Goal: Use online tool/utility: Utilize a website feature to perform a specific function

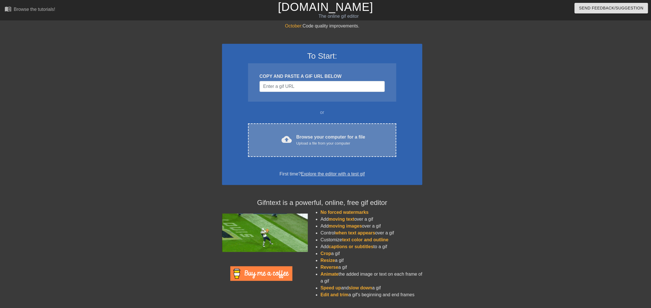
click at [323, 141] on div "Upload a file from your computer" at bounding box center [331, 144] width 69 height 6
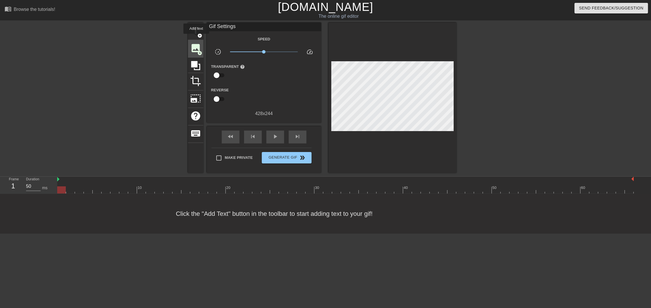
click at [197, 52] on span "add_circle" at bounding box center [199, 53] width 5 height 5
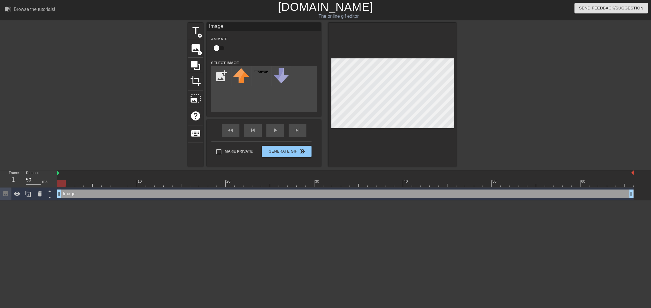
click at [292, 100] on div "add_photo_alternate" at bounding box center [264, 89] width 106 height 46
click at [266, 107] on div "add_photo_alternate" at bounding box center [264, 89] width 106 height 46
click at [218, 69] on input "file" at bounding box center [221, 75] width 19 height 19
type input "C:\fakepath\cd9e1899-9770-4401-877d-49c55b9b201c_removalai_preview (1).png"
click at [240, 77] on img at bounding box center [241, 80] width 16 height 25
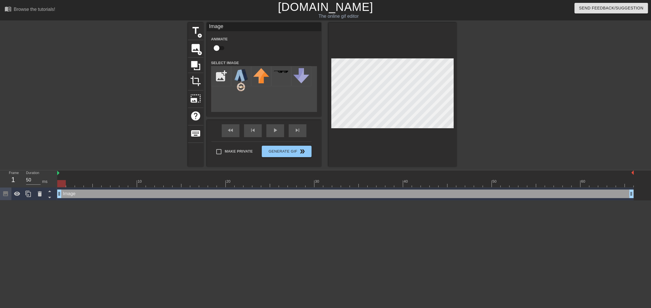
drag, startPoint x: 59, startPoint y: 196, endPoint x: 0, endPoint y: 187, distance: 59.8
click at [0, 187] on div "Frame 1 Duration 50 ms 10 20 30 40 50 60 Image drag_handle drag_handle" at bounding box center [325, 185] width 651 height 30
click at [275, 130] on div "fast_rewind skip_previous play_arrow skip_next" at bounding box center [264, 130] width 93 height 21
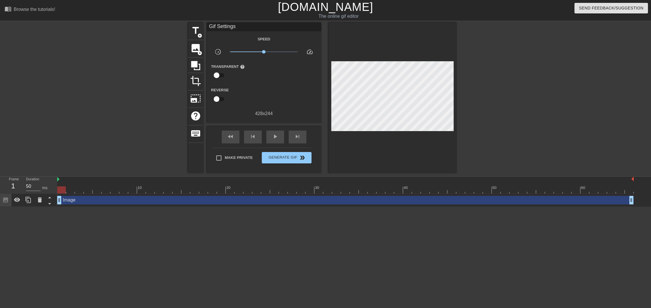
drag, startPoint x: 141, startPoint y: 191, endPoint x: 26, endPoint y: 193, distance: 114.5
click at [26, 193] on div "Frame 1 Duration 50 ms 10 20 30 40 50 60 Image drag_handle drag_handle" at bounding box center [325, 192] width 651 height 30
click at [73, 202] on div "Image drag_handle drag_handle" at bounding box center [345, 200] width 577 height 9
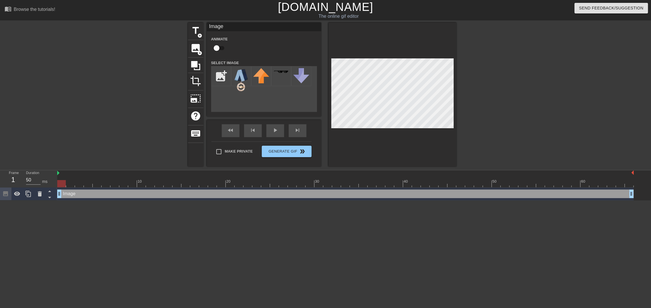
click at [218, 49] on input "checkbox" at bounding box center [216, 48] width 33 height 11
checkbox input "true"
drag, startPoint x: 60, startPoint y: 186, endPoint x: 48, endPoint y: 186, distance: 12.6
click at [48, 186] on div "Frame 1 Duration 50 ms 10 20 30 40 50 60 Image drag_handle drag_handle lens" at bounding box center [325, 185] width 651 height 30
click at [70, 184] on div at bounding box center [345, 183] width 577 height 7
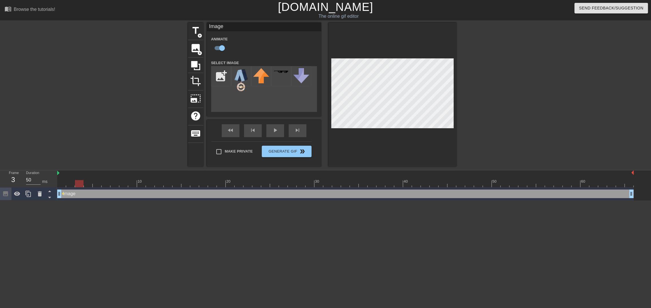
drag, startPoint x: 72, startPoint y: 183, endPoint x: 82, endPoint y: 177, distance: 12.0
click at [82, 177] on div "10 20 30 40 50 60" at bounding box center [345, 178] width 577 height 17
drag, startPoint x: 78, startPoint y: 182, endPoint x: 43, endPoint y: 183, distance: 34.9
click at [43, 183] on div "Frame 1 Duration 50 ms 10 20 30 40 50 60 Image drag_handle drag_handle lens lens" at bounding box center [325, 185] width 651 height 30
drag, startPoint x: 72, startPoint y: 184, endPoint x: 56, endPoint y: 183, distance: 16.4
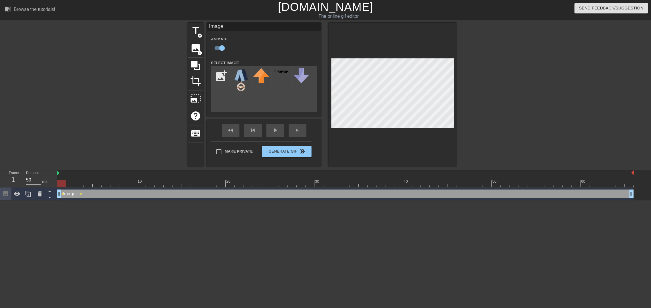
click at [56, 183] on div "Frame 1 Duration 50 ms 10 20 30 40 50 60 Image drag_handle drag_handle lens lens" at bounding box center [325, 185] width 651 height 30
click at [80, 185] on div at bounding box center [345, 183] width 577 height 7
click at [264, 182] on div at bounding box center [345, 183] width 577 height 7
click at [59, 183] on div at bounding box center [345, 183] width 577 height 7
click at [266, 194] on div "Image drag_handle drag_handle lens lens lens" at bounding box center [345, 193] width 577 height 13
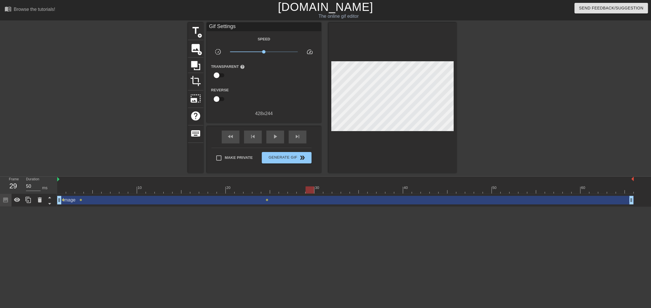
click at [268, 198] on div "Image drag_handle drag_handle" at bounding box center [345, 200] width 577 height 9
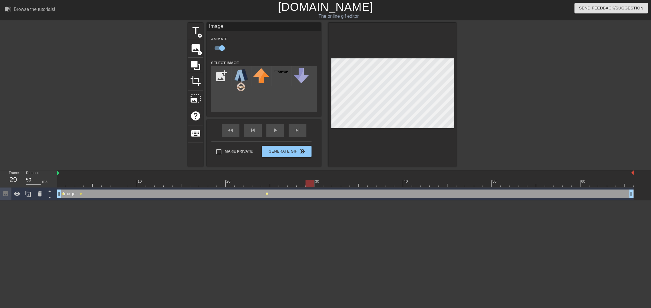
click at [267, 194] on div "Image drag_handle drag_handle lens lens lens" at bounding box center [345, 193] width 577 height 13
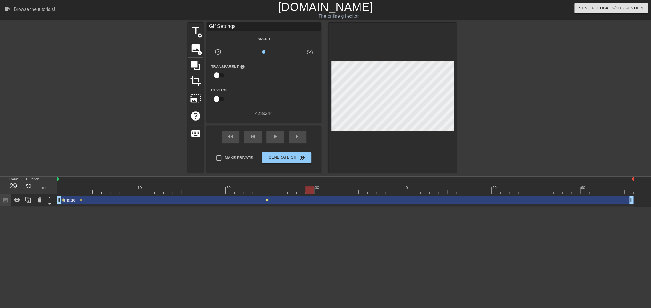
click at [266, 199] on span "lens" at bounding box center [267, 200] width 3 height 3
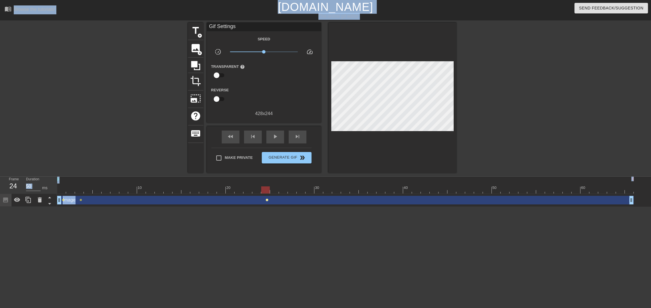
click at [266, 199] on span "lens" at bounding box center [267, 200] width 3 height 3
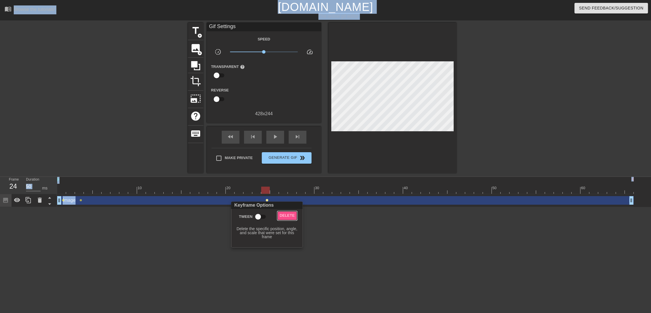
click at [284, 212] on span "Delete" at bounding box center [287, 215] width 15 height 7
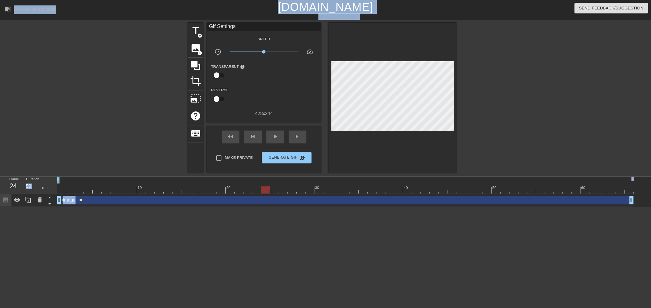
click at [80, 199] on span "lens" at bounding box center [81, 200] width 3 height 3
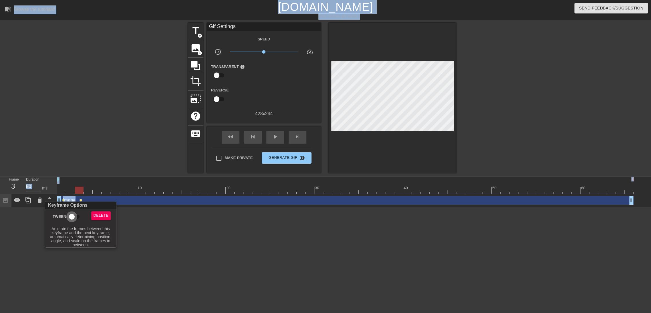
click at [72, 215] on input "Tween" at bounding box center [72, 216] width 33 height 11
checkbox input "true"
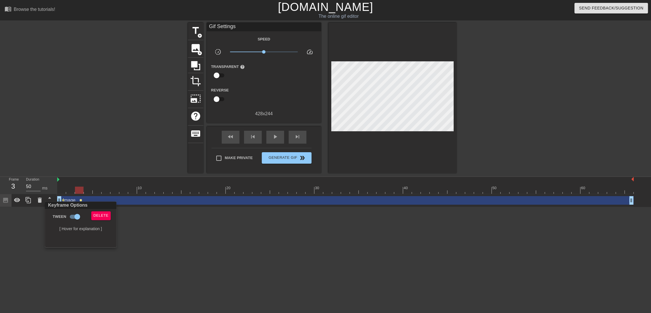
click at [62, 187] on div at bounding box center [325, 156] width 651 height 313
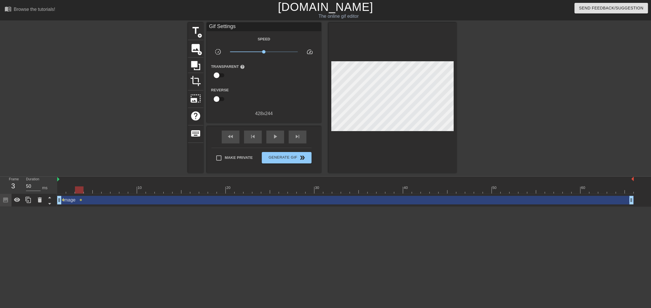
click at [66, 192] on div at bounding box center [345, 189] width 577 height 7
click at [65, 192] on div at bounding box center [345, 189] width 577 height 7
click at [165, 189] on div at bounding box center [345, 189] width 577 height 7
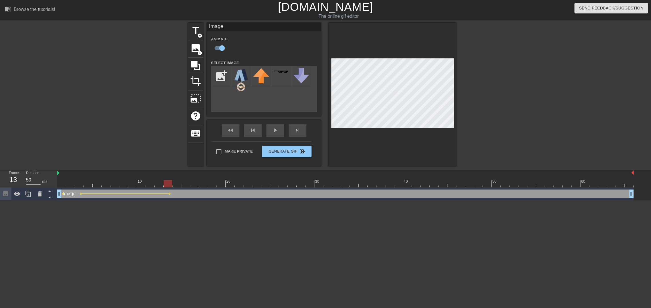
click at [66, 183] on div at bounding box center [345, 183] width 577 height 7
click at [169, 192] on div "Image drag_handle drag_handle" at bounding box center [345, 193] width 577 height 9
click at [169, 193] on div "10 20 30 40 50 60 Image drag_handle drag_handle lens lens lens" at bounding box center [354, 185] width 594 height 30
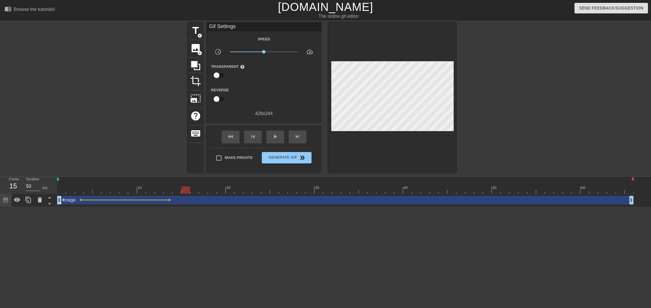
click at [169, 198] on div "Image drag_handle drag_handle" at bounding box center [345, 200] width 577 height 9
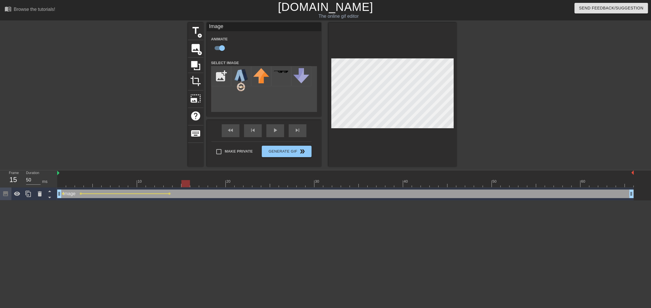
click at [169, 191] on div "Image drag_handle drag_handle" at bounding box center [345, 193] width 577 height 9
click at [169, 193] on div "10 20 30 40 50 60 Image drag_handle drag_handle lens lens lens" at bounding box center [354, 185] width 594 height 30
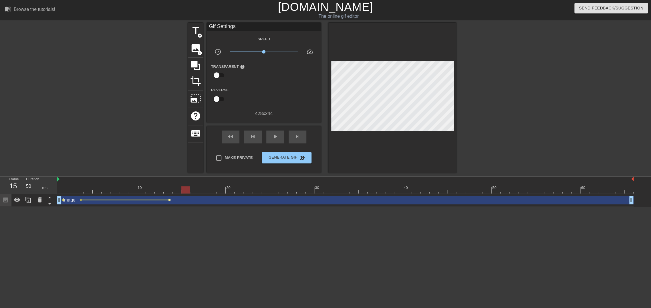
click at [169, 200] on span "lens" at bounding box center [169, 200] width 3 height 3
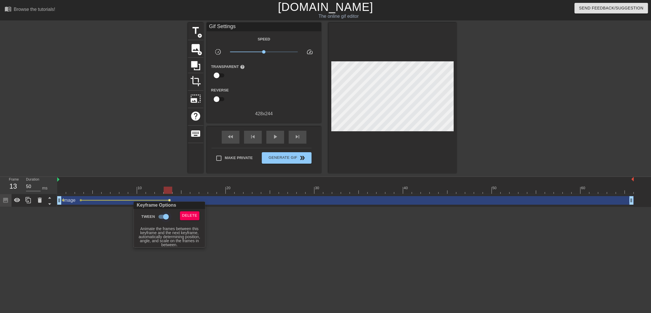
click at [162, 217] on input "Tween" at bounding box center [166, 216] width 33 height 11
checkbox input "false"
click at [79, 199] on div at bounding box center [325, 156] width 651 height 313
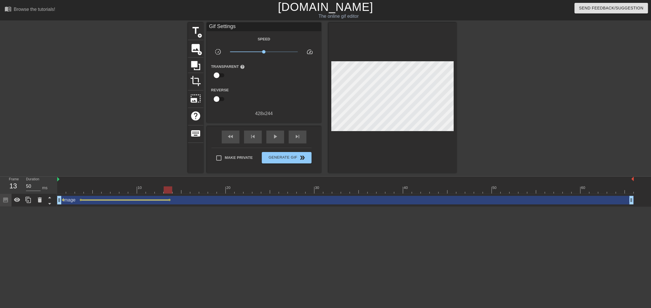
click at [82, 200] on div at bounding box center [125, 199] width 87 height 1
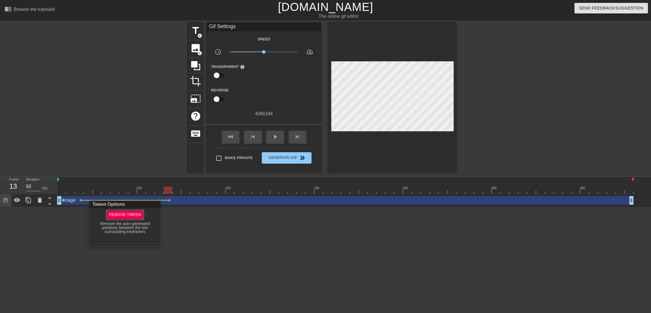
click at [122, 214] on span "Remove Tween" at bounding box center [125, 214] width 32 height 7
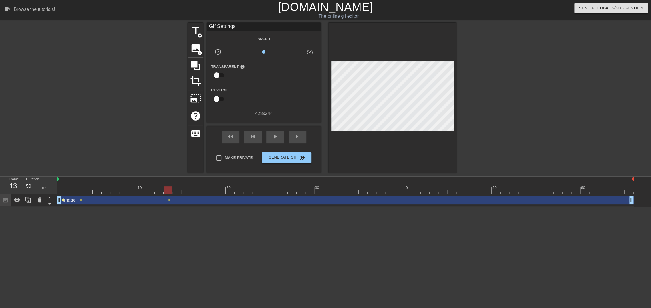
click at [62, 200] on span "lens" at bounding box center [63, 200] width 3 height 3
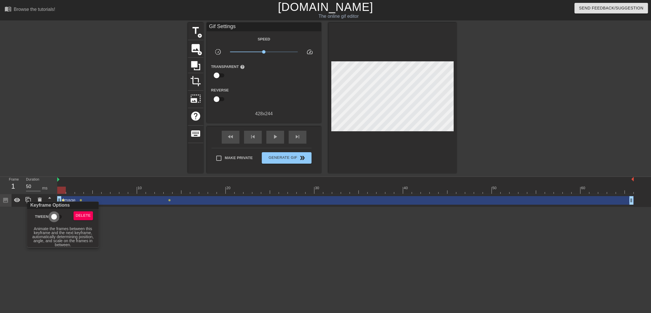
click at [60, 215] on input "Tween" at bounding box center [54, 216] width 33 height 11
checkbox input "true"
click at [131, 221] on div at bounding box center [325, 156] width 651 height 313
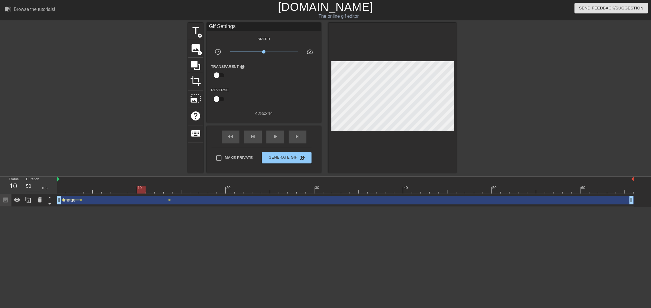
click at [168, 191] on div at bounding box center [345, 189] width 577 height 7
click at [169, 199] on span "lens" at bounding box center [169, 200] width 3 height 3
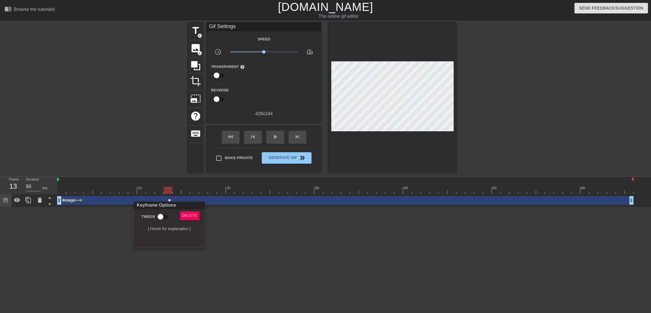
click at [93, 201] on div at bounding box center [325, 156] width 651 height 313
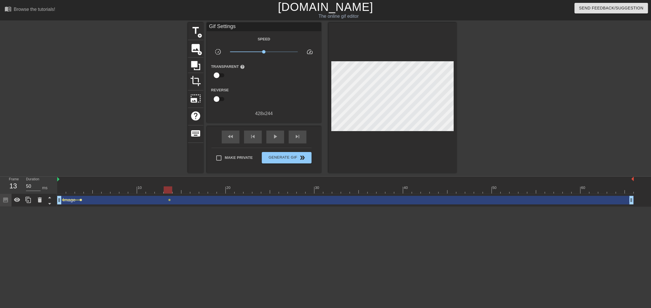
click at [81, 199] on span "lens" at bounding box center [81, 200] width 3 height 3
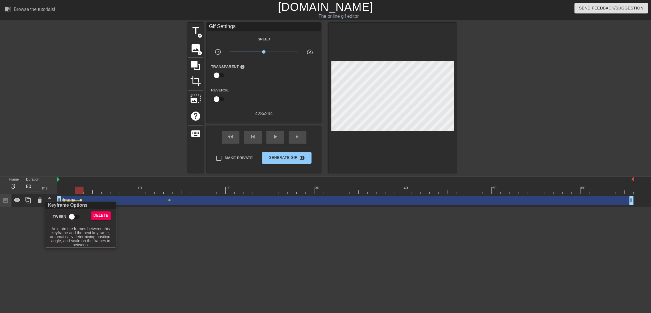
click at [70, 216] on input "Tween" at bounding box center [72, 216] width 33 height 11
checkbox input "true"
click at [60, 191] on div at bounding box center [325, 156] width 651 height 313
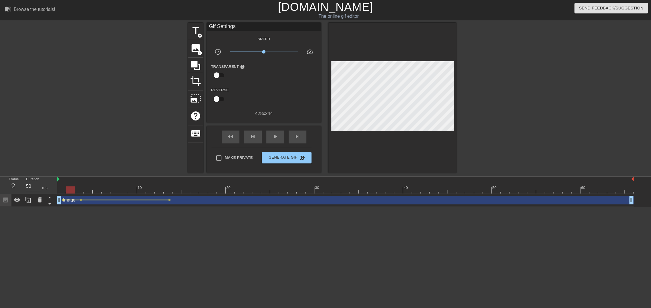
click at [71, 191] on div at bounding box center [345, 189] width 577 height 7
click at [169, 199] on span "lens" at bounding box center [169, 200] width 3 height 3
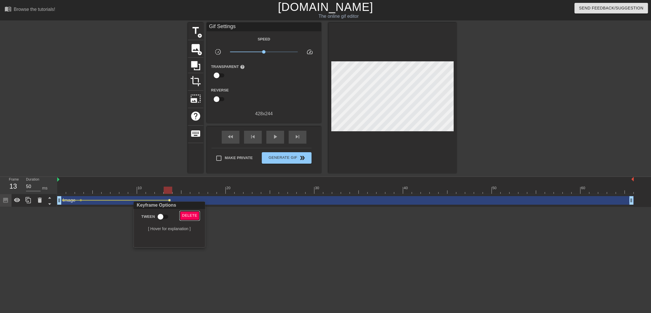
click at [192, 215] on span "Delete" at bounding box center [189, 215] width 15 height 7
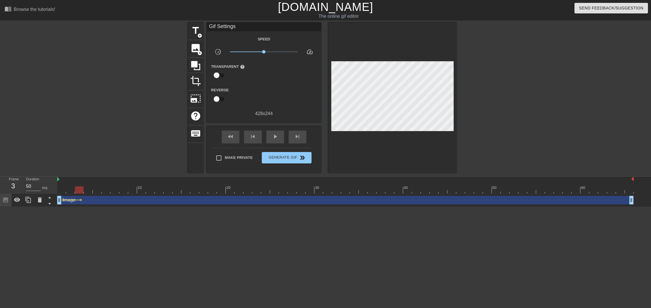
click at [79, 193] on div at bounding box center [345, 189] width 577 height 7
click at [80, 201] on div "Image drag_handle drag_handle" at bounding box center [345, 200] width 577 height 9
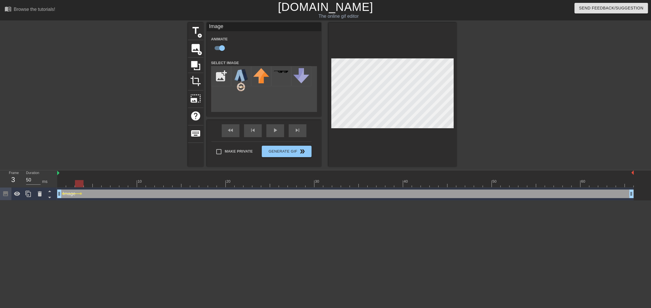
click at [80, 195] on div "Image drag_handle drag_handle" at bounding box center [345, 193] width 577 height 9
drag, startPoint x: 80, startPoint y: 183, endPoint x: 105, endPoint y: 183, distance: 24.9
click at [105, 183] on div at bounding box center [106, 183] width 9 height 7
drag, startPoint x: 107, startPoint y: 183, endPoint x: 163, endPoint y: 186, distance: 55.9
click at [163, 186] on div at bounding box center [159, 183] width 9 height 7
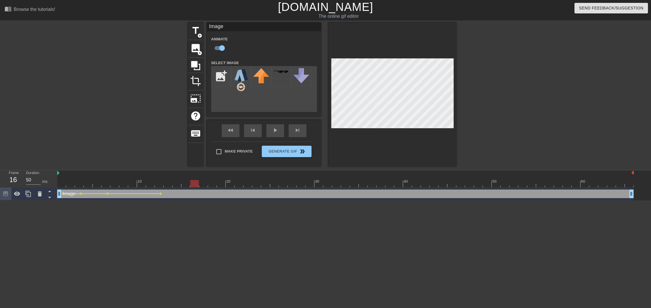
drag, startPoint x: 161, startPoint y: 182, endPoint x: 196, endPoint y: 183, distance: 35.5
click at [196, 183] on div at bounding box center [194, 183] width 9 height 7
drag, startPoint x: 197, startPoint y: 183, endPoint x: 248, endPoint y: 183, distance: 51.0
click at [243, 183] on div at bounding box center [239, 183] width 9 height 7
drag, startPoint x: 240, startPoint y: 186, endPoint x: 293, endPoint y: 181, distance: 53.2
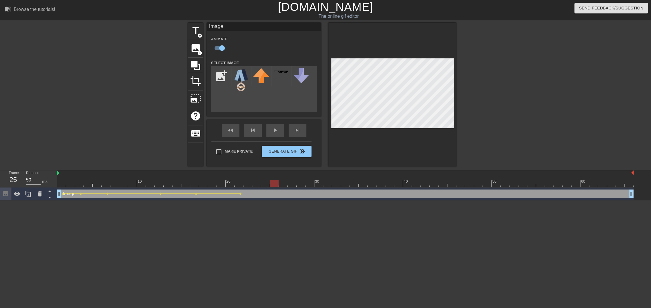
click at [289, 183] on div at bounding box center [345, 183] width 577 height 7
drag, startPoint x: 305, startPoint y: 184, endPoint x: 345, endPoint y: 172, distance: 41.8
click at [323, 182] on div at bounding box center [319, 183] width 9 height 7
drag, startPoint x: 337, startPoint y: 182, endPoint x: 372, endPoint y: 181, distance: 34.7
click at [368, 181] on div at bounding box center [363, 183] width 9 height 7
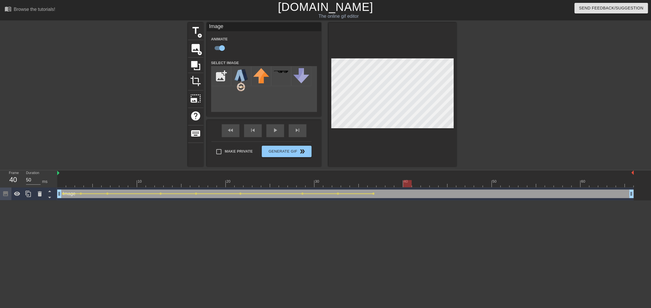
drag, startPoint x: 376, startPoint y: 179, endPoint x: 426, endPoint y: 176, distance: 50.5
click at [426, 177] on div "10 20 30 40 50 60" at bounding box center [345, 180] width 577 height 9
drag, startPoint x: 427, startPoint y: 183, endPoint x: 465, endPoint y: 181, distance: 37.5
click at [456, 181] on div at bounding box center [452, 183] width 9 height 7
drag, startPoint x: 465, startPoint y: 182, endPoint x: 484, endPoint y: 183, distance: 18.9
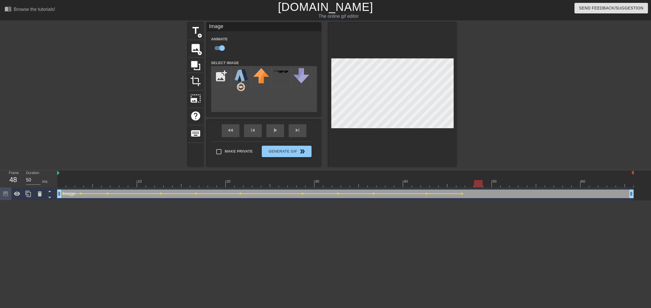
click at [483, 183] on div at bounding box center [478, 183] width 9 height 7
click at [66, 181] on div at bounding box center [345, 183] width 577 height 7
drag, startPoint x: 487, startPoint y: 183, endPoint x: 527, endPoint y: 183, distance: 40.1
click at [527, 183] on div at bounding box center [345, 183] width 577 height 7
drag, startPoint x: 521, startPoint y: 182, endPoint x: 511, endPoint y: 158, distance: 26.4
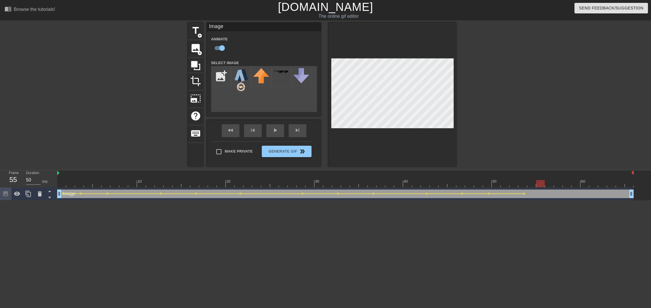
click at [554, 181] on div at bounding box center [345, 183] width 577 height 7
drag, startPoint x: 550, startPoint y: 183, endPoint x: 589, endPoint y: 185, distance: 38.7
click at [589, 185] on div at bounding box center [585, 183] width 9 height 7
click at [547, 180] on div at bounding box center [345, 183] width 577 height 7
drag, startPoint x: 534, startPoint y: 185, endPoint x: 521, endPoint y: 185, distance: 13.5
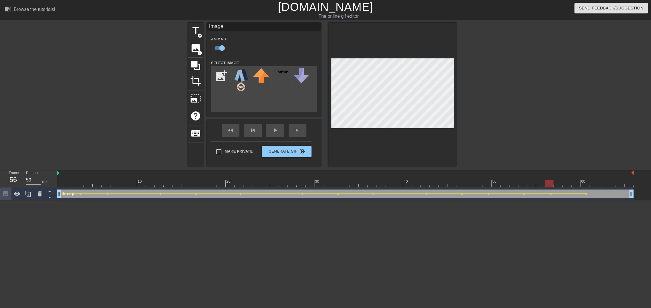
click at [532, 185] on div at bounding box center [345, 183] width 577 height 7
click at [582, 182] on div at bounding box center [345, 183] width 577 height 7
drag, startPoint x: 576, startPoint y: 183, endPoint x: 579, endPoint y: 181, distance: 3.1
click at [584, 185] on div at bounding box center [345, 183] width 577 height 7
click at [493, 183] on div at bounding box center [345, 183] width 577 height 7
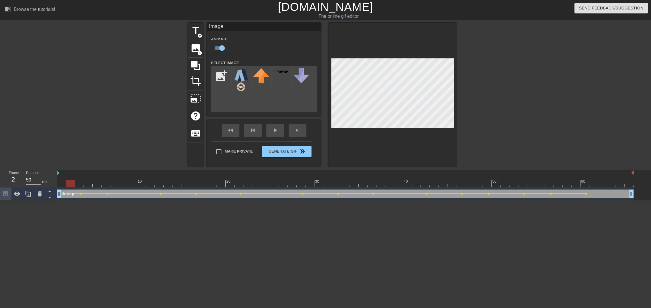
click at [577, 183] on div at bounding box center [345, 183] width 577 height 7
drag, startPoint x: 582, startPoint y: 185, endPoint x: 665, endPoint y: 182, distance: 82.8
click at [651, 182] on html "menu_book Browse the tutorials! [DOMAIN_NAME] The online gif editor Send Feedba…" at bounding box center [325, 100] width 651 height 200
click at [61, 183] on div at bounding box center [345, 183] width 577 height 7
click at [60, 184] on div at bounding box center [345, 183] width 577 height 7
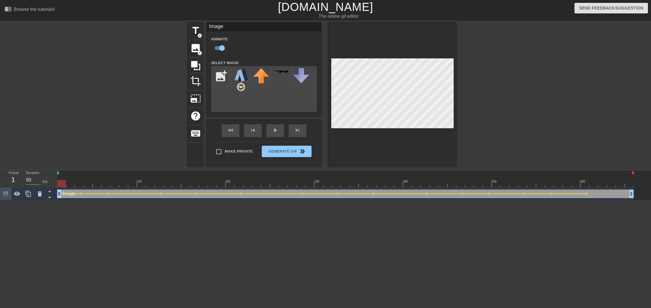
click at [565, 63] on div "title add_circle image add_circle crop photo_size_select_large help keyboard Im…" at bounding box center [325, 95] width 651 height 144
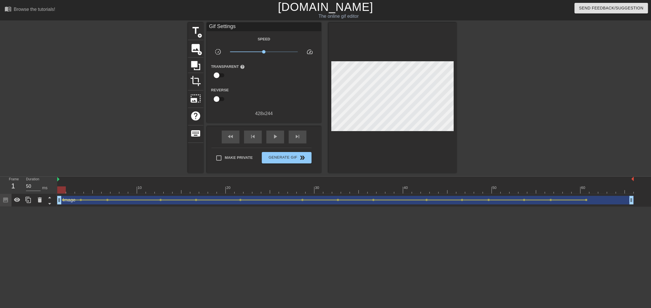
click at [534, 112] on div "title add_circle image add_circle crop photo_size_select_large help keyboard Gi…" at bounding box center [325, 98] width 651 height 150
click at [195, 46] on span "image" at bounding box center [195, 48] width 11 height 11
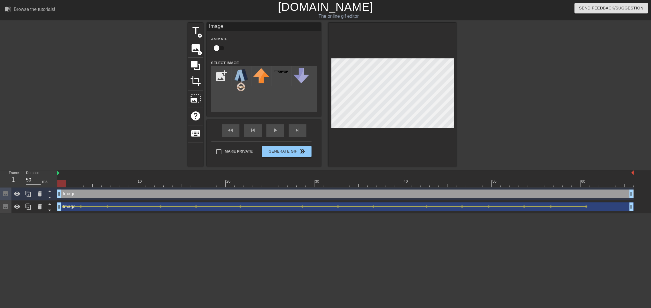
click at [59, 182] on div at bounding box center [61, 183] width 9 height 7
click at [220, 76] on input "file" at bounding box center [221, 75] width 19 height 19
type input "C:\fakepath\352f4adc-3325-4343-884c-29c5352b6645_removalai_preview.png"
click at [244, 72] on img at bounding box center [241, 76] width 16 height 16
click at [71, 194] on div "Image drag_handle drag_handle" at bounding box center [345, 193] width 577 height 9
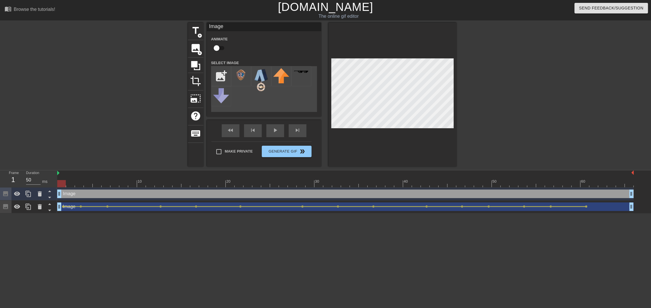
click at [215, 47] on input "checkbox" at bounding box center [216, 48] width 33 height 11
checkbox input "true"
click at [62, 193] on div "10 20 30 40 50 60 Image drag_handle drag_handle lens Image drag_handle drag_han…" at bounding box center [354, 191] width 594 height 43
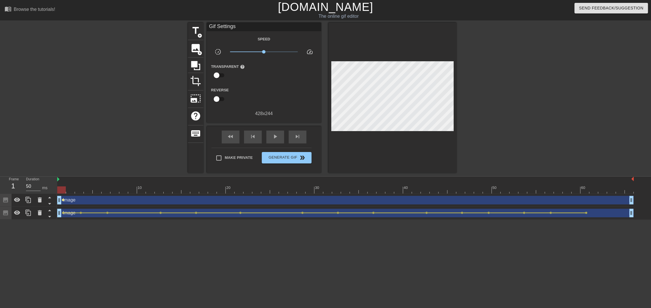
click at [64, 200] on span "lens" at bounding box center [63, 200] width 3 height 3
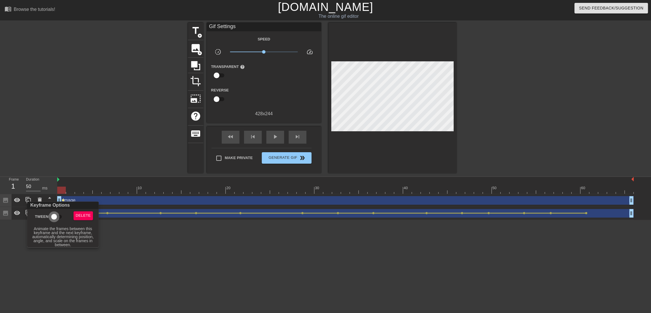
click at [53, 216] on input "Tween" at bounding box center [54, 216] width 33 height 11
checkbox input "true"
click at [100, 159] on div at bounding box center [325, 156] width 651 height 313
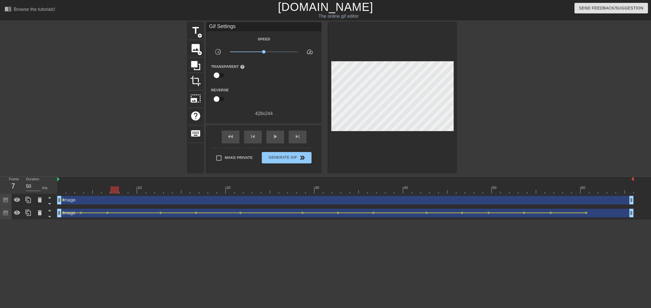
drag, startPoint x: 62, startPoint y: 189, endPoint x: 114, endPoint y: 194, distance: 53.1
click at [114, 194] on div "10 20 30 40 50 60 Image drag_handle drag_handle lens Image drag_handle drag_han…" at bounding box center [354, 198] width 594 height 43
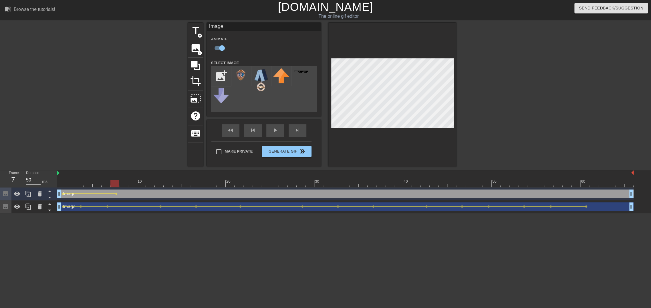
click at [55, 184] on div "Duration 50 ms" at bounding box center [39, 178] width 34 height 17
click at [60, 183] on div at bounding box center [345, 183] width 577 height 7
click at [116, 194] on div "Image drag_handle drag_handle lens lens" at bounding box center [345, 193] width 577 height 13
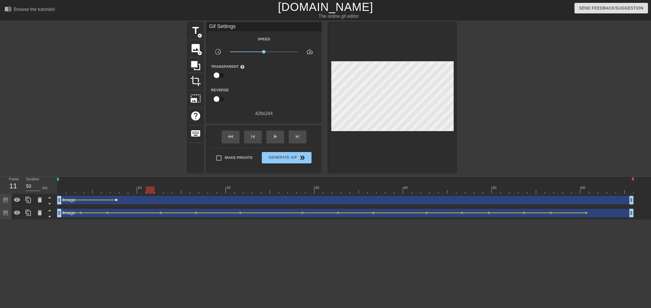
click at [115, 201] on span "lens" at bounding box center [116, 200] width 3 height 3
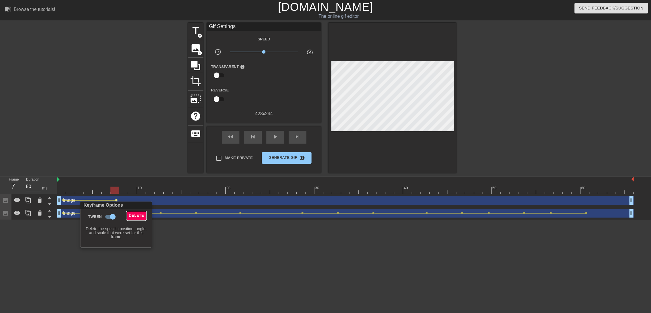
click at [140, 214] on span "Delete" at bounding box center [136, 215] width 15 height 7
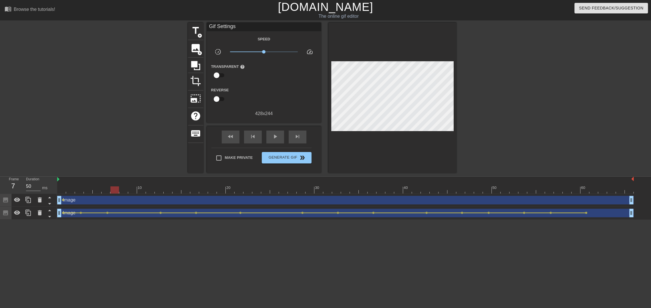
click at [64, 200] on div "Image drag_handle drag_handle" at bounding box center [345, 200] width 577 height 9
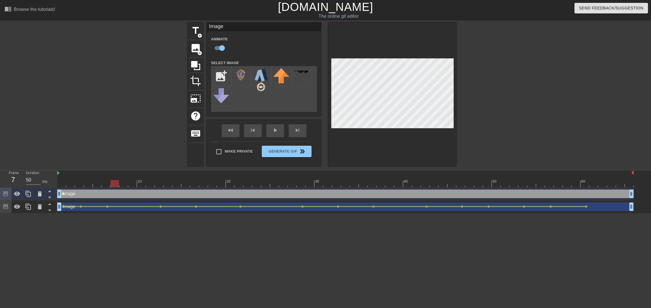
click at [63, 192] on div "10 20 30 40 50 60 Image drag_handle drag_handle lens Image drag_handle drag_han…" at bounding box center [354, 191] width 594 height 43
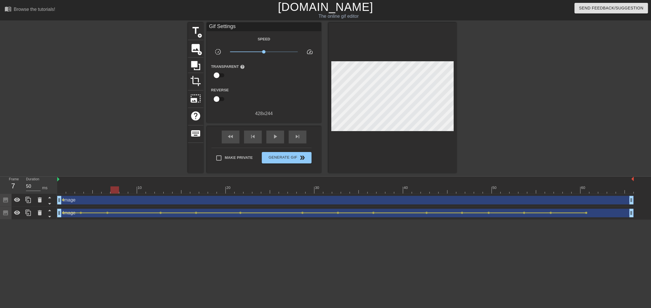
click at [60, 190] on div at bounding box center [345, 189] width 577 height 7
drag, startPoint x: 59, startPoint y: 190, endPoint x: 49, endPoint y: 190, distance: 10.3
click at [49, 190] on div "Frame 1 Duration 50 ms 10 20 30 40 50 60 Image drag_handle drag_handle lens Ima…" at bounding box center [325, 198] width 651 height 43
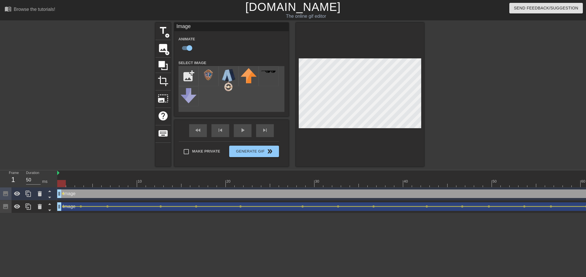
click at [476, 115] on div "title add_circle image add_circle crop photo_size_select_large help keyboard Im…" at bounding box center [293, 95] width 586 height 144
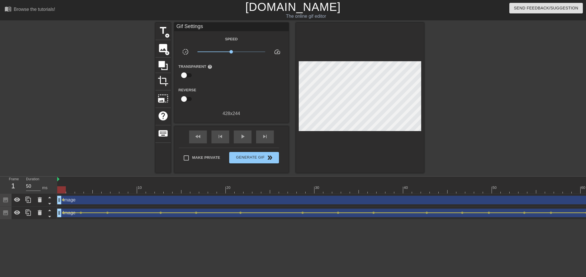
click at [60, 190] on div at bounding box center [61, 189] width 9 height 7
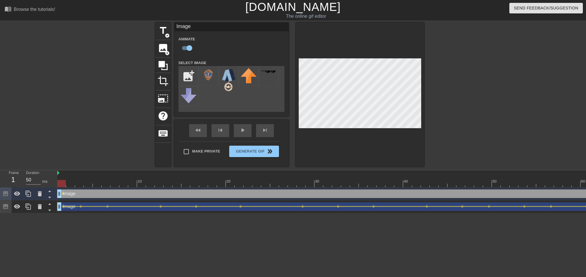
click at [114, 142] on div "title add_circle image add_circle crop photo_size_select_large help keyboard Im…" at bounding box center [293, 95] width 586 height 144
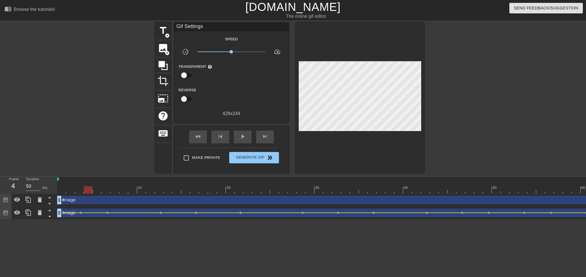
drag, startPoint x: 61, startPoint y: 188, endPoint x: 106, endPoint y: 187, distance: 45.8
click at [92, 188] on div at bounding box center [88, 189] width 9 height 7
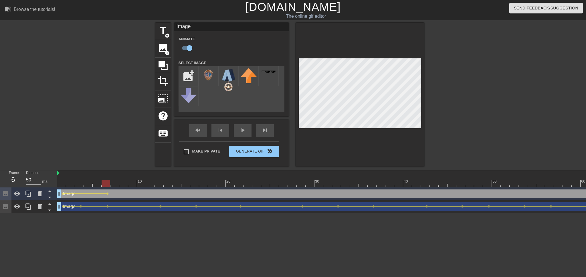
click at [62, 185] on div at bounding box center [345, 183] width 577 height 7
drag, startPoint x: 92, startPoint y: 185, endPoint x: 151, endPoint y: 181, distance: 58.8
click at [151, 181] on div at bounding box center [345, 183] width 577 height 7
drag, startPoint x: 61, startPoint y: 183, endPoint x: 58, endPoint y: 182, distance: 3.1
click at [58, 182] on div at bounding box center [345, 183] width 577 height 7
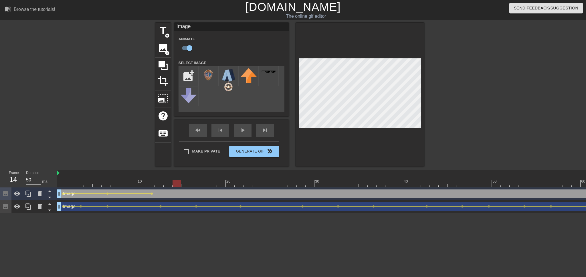
drag, startPoint x: 152, startPoint y: 184, endPoint x: 183, endPoint y: 184, distance: 30.6
click at [181, 184] on div at bounding box center [177, 183] width 9 height 7
drag, startPoint x: 199, startPoint y: 183, endPoint x: 219, endPoint y: 183, distance: 20.0
click at [219, 183] on div at bounding box center [345, 183] width 577 height 7
drag, startPoint x: 222, startPoint y: 181, endPoint x: 247, endPoint y: 181, distance: 24.3
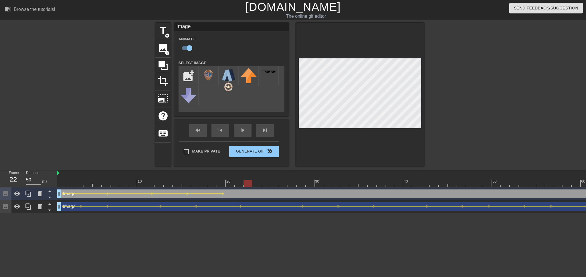
click at [247, 181] on div at bounding box center [248, 183] width 9 height 7
drag, startPoint x: 253, startPoint y: 182, endPoint x: 282, endPoint y: 171, distance: 30.7
click at [272, 183] on div at bounding box center [345, 183] width 577 height 7
drag, startPoint x: 277, startPoint y: 183, endPoint x: 299, endPoint y: 182, distance: 21.2
click at [297, 183] on div at bounding box center [292, 183] width 9 height 7
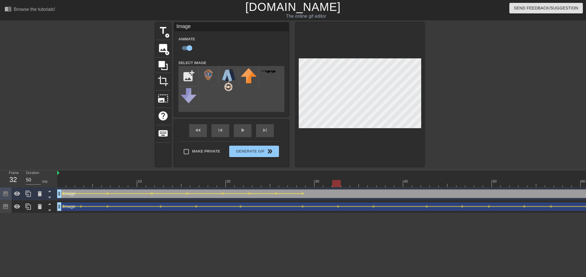
drag, startPoint x: 299, startPoint y: 181, endPoint x: 333, endPoint y: 177, distance: 33.8
click at [333, 177] on div "10 20 30 40 50 60" at bounding box center [345, 178] width 577 height 17
drag, startPoint x: 339, startPoint y: 183, endPoint x: 364, endPoint y: 189, distance: 25.8
click at [364, 189] on div "10 20 30 40 50 60 Image drag_handle drag_handle lens lens lens lens lens lens l…" at bounding box center [321, 191] width 529 height 43
click at [152, 183] on div at bounding box center [345, 183] width 577 height 7
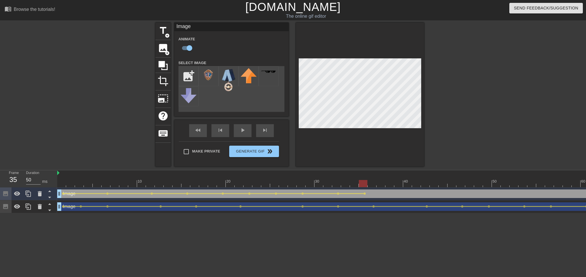
drag, startPoint x: 362, startPoint y: 185, endPoint x: 364, endPoint y: 182, distance: 3.1
click at [364, 182] on div at bounding box center [345, 183] width 577 height 7
click at [313, 181] on div at bounding box center [345, 183] width 577 height 7
drag, startPoint x: 356, startPoint y: 183, endPoint x: 388, endPoint y: 183, distance: 32.1
click at [388, 183] on div at bounding box center [345, 183] width 577 height 7
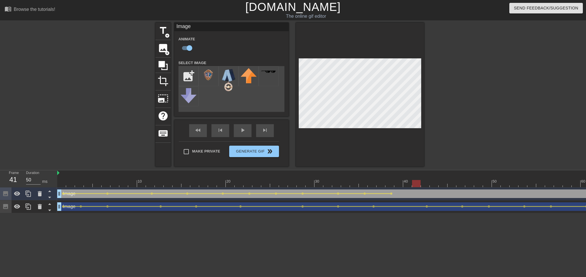
drag, startPoint x: 390, startPoint y: 179, endPoint x: 416, endPoint y: 180, distance: 25.2
click at [416, 180] on div "10 20 30 40 50 60" at bounding box center [345, 178] width 577 height 17
click at [354, 53] on div at bounding box center [360, 95] width 128 height 144
drag, startPoint x: 418, startPoint y: 184, endPoint x: 7, endPoint y: 179, distance: 411.0
click at [7, 179] on div "Frame 1 Duration 50 ms 10 20 30 40 50 60 Image drag_handle drag_handle lens len…" at bounding box center [293, 191] width 586 height 43
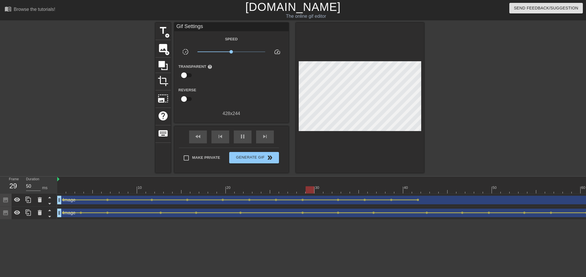
click at [481, 120] on div "title add_circle image add_circle crop photo_size_select_large help keyboard Gi…" at bounding box center [293, 98] width 586 height 150
click at [70, 204] on div "Image drag_handle drag_handle lens lens lens lens lens lens lens lens lens lens…" at bounding box center [345, 200] width 577 height 13
click at [69, 202] on div "Image drag_handle drag_handle" at bounding box center [345, 200] width 577 height 9
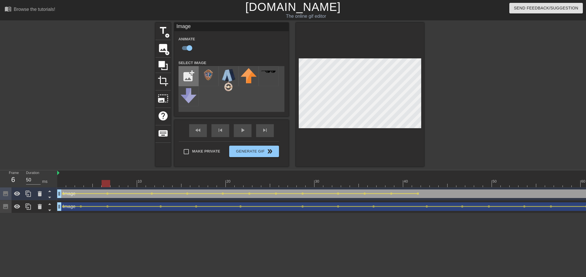
click at [196, 77] on input "file" at bounding box center [188, 75] width 19 height 19
type input "C:\fakepath\db2d7ed1-2984-42a7-8559-2d2fdc646297_removalai_preview.png"
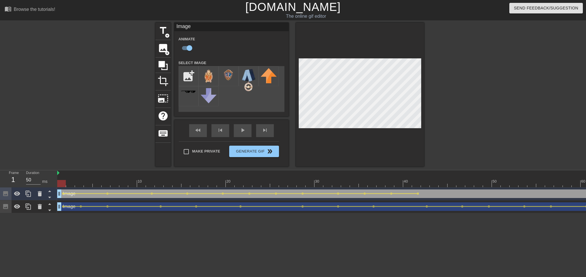
drag, startPoint x: 101, startPoint y: 182, endPoint x: 48, endPoint y: 186, distance: 52.8
click at [48, 186] on div "Frame 1 Duration 50 ms 10 20 30 40 50 60 Image drag_handle drag_handle lens len…" at bounding box center [293, 191] width 586 height 43
click at [211, 78] on img at bounding box center [209, 76] width 16 height 16
click at [62, 181] on div at bounding box center [61, 183] width 9 height 7
click at [126, 142] on div "title add_circle image add_circle crop photo_size_select_large help keyboard Im…" at bounding box center [293, 95] width 586 height 144
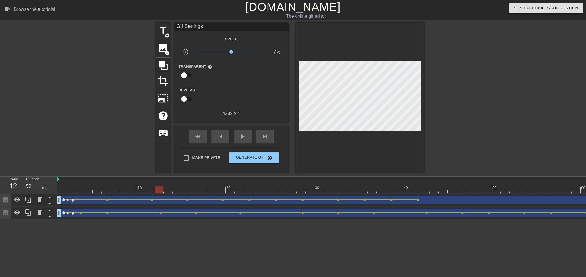
click at [55, 194] on div at bounding box center [51, 200] width 11 height 13
drag, startPoint x: 60, startPoint y: 190, endPoint x: 50, endPoint y: 191, distance: 9.2
click at [50, 191] on div "Frame 1 Duration 50 ms 10 20 30 40 50 60 Image drag_handle drag_handle lens len…" at bounding box center [293, 198] width 586 height 43
click at [165, 48] on span "image" at bounding box center [163, 48] width 11 height 11
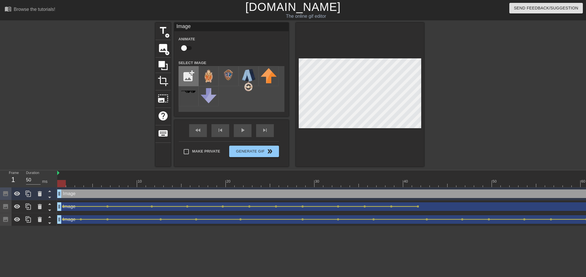
click at [189, 82] on input "file" at bounding box center [188, 75] width 19 height 19
type input "C:\fakepath\99a28de6-0159-4019-94e0-b100e6f8cf3a_removalai_preview.png"
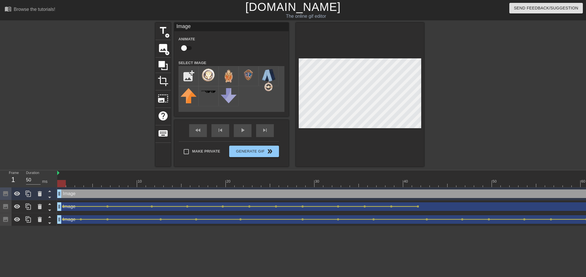
click at [60, 184] on div at bounding box center [61, 183] width 9 height 7
click at [214, 75] on img at bounding box center [209, 75] width 16 height 15
click at [188, 48] on input "checkbox" at bounding box center [184, 48] width 33 height 11
checkbox input "true"
click at [63, 194] on div "Image drag_handle drag_handle lens" at bounding box center [345, 193] width 577 height 13
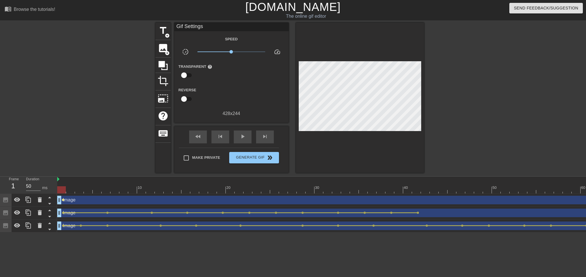
click at [63, 199] on span "lens" at bounding box center [63, 200] width 3 height 3
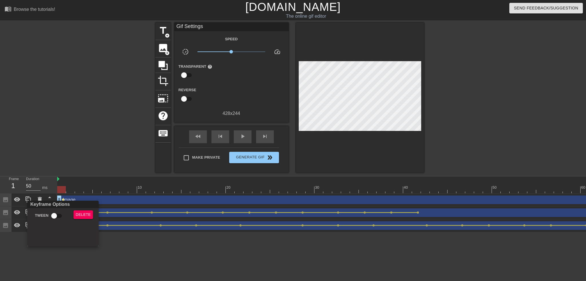
click at [50, 214] on input "Tween" at bounding box center [54, 216] width 33 height 11
checkbox input "true"
click at [56, 155] on div at bounding box center [293, 140] width 586 height 281
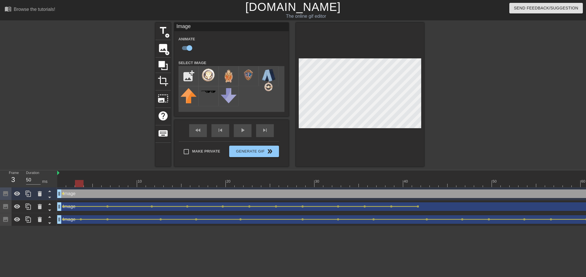
drag, startPoint x: 61, startPoint y: 182, endPoint x: 78, endPoint y: 182, distance: 17.7
click at [78, 182] on div at bounding box center [79, 183] width 9 height 7
drag, startPoint x: 83, startPoint y: 182, endPoint x: 120, endPoint y: 184, distance: 37.3
click at [117, 184] on div at bounding box center [114, 183] width 9 height 7
drag, startPoint x: 117, startPoint y: 184, endPoint x: 135, endPoint y: 183, distance: 17.5
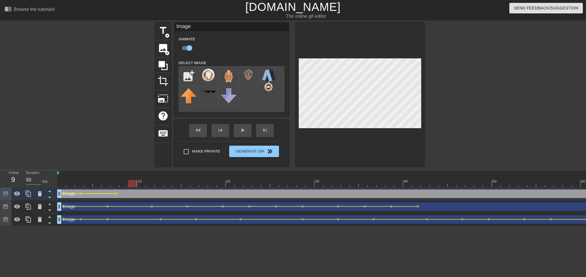
click at [135, 183] on div at bounding box center [132, 183] width 9 height 7
click at [56, 182] on div "Frame 1 Duration 50 ms 10 20 30 40 50 60 Image drag_handle drag_handle lens len…" at bounding box center [293, 198] width 586 height 56
drag, startPoint x: 155, startPoint y: 185, endPoint x: 134, endPoint y: 185, distance: 20.9
click at [134, 185] on div at bounding box center [132, 183] width 9 height 7
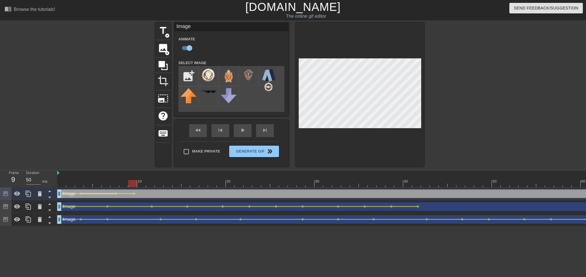
click at [114, 193] on div "Image drag_handle drag_handle lens lens lens lens" at bounding box center [345, 193] width 577 height 13
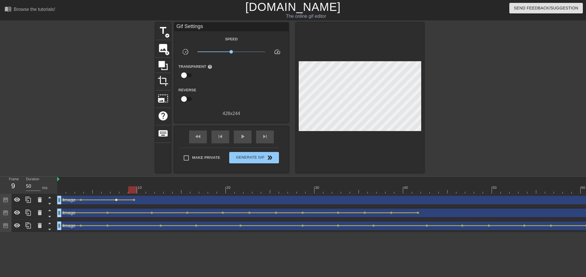
click at [116, 199] on span "lens" at bounding box center [116, 200] width 3 height 3
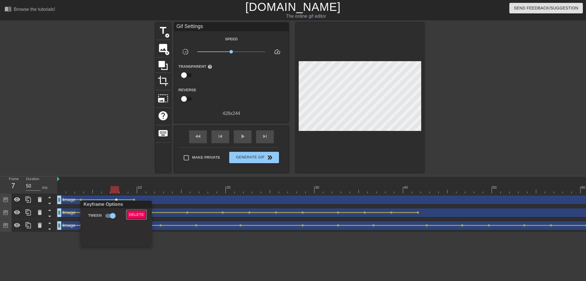
click at [139, 216] on span "Delete" at bounding box center [136, 215] width 15 height 7
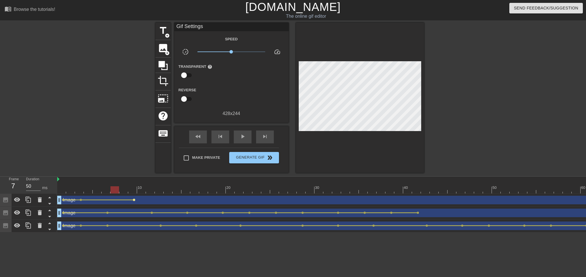
click at [133, 201] on span "lens" at bounding box center [134, 200] width 3 height 3
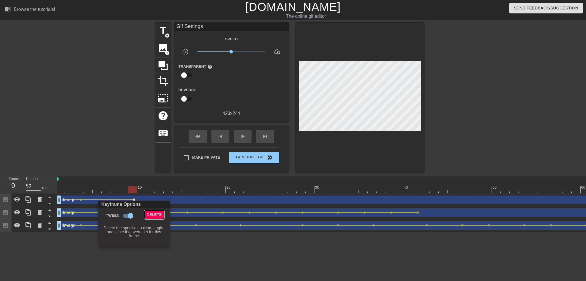
click at [154, 213] on span "Delete" at bounding box center [154, 215] width 15 height 7
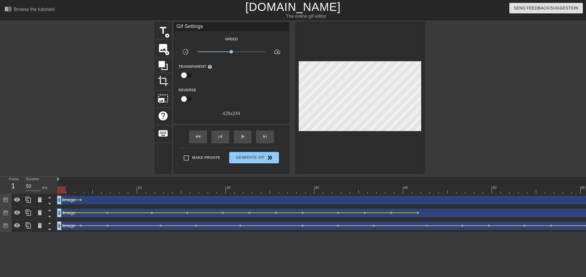
drag, startPoint x: 106, startPoint y: 191, endPoint x: 50, endPoint y: 192, distance: 55.8
click at [50, 192] on div "Frame 1 Duration 50 ms 10 20 30 40 50 60 Image drag_handle drag_handle lens len…" at bounding box center [293, 205] width 586 height 56
click at [80, 199] on span "lens" at bounding box center [81, 200] width 3 height 3
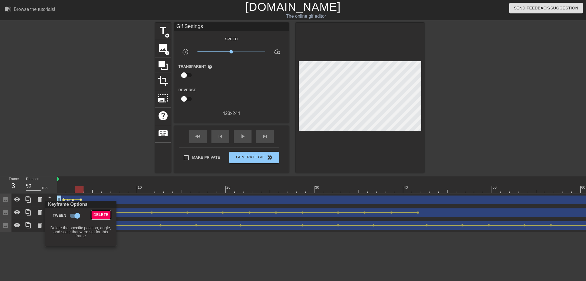
click at [101, 212] on span "Delete" at bounding box center [101, 215] width 15 height 7
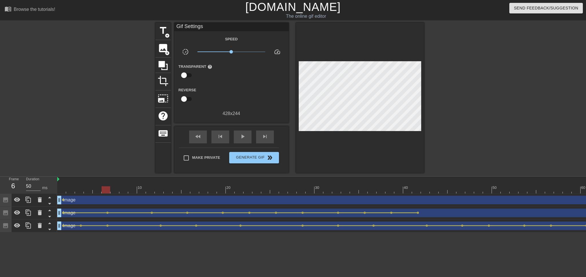
drag, startPoint x: 61, startPoint y: 191, endPoint x: 104, endPoint y: 194, distance: 43.6
click at [104, 194] on div "10 20 30 40 50 60 Image drag_handle drag_handle lens Image drag_handle drag_han…" at bounding box center [321, 205] width 529 height 56
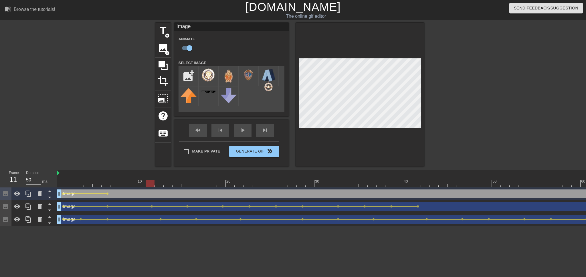
drag, startPoint x: 81, startPoint y: 182, endPoint x: 153, endPoint y: 183, distance: 72.1
click at [153, 183] on div at bounding box center [345, 183] width 577 height 7
drag, startPoint x: 71, startPoint y: 184, endPoint x: 49, endPoint y: 184, distance: 22.0
click at [50, 184] on div "Frame 1 Duration 50 ms 10 20 30 40 50 60 Image drag_handle drag_handle lens len…" at bounding box center [293, 198] width 586 height 56
drag, startPoint x: 187, startPoint y: 182, endPoint x: 190, endPoint y: 184, distance: 3.5
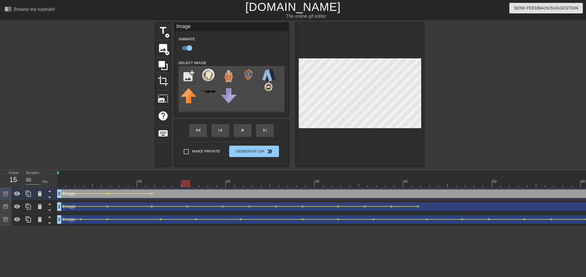
click at [190, 184] on div at bounding box center [345, 183] width 577 height 7
drag, startPoint x: 154, startPoint y: 179, endPoint x: 226, endPoint y: 183, distance: 71.7
click at [226, 183] on div "10 20 30 40 50 60" at bounding box center [345, 178] width 577 height 17
click at [250, 184] on div at bounding box center [345, 183] width 577 height 7
click at [274, 183] on div at bounding box center [345, 183] width 577 height 7
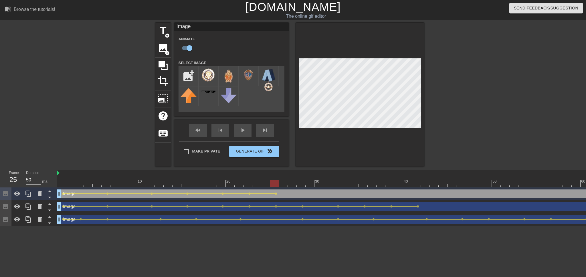
click at [302, 183] on div at bounding box center [345, 183] width 577 height 7
click at [339, 185] on div at bounding box center [345, 183] width 577 height 7
click at [364, 184] on div at bounding box center [345, 183] width 577 height 7
drag, startPoint x: 363, startPoint y: 185, endPoint x: 388, endPoint y: 186, distance: 25.5
click at [389, 187] on div at bounding box center [390, 183] width 9 height 7
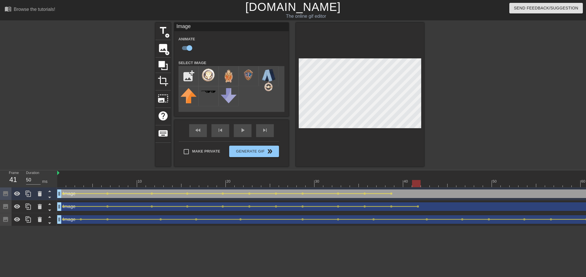
drag, startPoint x: 396, startPoint y: 183, endPoint x: 414, endPoint y: 185, distance: 17.9
click at [414, 185] on div at bounding box center [345, 183] width 577 height 7
drag, startPoint x: 394, startPoint y: 184, endPoint x: 416, endPoint y: 185, distance: 21.8
click at [416, 185] on div at bounding box center [345, 183] width 577 height 7
drag, startPoint x: 418, startPoint y: 183, endPoint x: 470, endPoint y: 183, distance: 51.5
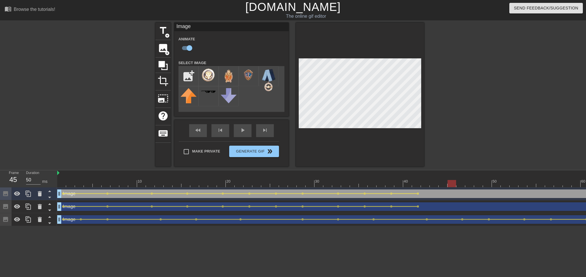
click at [456, 185] on div at bounding box center [452, 183] width 9 height 7
click at [357, 50] on div at bounding box center [360, 95] width 128 height 144
click at [398, 181] on div at bounding box center [345, 183] width 577 height 7
click at [399, 185] on div at bounding box center [398, 183] width 9 height 7
click at [396, 185] on div at bounding box center [398, 183] width 9 height 7
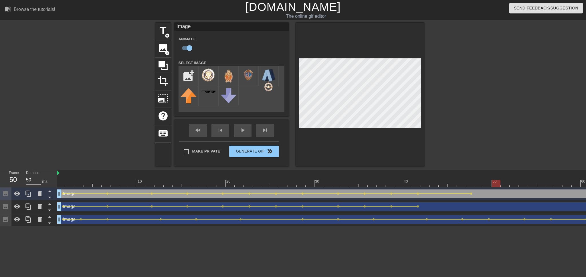
click at [57, 183] on div "Frame 50 Duration 50 ms" at bounding box center [28, 178] width 57 height 17
click at [58, 184] on div at bounding box center [345, 183] width 577 height 7
click at [61, 114] on div "title add_circle image add_circle crop photo_size_select_large help keyboard Im…" at bounding box center [293, 95] width 586 height 144
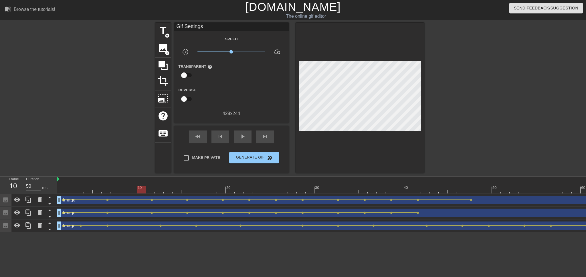
click at [59, 191] on div at bounding box center [345, 189] width 577 height 7
click at [162, 47] on span "image" at bounding box center [163, 48] width 11 height 11
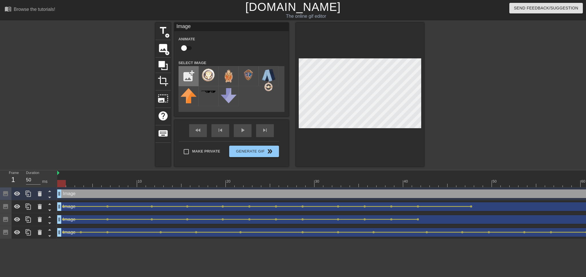
click at [189, 77] on input "file" at bounding box center [188, 75] width 19 height 19
type input "C:\fakepath\ea87e6d1-ef7a-4263-817d-2f2b2fb3f003_removalai_preview.png"
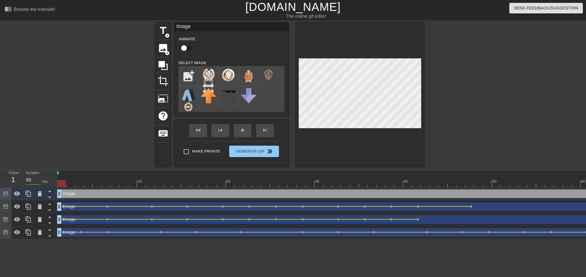
click at [65, 195] on div "Image drag_handle drag_handle" at bounding box center [345, 193] width 577 height 9
click at [209, 82] on img at bounding box center [209, 81] width 16 height 27
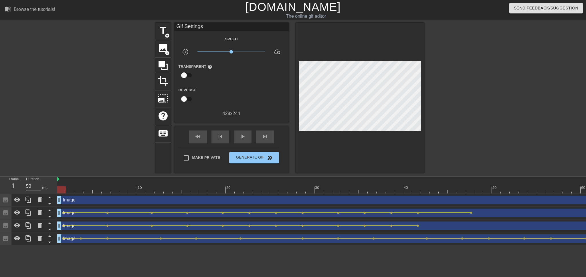
drag, startPoint x: 473, startPoint y: 106, endPoint x: 427, endPoint y: 111, distance: 45.8
click at [473, 106] on div "title add_circle image add_circle crop photo_size_select_large help keyboard Gi…" at bounding box center [293, 98] width 586 height 150
click at [65, 200] on div "Image drag_handle drag_handle" at bounding box center [345, 200] width 577 height 9
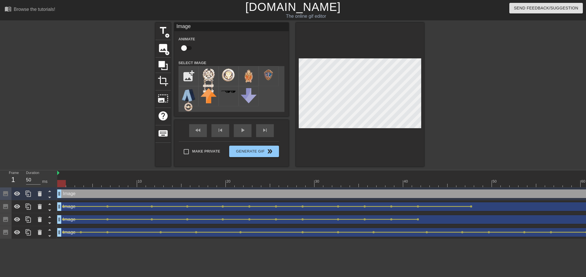
click at [183, 48] on input "checkbox" at bounding box center [184, 48] width 33 height 11
checkbox input "true"
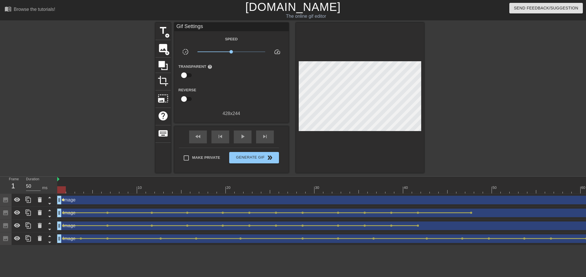
click at [63, 193] on div "10 20 30 40 50 60 Image drag_handle drag_handle lens Image drag_handle drag_han…" at bounding box center [321, 211] width 529 height 69
click at [63, 200] on span "lens" at bounding box center [63, 200] width 3 height 3
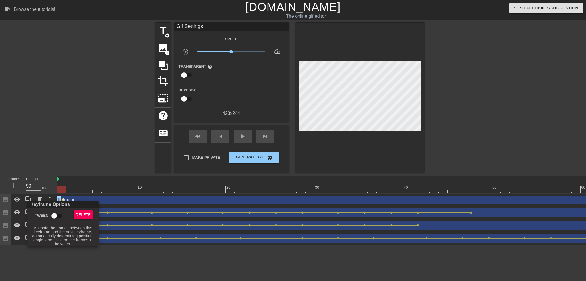
click at [55, 216] on input "Tween" at bounding box center [54, 216] width 33 height 11
checkbox input "true"
click at [76, 187] on div at bounding box center [293, 140] width 586 height 281
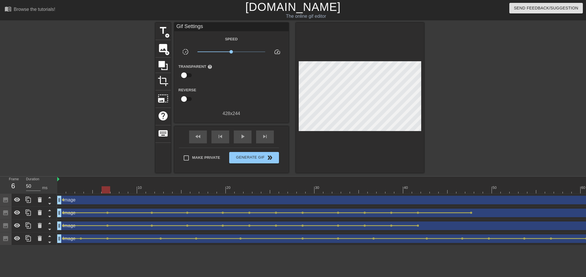
drag, startPoint x: 64, startPoint y: 189, endPoint x: 105, endPoint y: 194, distance: 42.1
click at [105, 194] on div "10 20 30 40 50 60 Image drag_handle drag_handle lens Image drag_handle drag_han…" at bounding box center [321, 211] width 529 height 69
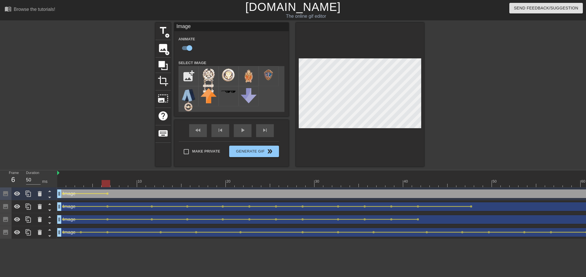
click at [152, 185] on div at bounding box center [345, 183] width 577 height 7
click at [472, 107] on div "title add_circle image add_circle crop photo_size_select_large help keyboard Im…" at bounding box center [293, 95] width 586 height 144
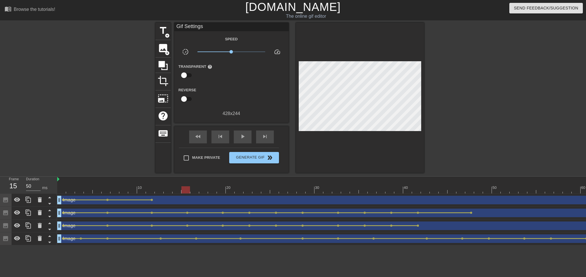
click at [186, 190] on div at bounding box center [345, 189] width 577 height 7
click at [492, 104] on div "title add_circle image add_circle crop photo_size_select_large help keyboard Gi…" at bounding box center [293, 98] width 586 height 150
click at [222, 191] on div at bounding box center [345, 189] width 577 height 7
click at [503, 100] on div "title add_circle image add_circle crop photo_size_select_large help keyboard Gi…" at bounding box center [293, 98] width 586 height 150
drag, startPoint x: 187, startPoint y: 190, endPoint x: 251, endPoint y: 189, distance: 64.1
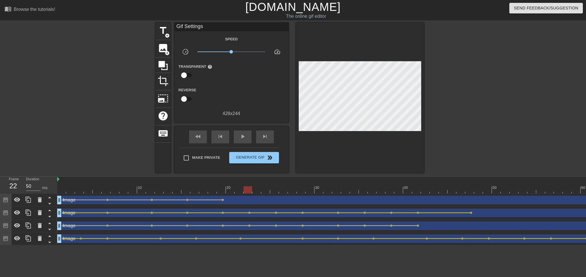
click at [251, 189] on div at bounding box center [345, 189] width 577 height 7
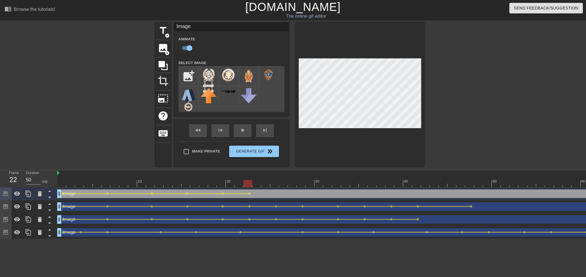
click at [276, 183] on div at bounding box center [345, 183] width 577 height 7
click at [302, 184] on div at bounding box center [345, 183] width 577 height 7
drag, startPoint x: 484, startPoint y: 86, endPoint x: 449, endPoint y: 97, distance: 36.7
click at [484, 85] on div "title add_circle image add_circle crop photo_size_select_large help keyboard Im…" at bounding box center [293, 95] width 586 height 144
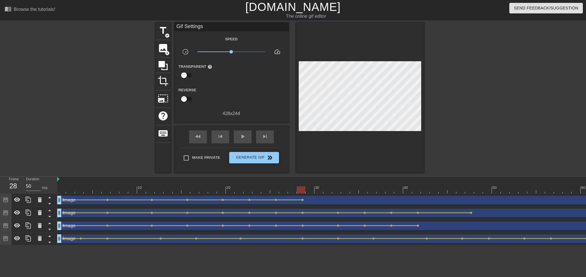
click at [337, 189] on div at bounding box center [345, 189] width 577 height 7
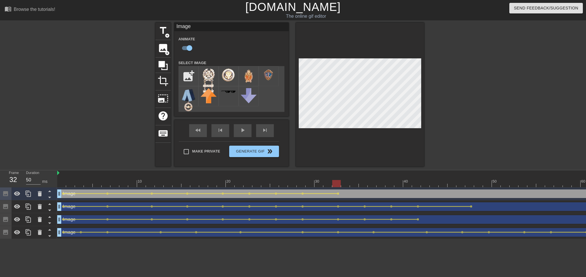
click at [500, 97] on div "title add_circle image add_circle crop photo_size_select_large help keyboard Im…" at bounding box center [293, 95] width 586 height 144
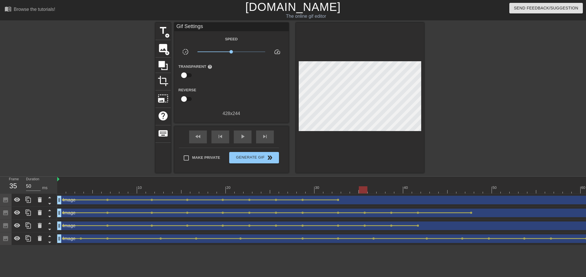
click at [365, 189] on div at bounding box center [345, 189] width 577 height 7
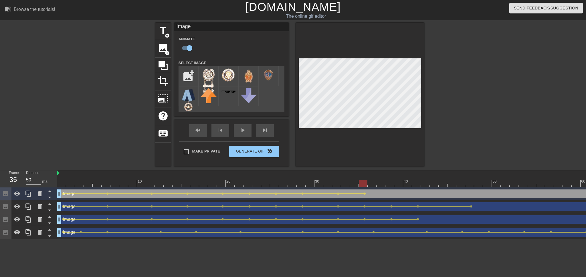
click at [471, 150] on div "title add_circle image add_circle crop photo_size_select_large help keyboard Im…" at bounding box center [293, 95] width 586 height 144
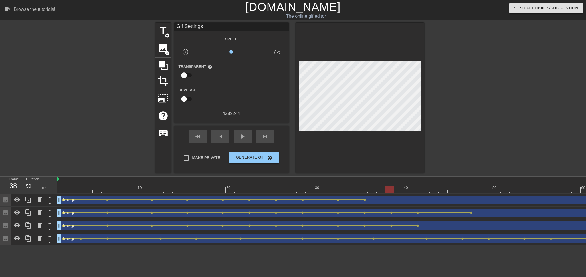
click at [389, 189] on div at bounding box center [345, 189] width 577 height 7
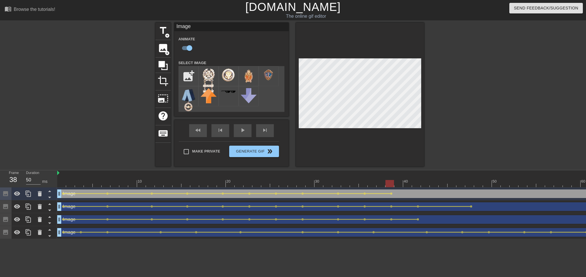
click at [359, 56] on div at bounding box center [360, 95] width 128 height 144
drag, startPoint x: 418, startPoint y: 184, endPoint x: 414, endPoint y: 166, distance: 18.8
click at [418, 184] on div at bounding box center [345, 183] width 577 height 7
click at [368, 46] on div at bounding box center [360, 95] width 128 height 144
click at [58, 184] on div at bounding box center [345, 183] width 577 height 7
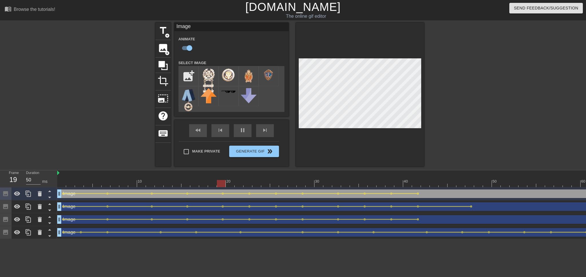
click at [489, 86] on div "title add_circle image add_circle crop photo_size_select_large help keyboard Im…" at bounding box center [293, 95] width 586 height 144
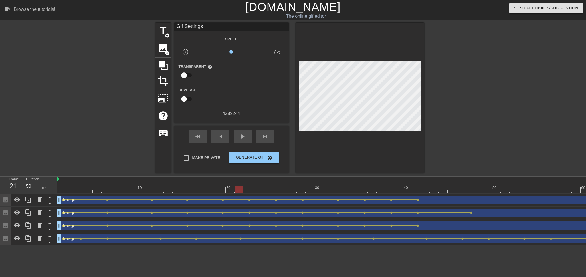
click at [59, 190] on div at bounding box center [345, 189] width 577 height 7
click at [159, 48] on span "image" at bounding box center [163, 48] width 11 height 11
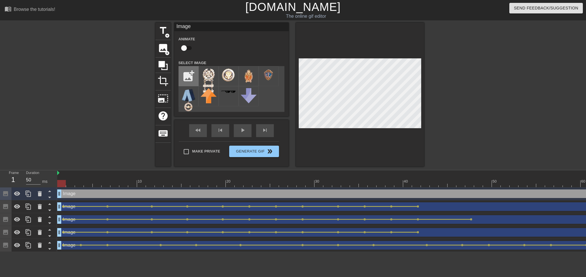
click at [185, 73] on input "file" at bounding box center [188, 75] width 19 height 19
type input "C:\fakepath\0db9abcf-7548-4ef0-8c63-17aa0f622d6b_removalai_preview.png"
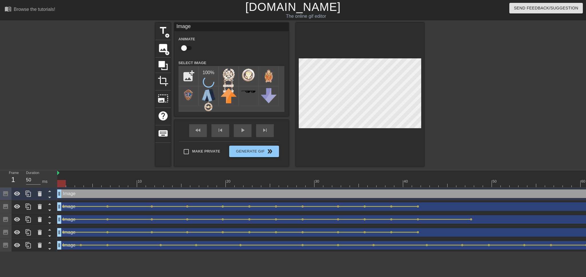
click at [76, 192] on div "Image drag_handle drag_handle" at bounding box center [345, 193] width 577 height 9
click at [183, 48] on input "checkbox" at bounding box center [184, 48] width 33 height 11
checkbox input "true"
click at [210, 68] on img at bounding box center [209, 83] width 16 height 31
click at [481, 94] on div "title add_circle image add_circle crop photo_size_select_large help keyboard Im…" at bounding box center [293, 95] width 586 height 144
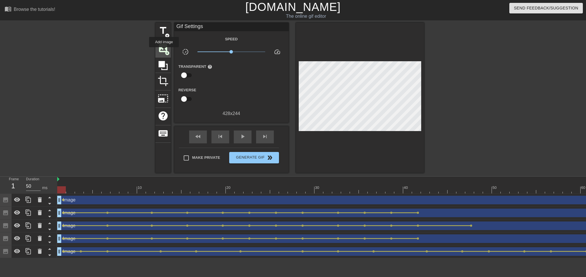
click at [164, 51] on span "image" at bounding box center [163, 48] width 11 height 11
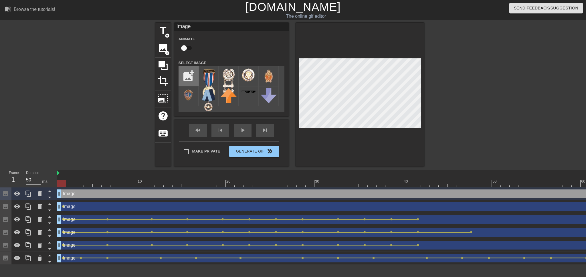
click at [189, 78] on input "file" at bounding box center [188, 75] width 19 height 19
type input "C:\fakepath\06d263ee-45b5-4e7e-a76c-56616b10194e_removalai_preview.png"
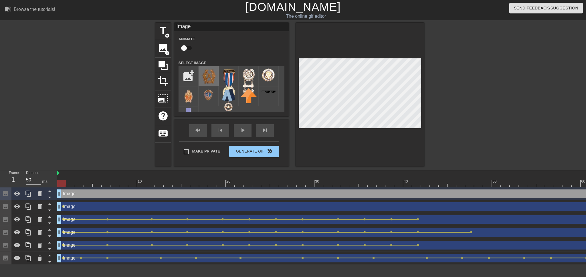
click at [209, 77] on img at bounding box center [209, 77] width 16 height 18
checkbox input "true"
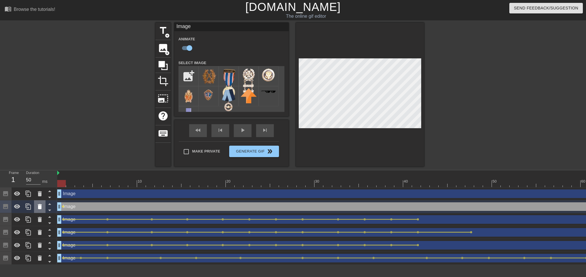
click at [40, 207] on icon at bounding box center [40, 206] width 4 height 5
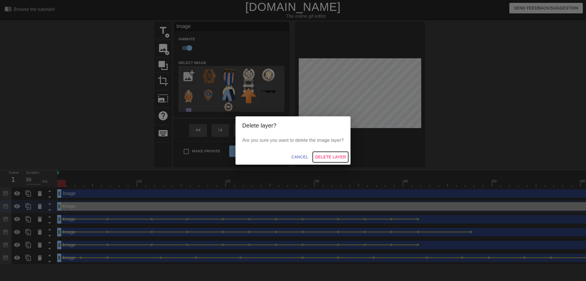
click at [329, 154] on span "Delete Layer" at bounding box center [330, 157] width 31 height 7
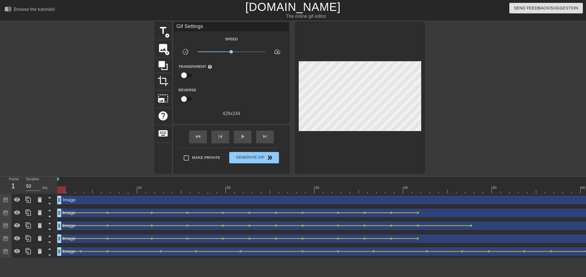
click at [123, 203] on div "Image drag_handle drag_handle" at bounding box center [345, 200] width 577 height 9
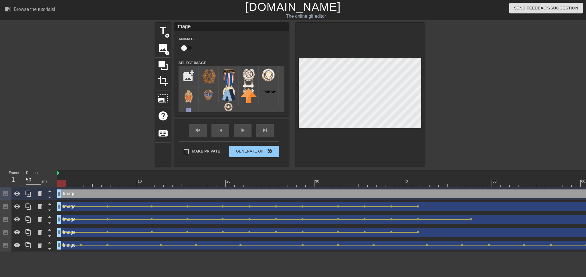
click at [183, 50] on input "checkbox" at bounding box center [184, 48] width 33 height 11
checkbox input "true"
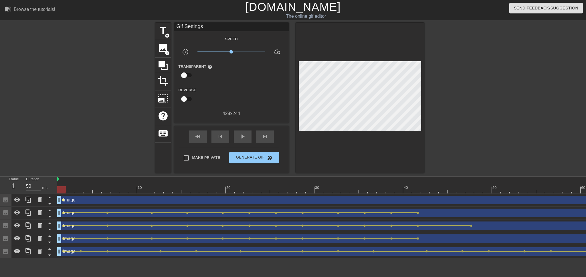
click at [63, 194] on div "Image drag_handle drag_handle lens" at bounding box center [345, 200] width 577 height 13
click at [63, 199] on span "lens" at bounding box center [63, 200] width 3 height 3
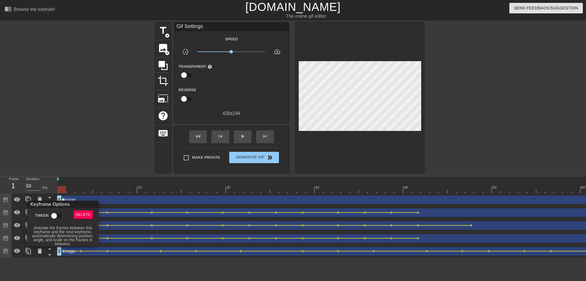
click at [58, 217] on input "Tween" at bounding box center [54, 216] width 33 height 11
checkbox input "true"
click at [390, 90] on div at bounding box center [293, 140] width 586 height 281
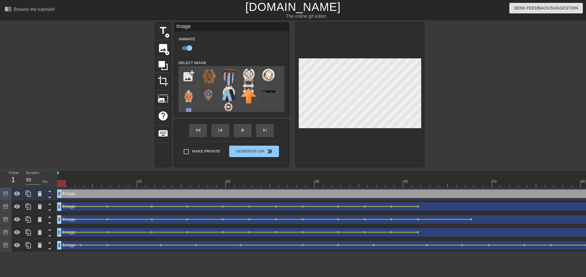
click at [496, 100] on div "title add_circle image add_circle crop photo_size_select_large help keyboard Im…" at bounding box center [293, 95] width 586 height 144
click at [105, 185] on div at bounding box center [345, 183] width 577 height 7
click at [485, 134] on div "title add_circle image add_circle crop photo_size_select_large help keyboard Im…" at bounding box center [293, 95] width 586 height 144
click at [61, 184] on div at bounding box center [345, 183] width 577 height 7
click at [110, 135] on div "title add_circle image add_circle crop photo_size_select_large help keyboard Im…" at bounding box center [293, 95] width 586 height 144
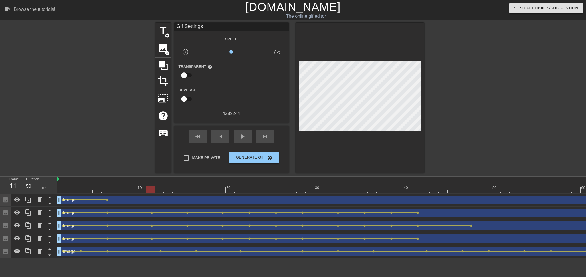
drag, startPoint x: 105, startPoint y: 191, endPoint x: 152, endPoint y: 190, distance: 46.7
click at [152, 190] on div at bounding box center [345, 189] width 577 height 7
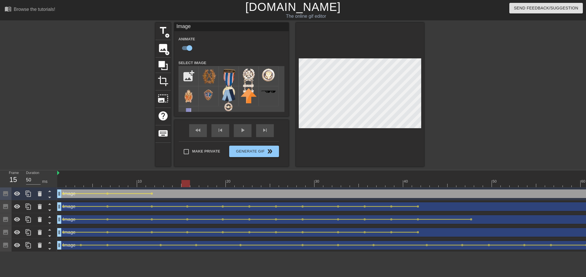
click at [187, 182] on div at bounding box center [345, 183] width 577 height 7
click at [224, 184] on div at bounding box center [345, 183] width 577 height 7
click at [249, 183] on div at bounding box center [345, 183] width 577 height 7
click at [277, 183] on div at bounding box center [345, 183] width 577 height 7
click at [301, 185] on div at bounding box center [345, 183] width 577 height 7
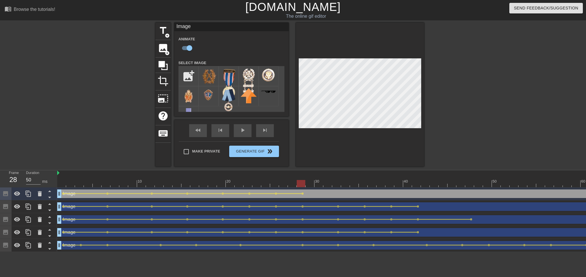
click at [337, 183] on div at bounding box center [345, 183] width 577 height 7
click at [364, 184] on div at bounding box center [345, 183] width 577 height 7
click at [391, 183] on div at bounding box center [345, 183] width 577 height 7
click at [364, 57] on div at bounding box center [360, 95] width 128 height 144
click at [419, 184] on div at bounding box center [345, 183] width 577 height 7
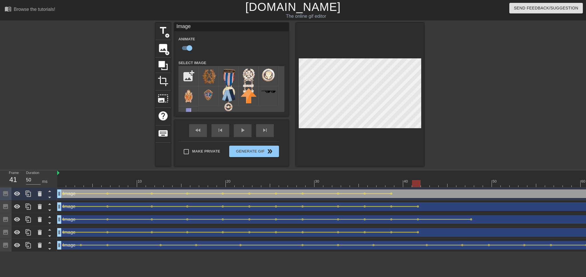
click at [374, 41] on div at bounding box center [360, 95] width 128 height 144
click at [60, 180] on div at bounding box center [345, 183] width 577 height 7
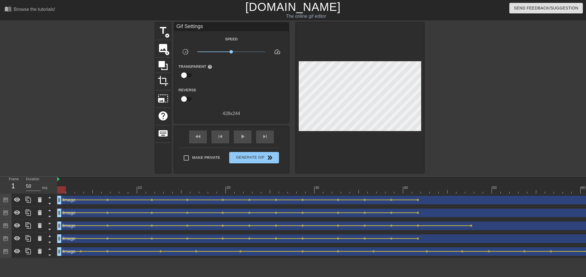
click at [86, 102] on div "title add_circle image add_circle crop photo_size_select_large help keyboard Gi…" at bounding box center [293, 98] width 586 height 150
click at [167, 45] on span "image" at bounding box center [163, 48] width 11 height 11
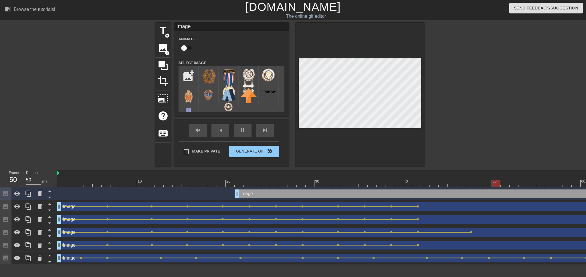
click at [256, 192] on div "Image drag_handle drag_handle" at bounding box center [434, 193] width 399 height 9
click at [36, 195] on icon at bounding box center [39, 193] width 7 height 7
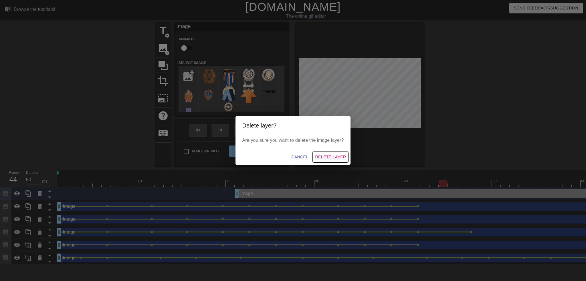
click at [339, 158] on span "Delete Layer" at bounding box center [330, 157] width 31 height 7
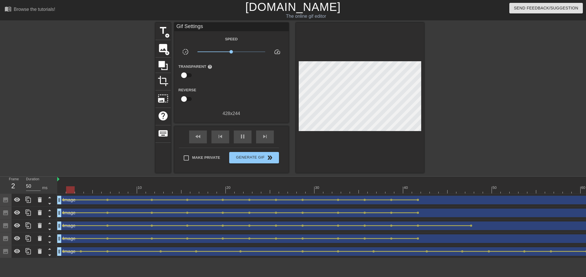
click at [60, 185] on div at bounding box center [61, 185] width 9 height 7
click at [59, 188] on div at bounding box center [345, 189] width 577 height 7
click at [157, 48] on div "image add_circle" at bounding box center [162, 48] width 15 height 17
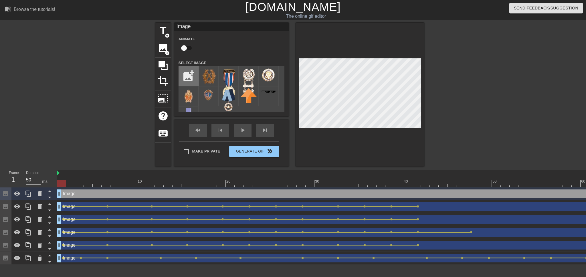
click at [190, 72] on input "file" at bounding box center [188, 75] width 19 height 19
type input "C:\fakepath\94a4ac86-e335-4fff-b0e6-d6c0de8f4900_removalai_preview.png"
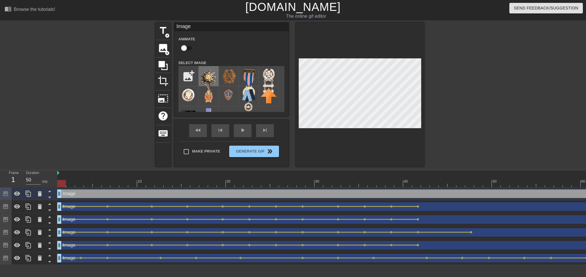
click at [211, 78] on div at bounding box center [209, 76] width 20 height 20
click at [213, 78] on img at bounding box center [209, 80] width 16 height 25
click at [492, 101] on div "title add_circle image add_circle crop photo_size_select_large help keyboard Im…" at bounding box center [293, 95] width 586 height 144
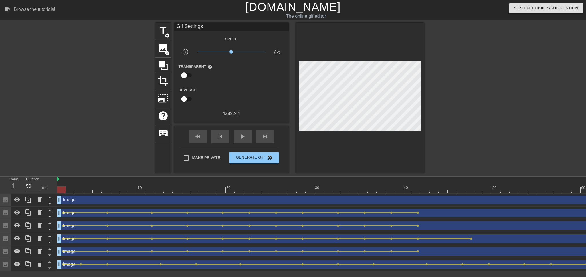
click at [65, 199] on div "Image drag_handle drag_handle" at bounding box center [345, 200] width 577 height 9
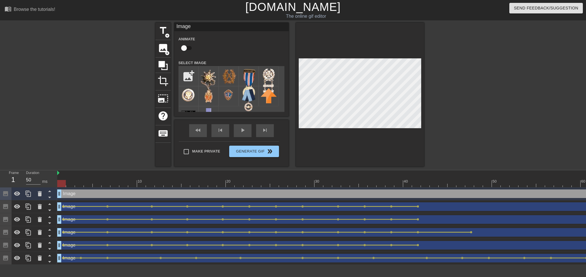
click at [185, 47] on input "checkbox" at bounding box center [184, 48] width 33 height 11
checkbox input "true"
click at [62, 194] on div "Image drag_handle drag_handle lens" at bounding box center [345, 193] width 577 height 13
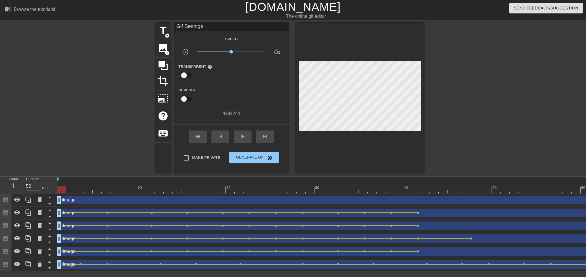
click at [63, 200] on span "lens" at bounding box center [63, 200] width 3 height 3
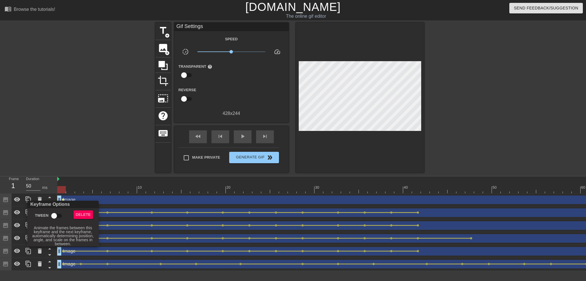
click at [57, 214] on input "Tween" at bounding box center [54, 216] width 33 height 11
checkbox input "true"
click at [92, 148] on div at bounding box center [293, 140] width 586 height 281
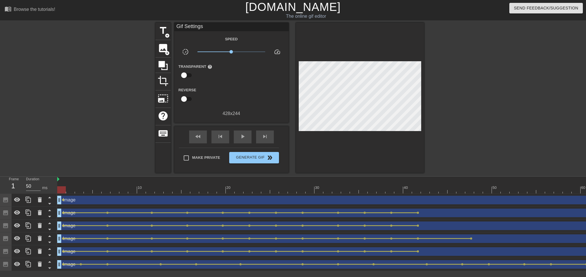
drag, startPoint x: 64, startPoint y: 188, endPoint x: 25, endPoint y: 191, distance: 39.6
click at [24, 191] on div "Frame 1 Duration 50 ms 10 20 30 40 50 60 Image drag_handle drag_handle lens Ima…" at bounding box center [293, 224] width 586 height 94
click at [62, 200] on span "lens" at bounding box center [63, 200] width 3 height 3
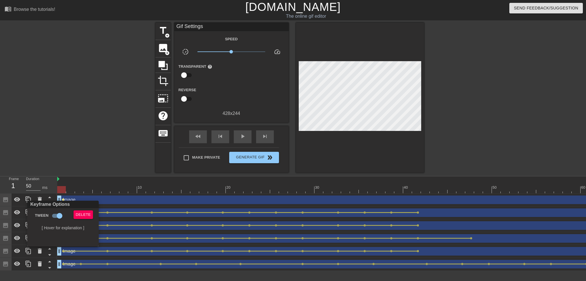
click at [65, 190] on div at bounding box center [293, 140] width 586 height 281
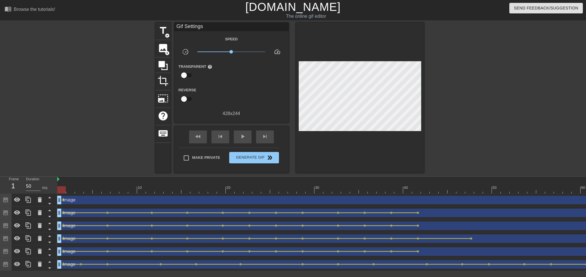
click at [111, 189] on div at bounding box center [345, 189] width 577 height 7
click at [106, 189] on div at bounding box center [345, 189] width 577 height 7
drag, startPoint x: 106, startPoint y: 189, endPoint x: 26, endPoint y: 185, distance: 80.8
click at [21, 186] on div "Frame 3 Duration 50 ms 10 20 30 40 50 60 Image drag_handle drag_handle lens Ima…" at bounding box center [293, 224] width 586 height 94
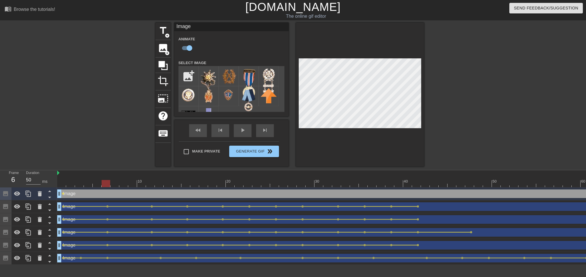
click at [106, 184] on div at bounding box center [345, 183] width 577 height 7
click at [151, 183] on div at bounding box center [345, 183] width 577 height 7
click at [186, 184] on div at bounding box center [345, 183] width 577 height 7
click at [223, 184] on div at bounding box center [345, 183] width 577 height 7
click at [250, 185] on div at bounding box center [345, 183] width 577 height 7
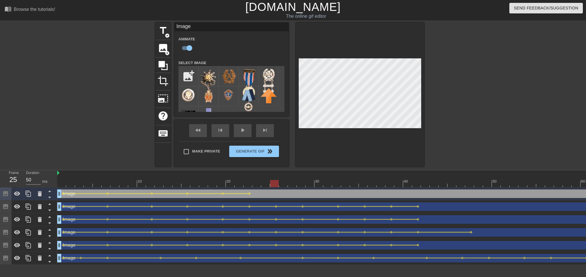
click at [278, 183] on div at bounding box center [345, 183] width 577 height 7
click at [304, 185] on div at bounding box center [345, 183] width 577 height 7
click at [338, 187] on div at bounding box center [345, 183] width 577 height 7
drag, startPoint x: 365, startPoint y: 186, endPoint x: 369, endPoint y: 161, distance: 25.9
click at [365, 186] on div at bounding box center [345, 183] width 577 height 7
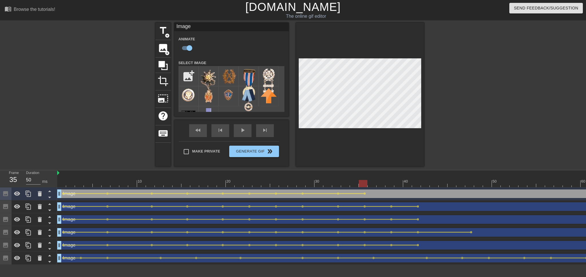
click at [390, 185] on div at bounding box center [345, 183] width 577 height 7
click at [418, 185] on div at bounding box center [345, 183] width 577 height 7
click at [470, 185] on div at bounding box center [345, 183] width 577 height 7
click at [370, 29] on div at bounding box center [360, 95] width 128 height 144
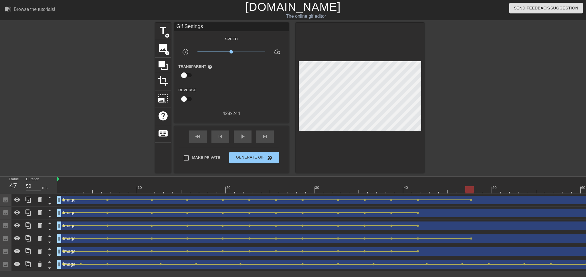
click at [79, 134] on div "title add_circle image add_circle crop photo_size_select_large help keyboard Gi…" at bounding box center [293, 98] width 586 height 150
click at [59, 191] on div at bounding box center [345, 189] width 577 height 7
click at [58, 187] on div at bounding box center [345, 189] width 577 height 7
click at [162, 43] on span "image" at bounding box center [163, 48] width 11 height 11
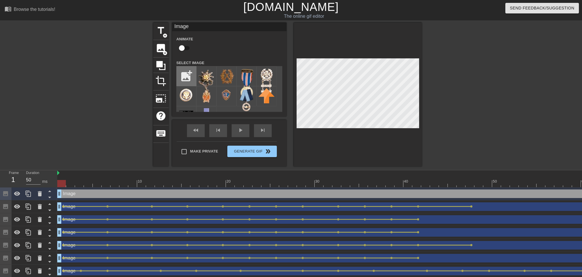
click at [190, 78] on input "file" at bounding box center [186, 75] width 19 height 19
type input "C:\fakepath\f1a4e56a-cfc6-4155-bc08-1d272eee711a_removalai_preview.png"
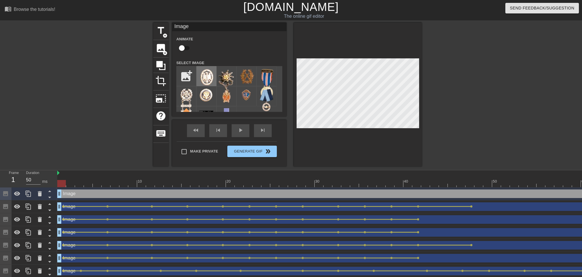
click at [216, 76] on div at bounding box center [206, 76] width 20 height 20
click at [209, 78] on img at bounding box center [206, 78] width 16 height 20
click at [184, 48] on input "checkbox" at bounding box center [181, 48] width 33 height 11
checkbox input "true"
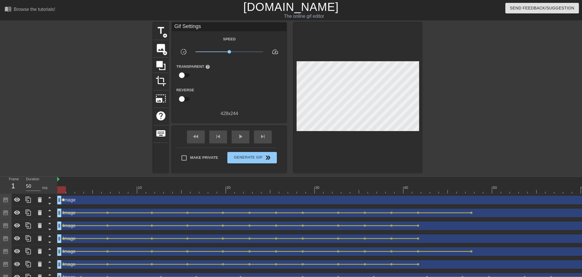
click at [63, 194] on div "Image drag_handle drag_handle lens" at bounding box center [345, 200] width 577 height 13
click at [62, 199] on span "lens" at bounding box center [63, 200] width 3 height 3
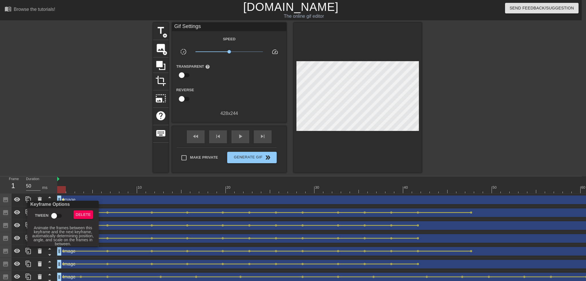
click at [56, 212] on input "Tween" at bounding box center [54, 216] width 33 height 11
checkbox input "true"
click at [73, 155] on div at bounding box center [293, 140] width 586 height 281
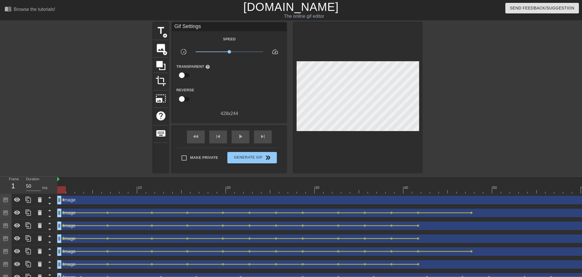
click at [61, 188] on div at bounding box center [61, 189] width 9 height 7
click at [63, 201] on div "Image drag_handle drag_handle" at bounding box center [345, 200] width 577 height 9
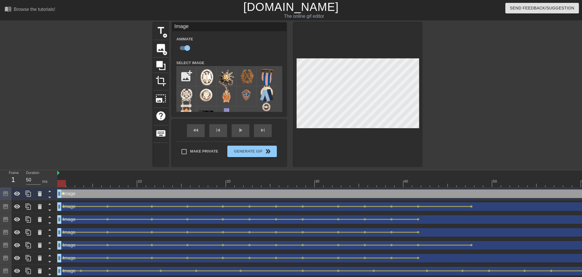
click at [62, 193] on div "10 20 30 40 50 60 Image drag_handle drag_handle lens Image drag_handle drag_han…" at bounding box center [319, 223] width 525 height 107
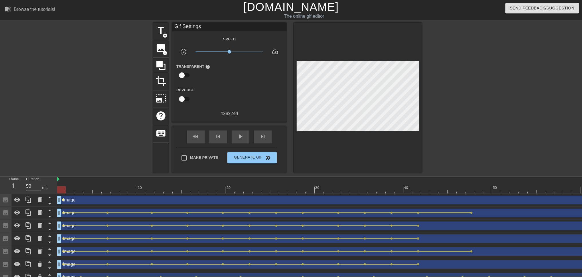
click at [63, 199] on span "lens" at bounding box center [63, 200] width 3 height 3
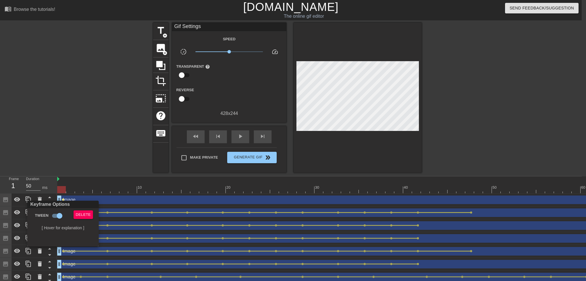
click at [92, 143] on div at bounding box center [293, 140] width 586 height 281
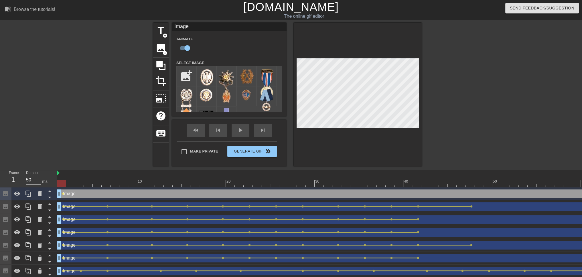
click at [106, 185] on div at bounding box center [345, 183] width 577 height 7
click at [151, 183] on div at bounding box center [345, 183] width 577 height 7
click at [188, 182] on div at bounding box center [345, 183] width 577 height 7
click at [222, 183] on div at bounding box center [345, 183] width 577 height 7
click at [249, 185] on div at bounding box center [345, 183] width 577 height 7
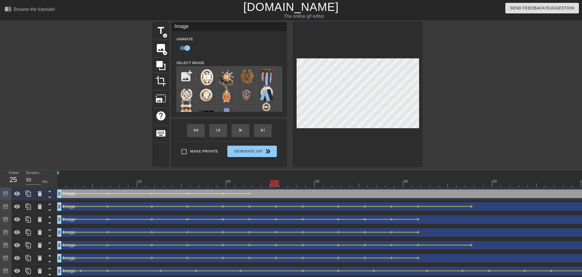
drag, startPoint x: 221, startPoint y: 185, endPoint x: 274, endPoint y: 182, distance: 52.7
click at [274, 182] on div at bounding box center [345, 183] width 577 height 7
click at [302, 183] on div at bounding box center [345, 183] width 577 height 7
click at [340, 183] on div at bounding box center [345, 183] width 577 height 7
click at [366, 183] on div at bounding box center [345, 183] width 577 height 7
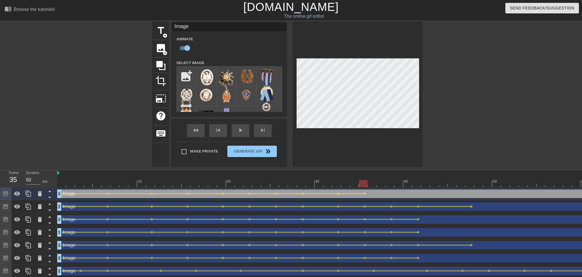
click at [390, 184] on div at bounding box center [345, 183] width 577 height 7
click at [418, 182] on div at bounding box center [345, 183] width 577 height 7
click at [366, 58] on div at bounding box center [358, 95] width 128 height 144
click at [454, 115] on div "title add_circle image add_circle crop photo_size_select_large help keyboard Im…" at bounding box center [291, 95] width 582 height 144
click at [367, 58] on div at bounding box center [358, 95] width 128 height 144
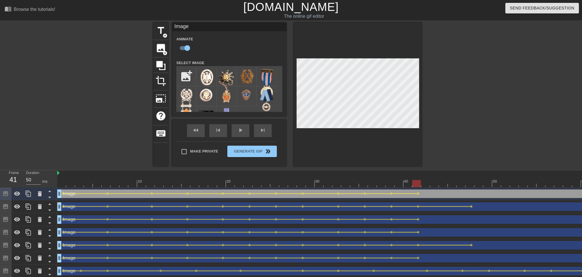
click at [469, 185] on div at bounding box center [345, 183] width 577 height 7
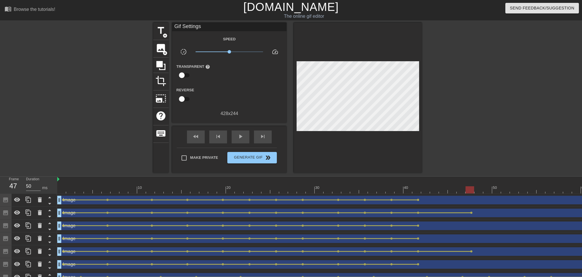
drag, startPoint x: 367, startPoint y: 58, endPoint x: 375, endPoint y: 40, distance: 19.2
click at [375, 40] on div at bounding box center [358, 98] width 128 height 150
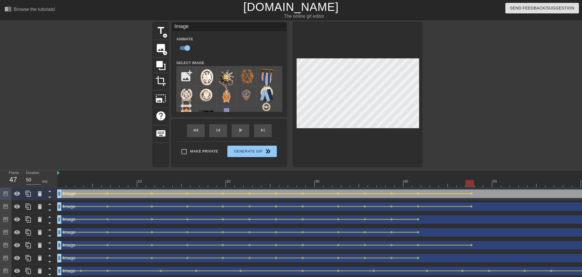
click at [376, 40] on div at bounding box center [358, 95] width 128 height 144
click at [60, 181] on div at bounding box center [345, 183] width 577 height 7
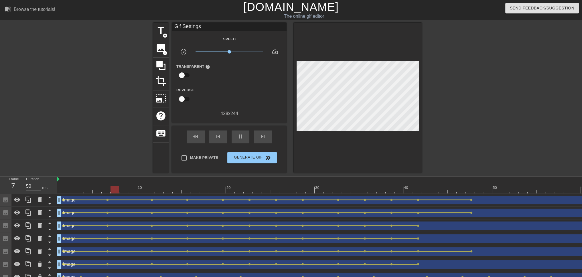
click at [74, 103] on div "title add_circle image add_circle crop photo_size_select_large help keyboard Gi…" at bounding box center [291, 98] width 582 height 150
click at [285, 193] on div at bounding box center [345, 189] width 577 height 7
drag, startPoint x: 286, startPoint y: 193, endPoint x: 435, endPoint y: 183, distance: 148.9
click at [435, 183] on div "10 20 30 40 50 60" at bounding box center [345, 185] width 577 height 17
click at [159, 46] on span "image" at bounding box center [160, 48] width 11 height 11
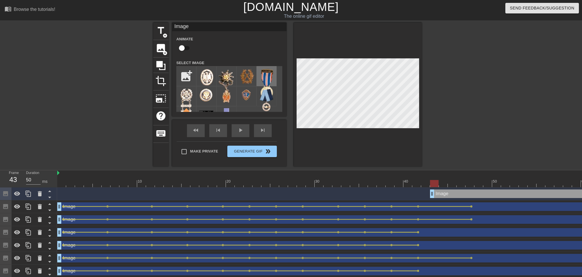
click at [266, 75] on img at bounding box center [266, 83] width 16 height 31
drag, startPoint x: 416, startPoint y: 185, endPoint x: 430, endPoint y: 179, distance: 15.8
click at [430, 179] on div "10 20 30 40 50 60" at bounding box center [345, 178] width 577 height 17
click at [38, 198] on div at bounding box center [39, 193] width 11 height 13
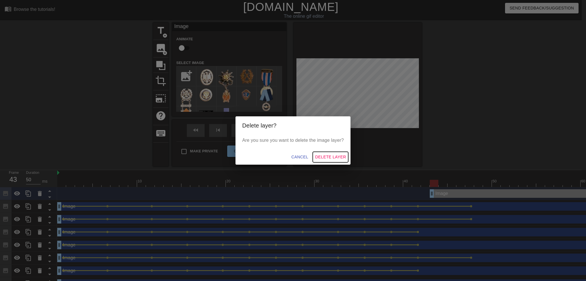
click at [332, 159] on span "Delete Layer" at bounding box center [330, 157] width 31 height 7
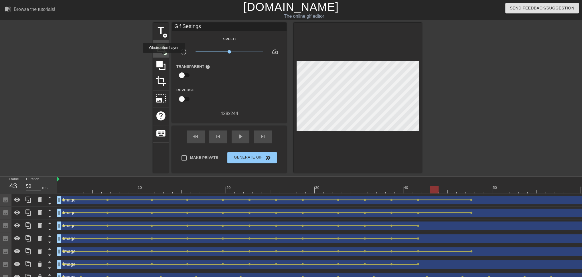
click at [159, 51] on span "image" at bounding box center [160, 48] width 11 height 11
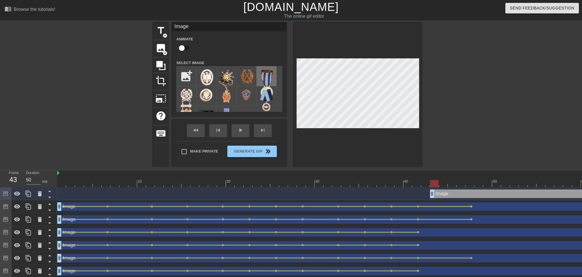
click at [264, 80] on img at bounding box center [266, 83] width 16 height 31
click at [184, 77] on input "file" at bounding box center [186, 75] width 19 height 19
type input "C:\fakepath\03dccb57-d2cc-4a1f-9bbc-a8687e0d1af2_removalai_preview.png"
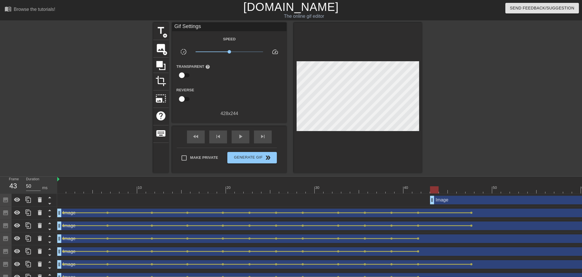
click at [101, 110] on div "title add_circle image add_circle crop photo_size_select_large help keyboard Gi…" at bounding box center [291, 98] width 582 height 150
click at [163, 52] on span "add_circle" at bounding box center [165, 53] width 5 height 5
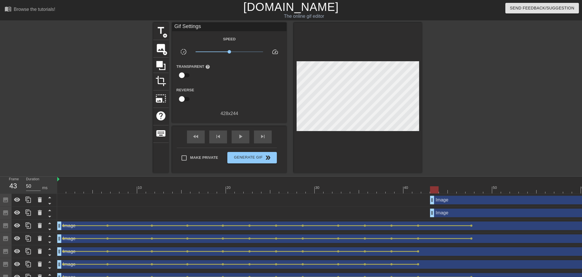
click at [105, 83] on div "title add_circle image add_circle crop photo_size_select_large help keyboard Gi…" at bounding box center [291, 98] width 582 height 150
click at [163, 51] on span "add_circle" at bounding box center [165, 53] width 5 height 5
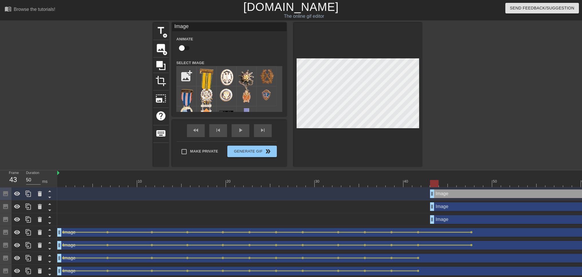
click at [447, 216] on div "Image drag_handle drag_handle" at bounding box center [532, 219] width 204 height 9
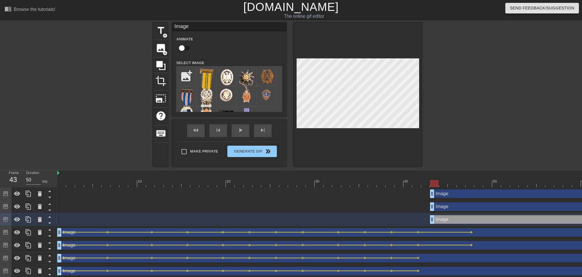
click at [455, 205] on div "Image drag_handle drag_handle" at bounding box center [532, 206] width 204 height 9
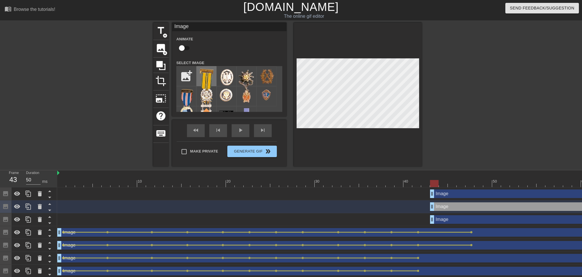
click at [211, 79] on img at bounding box center [206, 86] width 16 height 37
click at [455, 219] on div "Image drag_handle drag_handle" at bounding box center [532, 219] width 204 height 9
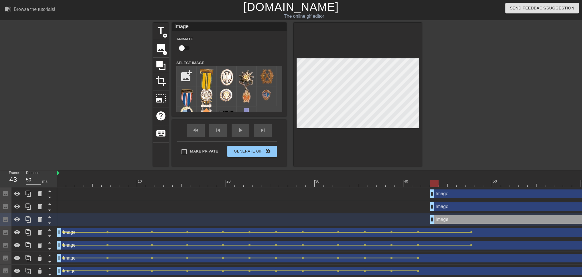
click at [457, 206] on div "Image drag_handle drag_handle" at bounding box center [532, 206] width 204 height 9
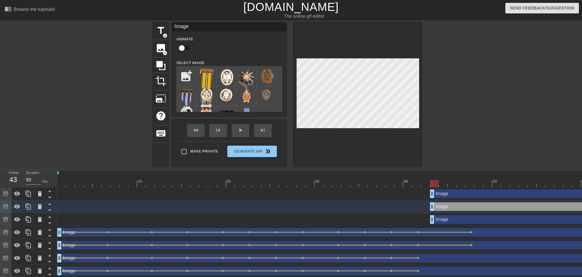
click at [458, 215] on div "Image drag_handle drag_handle" at bounding box center [532, 219] width 204 height 9
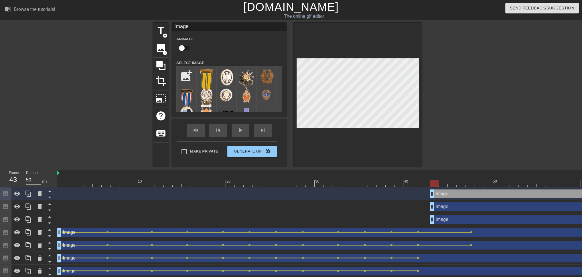
click at [450, 207] on div "Image drag_handle drag_handle" at bounding box center [532, 206] width 204 height 9
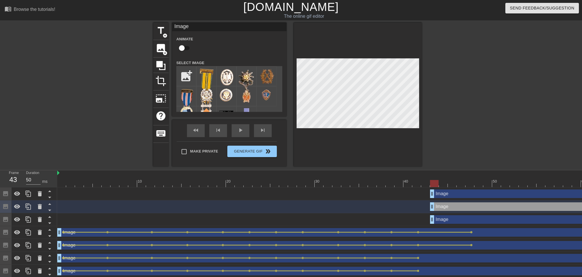
click at [460, 220] on div "Image drag_handle drag_handle" at bounding box center [532, 219] width 204 height 9
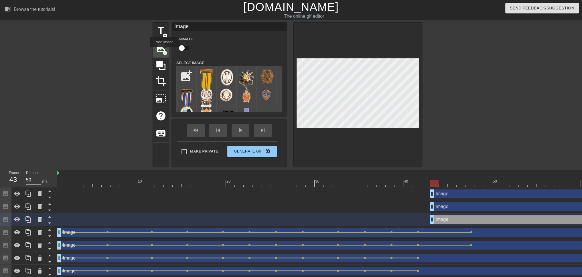
click at [165, 51] on span "add_circle" at bounding box center [165, 53] width 5 height 5
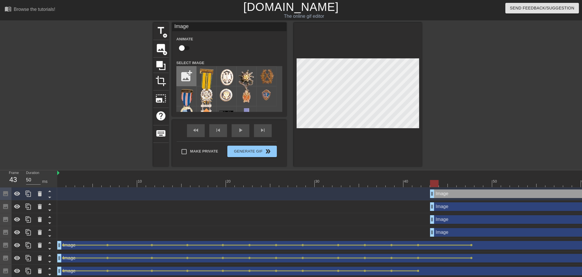
click at [187, 71] on input "file" at bounding box center [186, 75] width 19 height 19
type input "C:\fakepath\91b47495-ee34-4f89-8c8b-0414b4738575_removalai_preview.png"
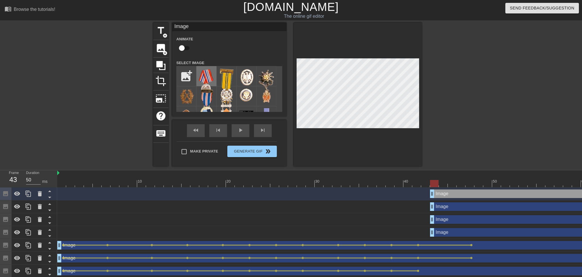
click at [204, 78] on div at bounding box center [206, 76] width 20 height 20
checkbox input "true"
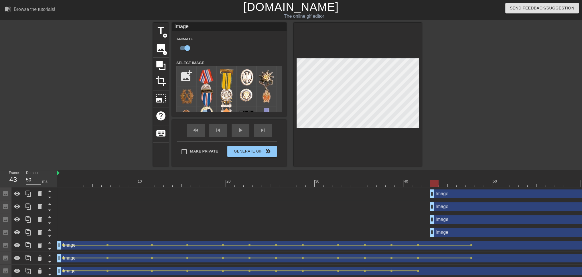
click at [468, 103] on div "title add_circle image add_circle crop photo_size_select_large help keyboard Im…" at bounding box center [291, 95] width 582 height 144
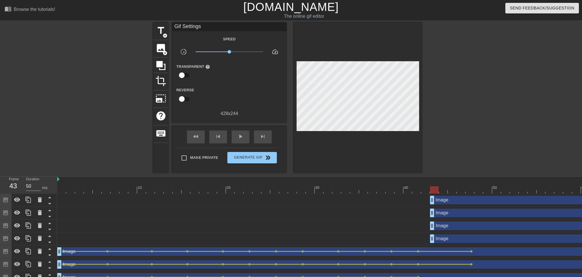
click at [469, 200] on div "Image drag_handle drag_handle" at bounding box center [532, 200] width 204 height 9
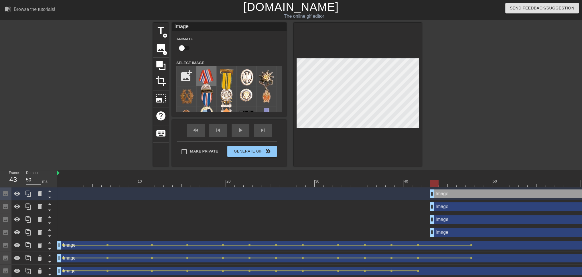
click at [205, 75] on img at bounding box center [206, 81] width 16 height 27
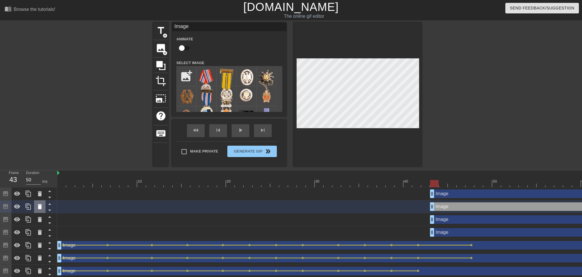
click at [39, 206] on icon at bounding box center [40, 206] width 4 height 5
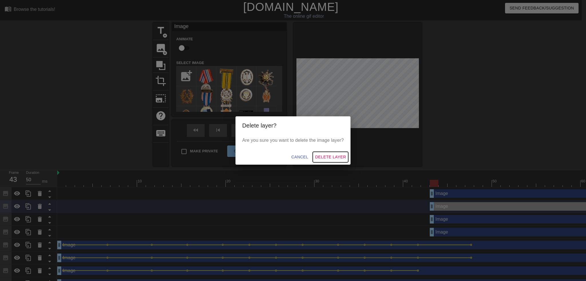
click at [325, 158] on span "Delete Layer" at bounding box center [330, 157] width 31 height 7
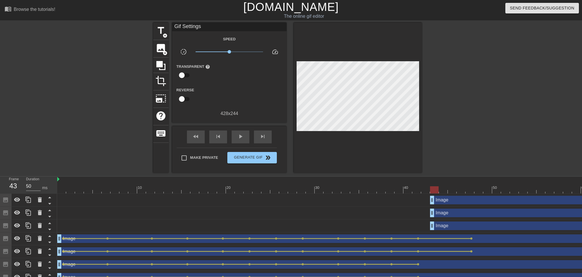
click at [524, 78] on div "title add_circle image add_circle crop photo_size_select_large help keyboard Gi…" at bounding box center [291, 98] width 582 height 150
click at [160, 50] on span "image" at bounding box center [160, 48] width 11 height 11
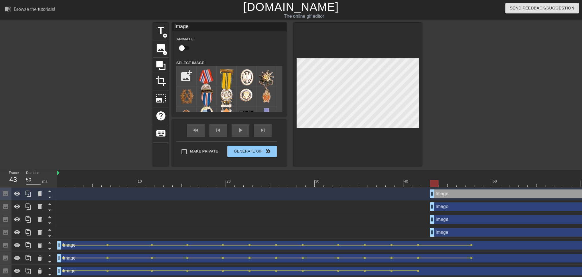
click at [492, 93] on div "title add_circle image add_circle crop photo_size_select_large help keyboard Im…" at bounding box center [291, 95] width 582 height 144
click at [185, 75] on input "file" at bounding box center [186, 75] width 19 height 19
type input "C:\fakepath\Removal-482.png"
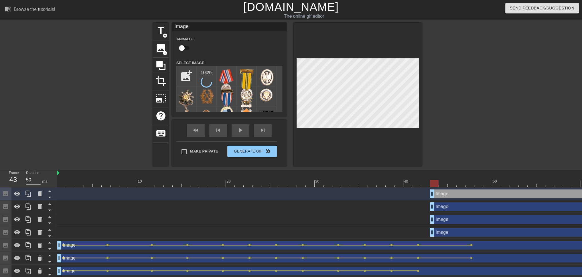
click at [105, 100] on div "title add_circle image add_circle crop photo_size_select_large help keyboard Im…" at bounding box center [291, 95] width 582 height 144
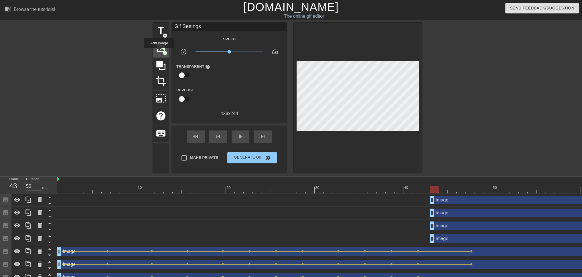
click at [160, 48] on span "image" at bounding box center [160, 48] width 11 height 11
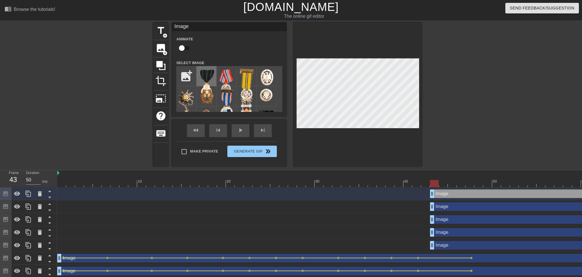
click at [209, 75] on img at bounding box center [206, 84] width 16 height 32
click at [184, 75] on input "file" at bounding box center [186, 75] width 19 height 19
click at [188, 78] on input "file" at bounding box center [186, 75] width 19 height 19
type input "C:\fakepath\Removal-138.png"
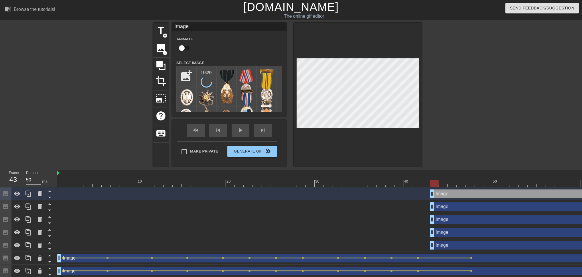
click at [453, 204] on div "Image drag_handle drag_handle" at bounding box center [532, 206] width 204 height 9
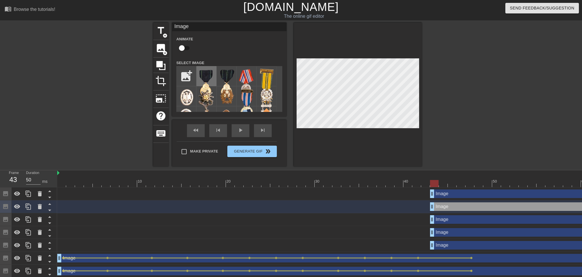
click at [208, 75] on img at bounding box center [206, 83] width 16 height 30
drag, startPoint x: 435, startPoint y: 185, endPoint x: 431, endPoint y: 176, distance: 10.0
click at [431, 176] on div "10 20 30 40 50 60" at bounding box center [345, 178] width 577 height 17
drag, startPoint x: 435, startPoint y: 182, endPoint x: 432, endPoint y: 179, distance: 3.9
click at [432, 179] on div "10 20 30 40 50 60" at bounding box center [345, 178] width 577 height 17
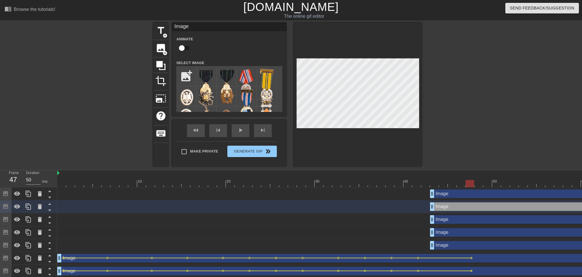
drag, startPoint x: 434, startPoint y: 183, endPoint x: 469, endPoint y: 183, distance: 34.4
click at [469, 183] on div at bounding box center [469, 183] width 9 height 7
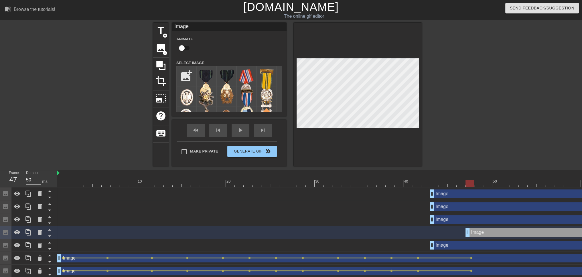
drag, startPoint x: 432, startPoint y: 233, endPoint x: 467, endPoint y: 232, distance: 34.3
drag, startPoint x: 469, startPoint y: 182, endPoint x: 454, endPoint y: 201, distance: 24.5
click at [433, 191] on div "10 20 30 40 50 60 Image drag_handle drag_handle Image drag_handle drag_handle I…" at bounding box center [319, 256] width 525 height 172
drag, startPoint x: 467, startPoint y: 234, endPoint x: 430, endPoint y: 232, distance: 37.0
drag, startPoint x: 435, startPoint y: 182, endPoint x: 463, endPoint y: 185, distance: 28.5
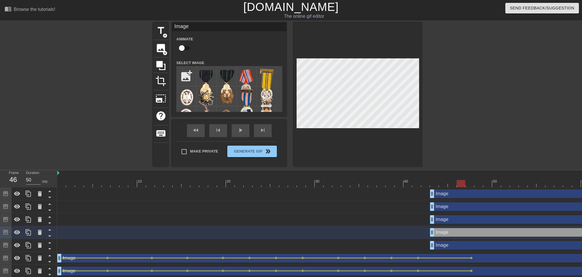
click at [463, 185] on div at bounding box center [461, 183] width 9 height 7
click at [480, 101] on div "title add_circle image add_circle crop photo_size_select_large help keyboard Im…" at bounding box center [291, 95] width 582 height 144
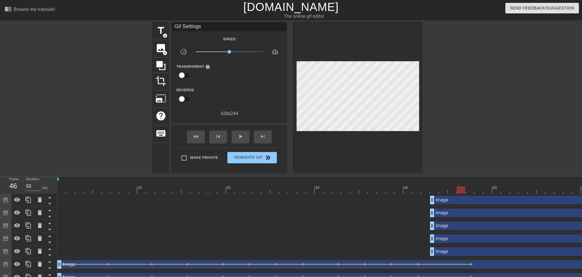
click at [447, 227] on div "Image drag_handle drag_handle" at bounding box center [532, 226] width 204 height 9
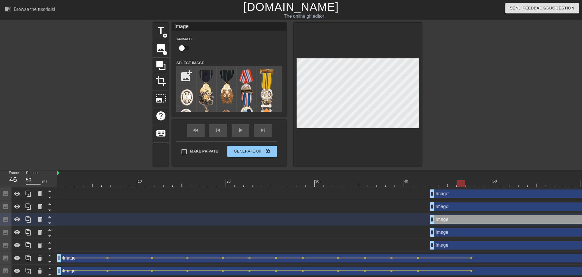
click at [449, 234] on div "Image drag_handle drag_handle" at bounding box center [532, 232] width 204 height 9
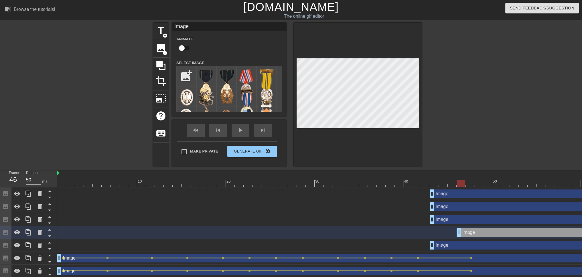
drag, startPoint x: 433, startPoint y: 231, endPoint x: 461, endPoint y: 230, distance: 28.1
drag, startPoint x: 428, startPoint y: 178, endPoint x: 463, endPoint y: 184, distance: 34.8
click at [463, 184] on div "10 20 30 40 50 60" at bounding box center [345, 178] width 577 height 17
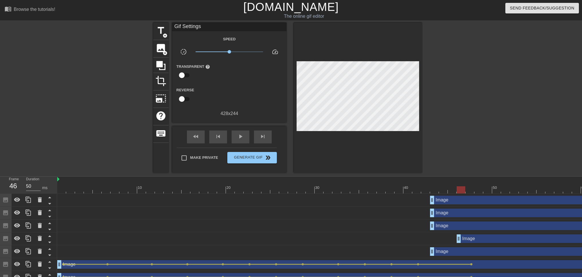
click at [469, 139] on div "title add_circle image add_circle crop photo_size_select_large help keyboard Gi…" at bounding box center [291, 98] width 582 height 150
drag, startPoint x: 458, startPoint y: 189, endPoint x: 451, endPoint y: 189, distance: 6.6
click at [451, 189] on div at bounding box center [452, 189] width 9 height 7
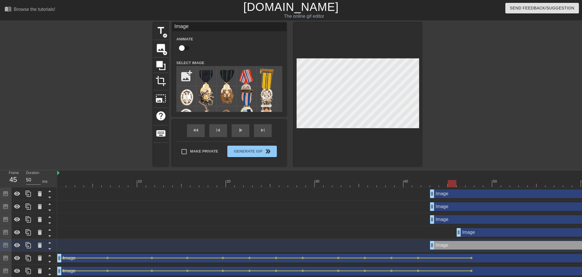
click at [500, 82] on div "title add_circle image add_circle crop photo_size_select_large help keyboard Im…" at bounding box center [291, 95] width 582 height 144
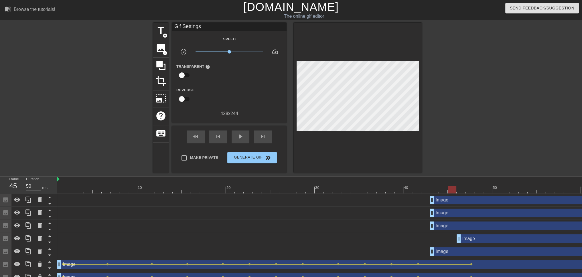
drag, startPoint x: 447, startPoint y: 188, endPoint x: 436, endPoint y: 176, distance: 16.0
click at [455, 190] on div at bounding box center [345, 189] width 577 height 7
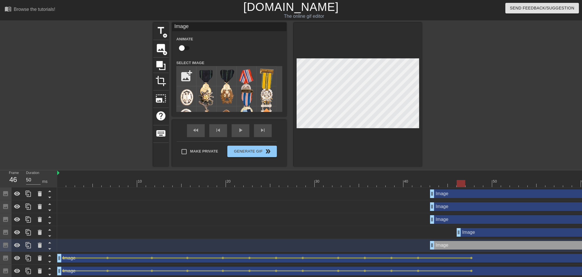
drag, startPoint x: 451, startPoint y: 183, endPoint x: 463, endPoint y: 184, distance: 12.6
click at [463, 184] on div at bounding box center [461, 183] width 9 height 7
drag, startPoint x: 451, startPoint y: 181, endPoint x: 459, endPoint y: 184, distance: 8.9
click at [459, 184] on div at bounding box center [345, 183] width 577 height 7
click at [487, 91] on div "title add_circle image add_circle crop photo_size_select_large help keyboard Im…" at bounding box center [291, 95] width 582 height 144
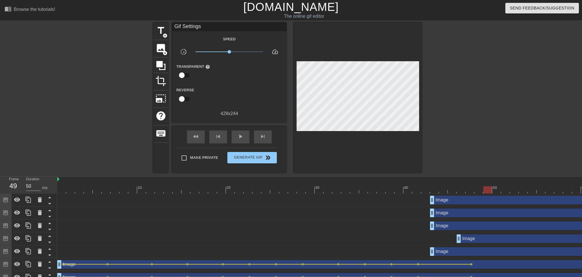
drag, startPoint x: 462, startPoint y: 186, endPoint x: 489, endPoint y: 193, distance: 27.4
click at [489, 193] on div at bounding box center [487, 189] width 9 height 7
click at [519, 100] on div "title add_circle image add_circle crop photo_size_select_large help keyboard Gi…" at bounding box center [291, 98] width 582 height 150
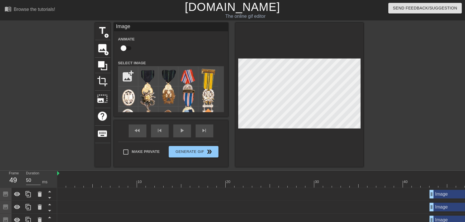
click at [420, 90] on div "title add_circle image add_circle crop photo_size_select_large help keyboard Im…" at bounding box center [232, 95] width 465 height 144
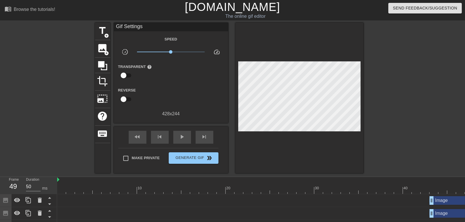
click at [430, 105] on div "title add_circle image add_circle crop photo_size_select_large help keyboard Gi…" at bounding box center [232, 98] width 465 height 150
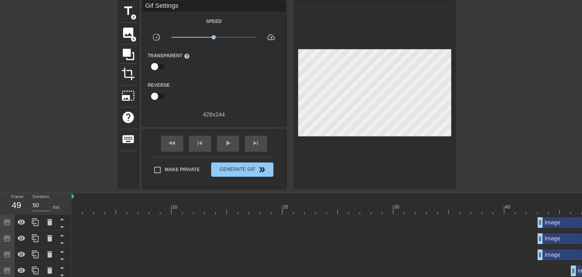
scroll to position [46, 0]
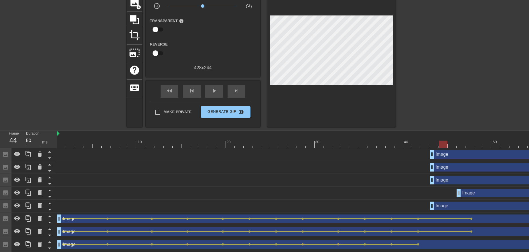
drag, startPoint x: 485, startPoint y: 145, endPoint x: 445, endPoint y: 142, distance: 39.9
click at [445, 142] on div at bounding box center [345, 144] width 577 height 7
drag, startPoint x: 447, startPoint y: 143, endPoint x: 454, endPoint y: 143, distance: 6.9
click at [454, 143] on div at bounding box center [452, 144] width 9 height 7
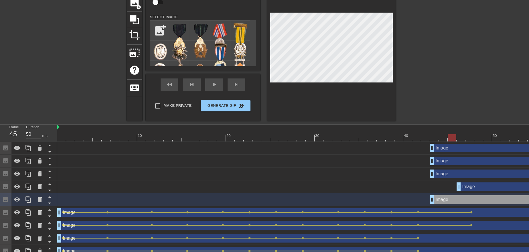
drag, startPoint x: 446, startPoint y: 135, endPoint x: 449, endPoint y: 137, distance: 4.1
click at [449, 137] on div at bounding box center [345, 137] width 577 height 7
click at [476, 92] on div "title add_circle image add_circle crop photo_size_select_large help keyboard Im…" at bounding box center [264, 49] width 529 height 144
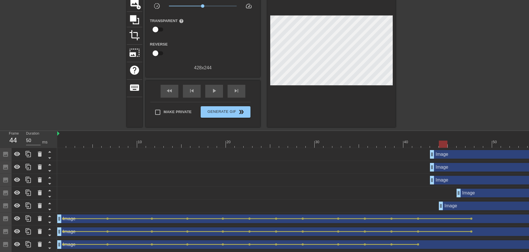
drag, startPoint x: 433, startPoint y: 209, endPoint x: 443, endPoint y: 210, distance: 9.2
drag, startPoint x: 400, startPoint y: 141, endPoint x: 393, endPoint y: 142, distance: 7.0
click at [393, 142] on div at bounding box center [345, 144] width 577 height 7
drag, startPoint x: 393, startPoint y: 142, endPoint x: 435, endPoint y: 141, distance: 42.1
click at [435, 141] on div at bounding box center [434, 144] width 9 height 7
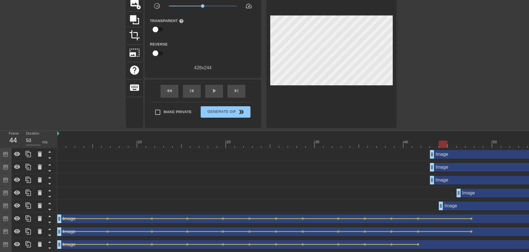
click at [442, 142] on div at bounding box center [345, 144] width 577 height 7
click at [436, 144] on div at bounding box center [345, 144] width 577 height 7
click at [438, 145] on div at bounding box center [434, 144] width 9 height 7
click at [457, 73] on div "title add_circle image add_circle crop photo_size_select_large help keyboard Gi…" at bounding box center [264, 52] width 529 height 150
click at [434, 146] on div at bounding box center [345, 144] width 577 height 7
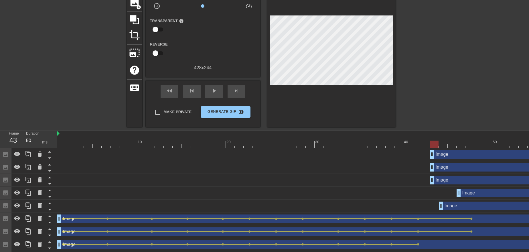
click at [443, 147] on div at bounding box center [345, 144] width 577 height 7
click at [471, 85] on div "title add_circle image add_circle crop photo_size_select_large help keyboard Gi…" at bounding box center [264, 52] width 529 height 150
click at [451, 144] on div at bounding box center [345, 144] width 577 height 7
click at [440, 144] on div at bounding box center [345, 144] width 577 height 7
click at [446, 146] on div at bounding box center [443, 144] width 9 height 7
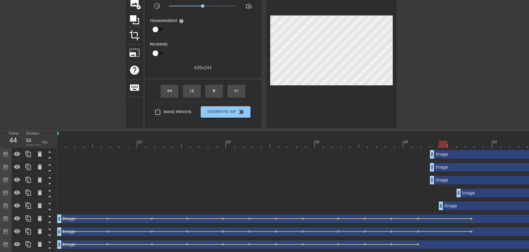
click at [451, 148] on div "10 20 30 40 50 60" at bounding box center [345, 139] width 577 height 17
click at [453, 148] on div "10 20 30 40 50 60" at bounding box center [345, 139] width 577 height 17
click at [456, 148] on div "10 20 30 40 50 60 Image drag_handle drag_handle Image drag_handle drag_handle I…" at bounding box center [293, 217] width 472 height 172
click at [459, 149] on div "Image drag_handle drag_handle" at bounding box center [345, 154] width 577 height 13
click at [459, 144] on div at bounding box center [345, 144] width 577 height 7
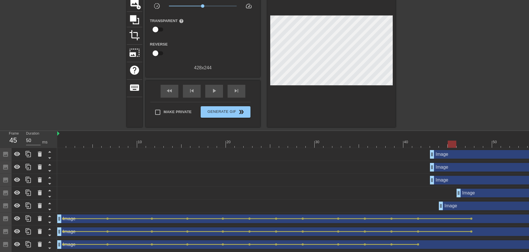
click at [455, 143] on div at bounding box center [345, 144] width 577 height 7
click at [457, 144] on div at bounding box center [345, 144] width 577 height 7
click at [457, 38] on div "title add_circle image add_circle crop photo_size_select_large help keyboard Gi…" at bounding box center [264, 52] width 529 height 150
drag, startPoint x: 455, startPoint y: 144, endPoint x: 440, endPoint y: 146, distance: 15.6
click at [440, 146] on div at bounding box center [345, 144] width 577 height 7
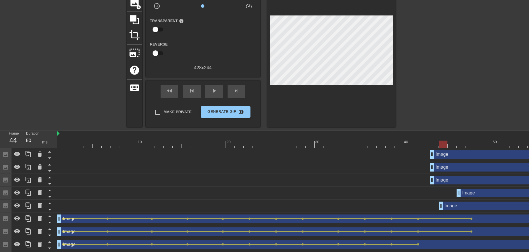
click at [442, 178] on div "Image drag_handle drag_handle" at bounding box center [532, 180] width 204 height 9
click at [447, 48] on div "title add_circle image add_circle crop photo_size_select_large help keyboard Gi…" at bounding box center [264, 52] width 529 height 150
click at [420, 44] on div "title add_circle image add_circle crop photo_size_select_large help keyboard Gi…" at bounding box center [264, 52] width 529 height 150
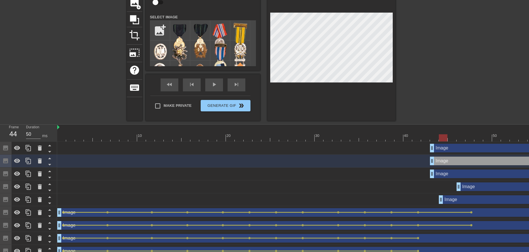
click at [450, 48] on div "title add_circle image add_circle crop photo_size_select_large help keyboard Im…" at bounding box center [264, 49] width 529 height 144
click at [480, 43] on div "title add_circle image add_circle crop photo_size_select_large help keyboard Im…" at bounding box center [264, 49] width 529 height 144
click at [472, 45] on div "title add_circle image add_circle crop photo_size_select_large help keyboard Im…" at bounding box center [264, 49] width 529 height 144
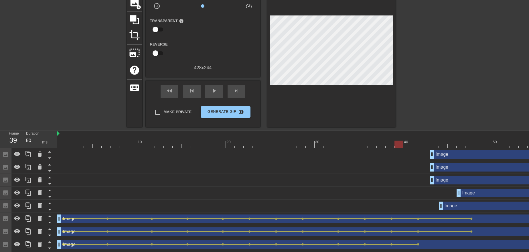
drag, startPoint x: 438, startPoint y: 145, endPoint x: 399, endPoint y: 146, distance: 39.5
click at [399, 146] on div at bounding box center [345, 144] width 577 height 7
drag, startPoint x: 400, startPoint y: 145, endPoint x: 444, endPoint y: 138, distance: 44.4
click at [444, 138] on div "10 20 30 40 50 60" at bounding box center [345, 139] width 577 height 17
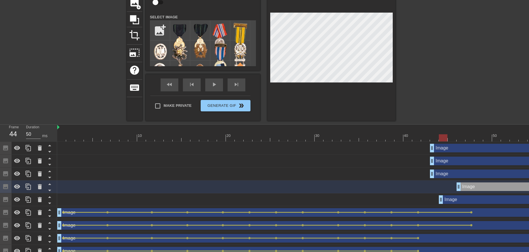
click at [463, 199] on div "Image drag_handle drag_handle" at bounding box center [536, 199] width 195 height 9
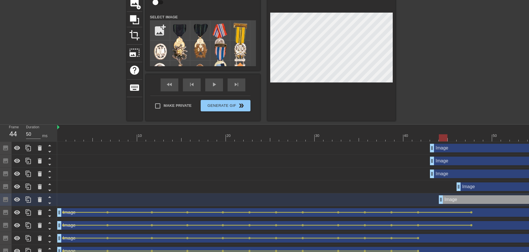
click at [430, 173] on div "Image drag_handle drag_handle Image drag_handle drag_handle Image drag_handle d…" at bounding box center [293, 219] width 472 height 155
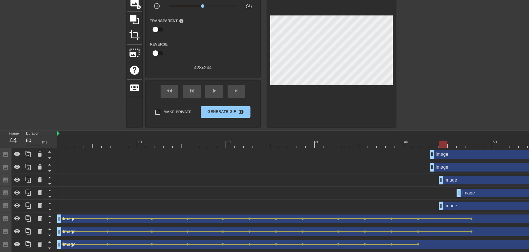
drag, startPoint x: 431, startPoint y: 177, endPoint x: 440, endPoint y: 181, distance: 9.2
drag, startPoint x: 433, startPoint y: 168, endPoint x: 443, endPoint y: 169, distance: 9.6
drag, startPoint x: 432, startPoint y: 151, endPoint x: 438, endPoint y: 153, distance: 6.7
click at [438, 153] on div "Image drag_handle drag_handle" at bounding box center [345, 154] width 577 height 9
drag, startPoint x: 427, startPoint y: 143, endPoint x: 587, endPoint y: 137, distance: 160.1
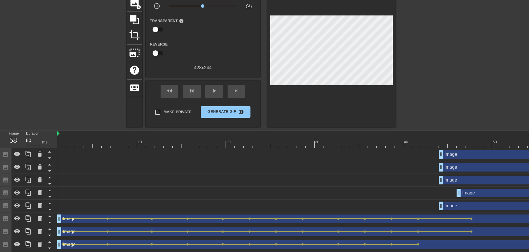
click at [529, 137] on html "menu_book Browse the tutorials! [DOMAIN_NAME] The online gif editor Send Feedba…" at bounding box center [264, 128] width 529 height 348
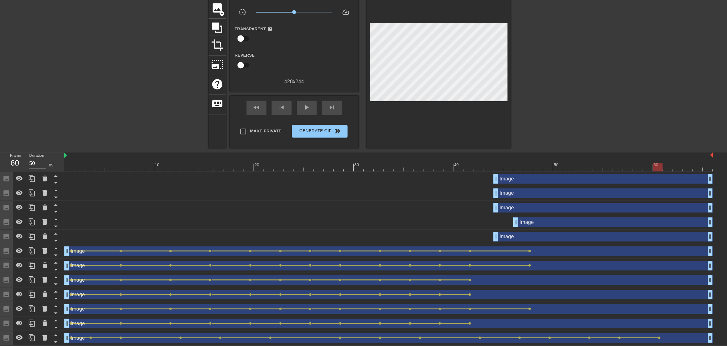
scroll to position [0, 0]
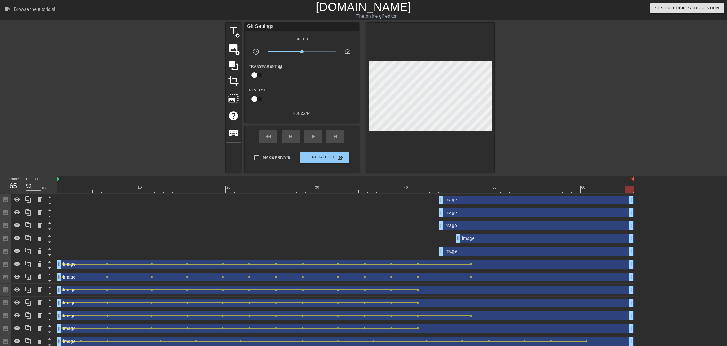
drag, startPoint x: 586, startPoint y: 189, endPoint x: 632, endPoint y: 184, distance: 46.1
click at [632, 184] on div "10 20 30 40 50 60" at bounding box center [345, 185] width 577 height 17
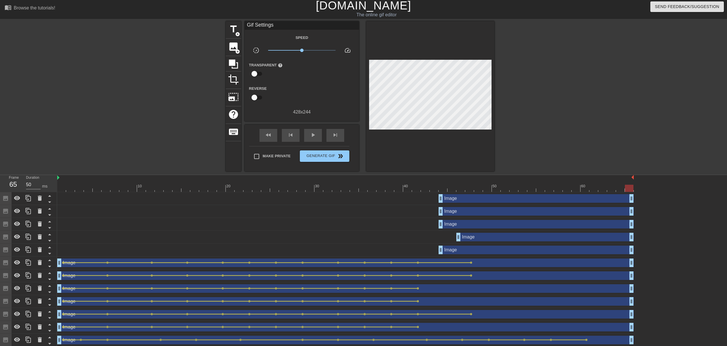
scroll to position [3, 0]
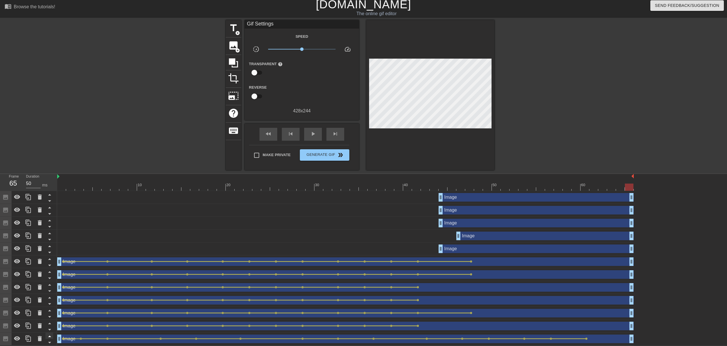
click at [50, 308] on icon at bounding box center [49, 336] width 7 height 7
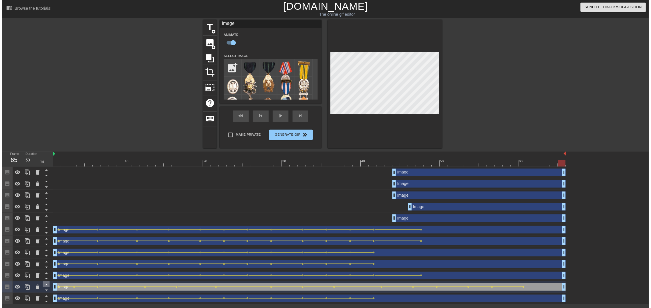
scroll to position [0, 0]
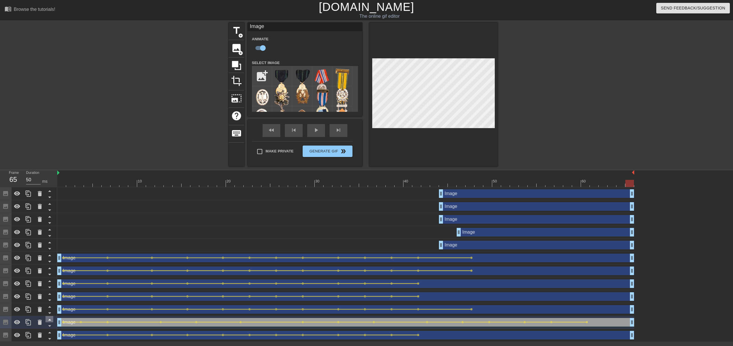
click at [47, 308] on icon at bounding box center [49, 319] width 7 height 7
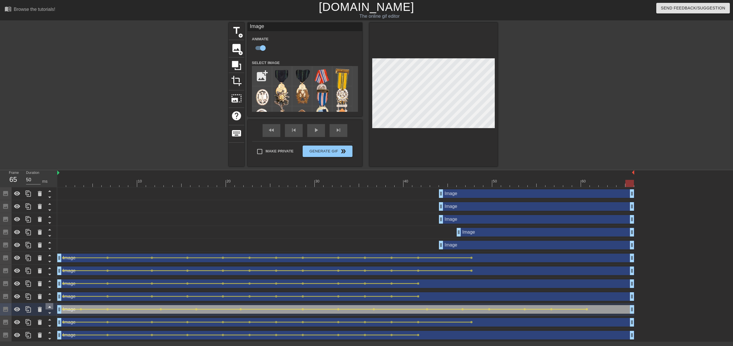
click at [49, 308] on icon at bounding box center [49, 307] width 3 height 1
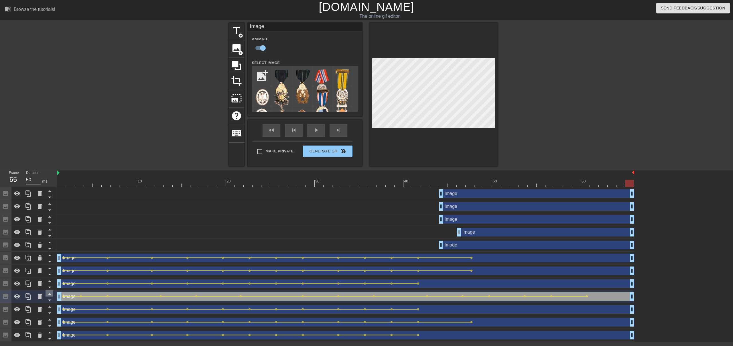
click at [50, 294] on icon at bounding box center [49, 294] width 7 height 7
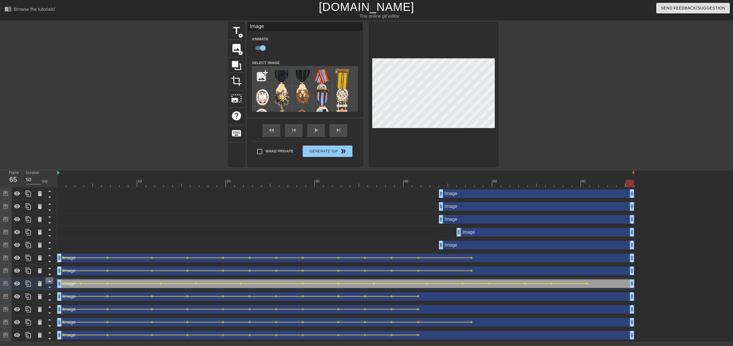
click at [49, 281] on icon at bounding box center [49, 281] width 7 height 7
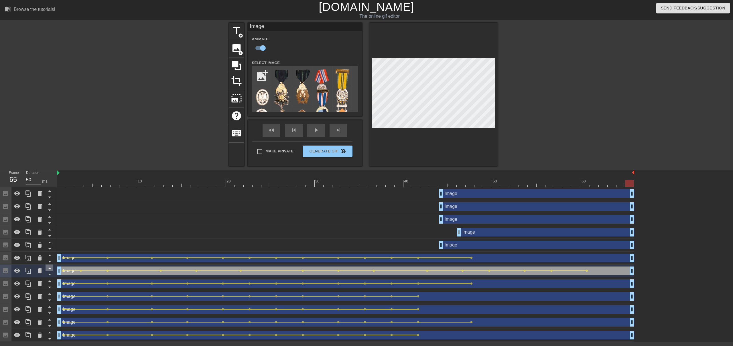
click at [50, 269] on icon at bounding box center [49, 268] width 3 height 1
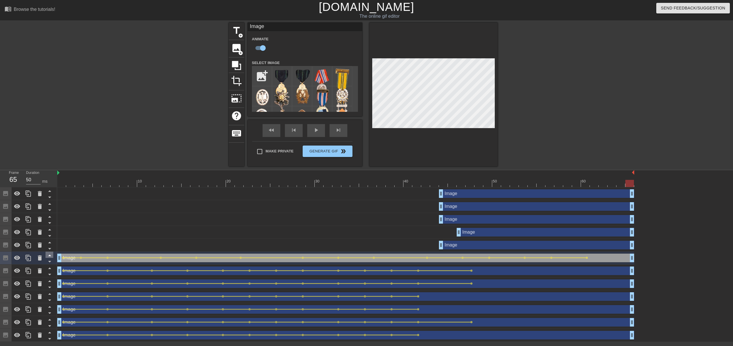
click at [50, 254] on icon at bounding box center [49, 255] width 7 height 7
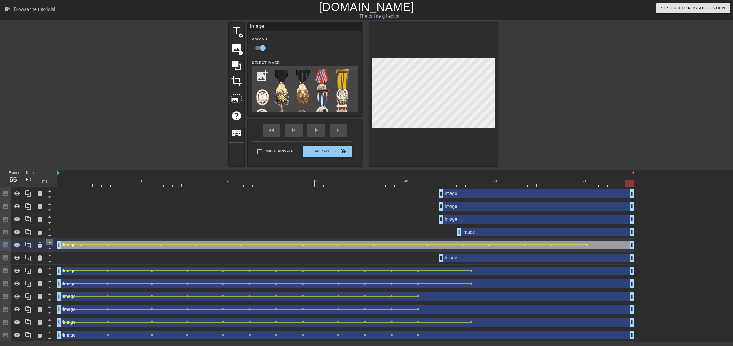
click at [50, 244] on icon at bounding box center [49, 242] width 3 height 1
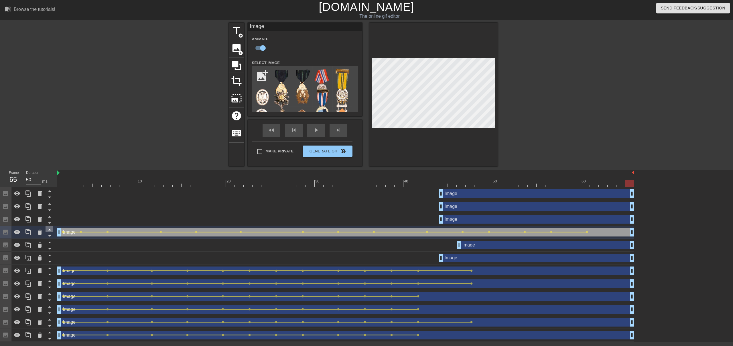
click at [48, 231] on icon at bounding box center [49, 229] width 3 height 1
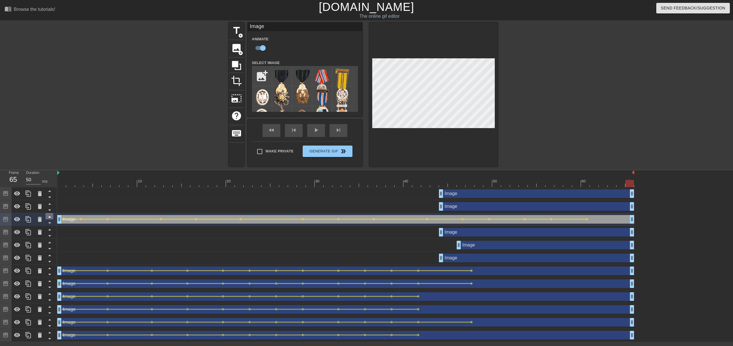
click at [50, 216] on icon at bounding box center [49, 216] width 7 height 7
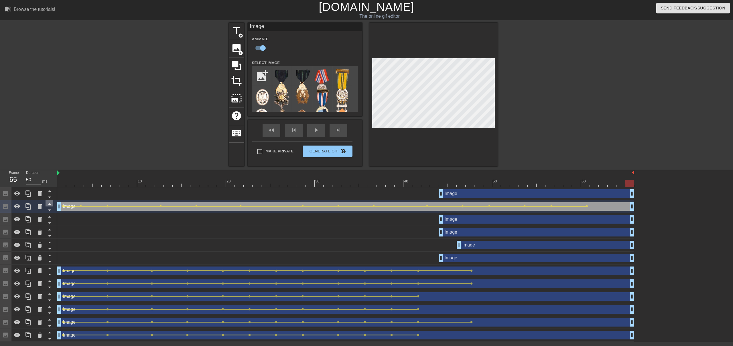
click at [49, 203] on icon at bounding box center [49, 203] width 7 height 7
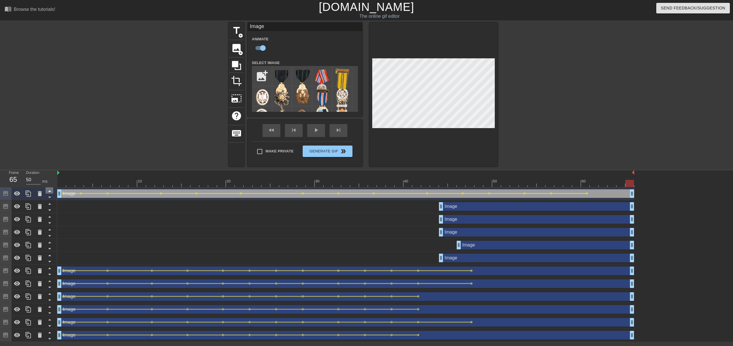
click at [49, 191] on icon at bounding box center [49, 190] width 7 height 7
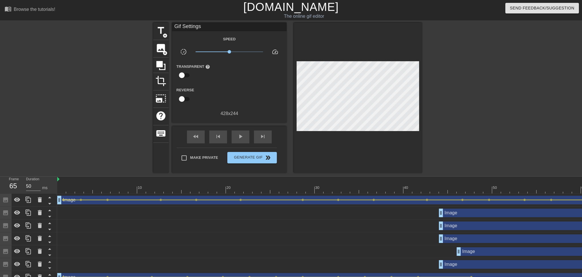
click at [496, 102] on div "title add_circle image add_circle crop photo_size_select_large help keyboard Gi…" at bounding box center [291, 98] width 582 height 150
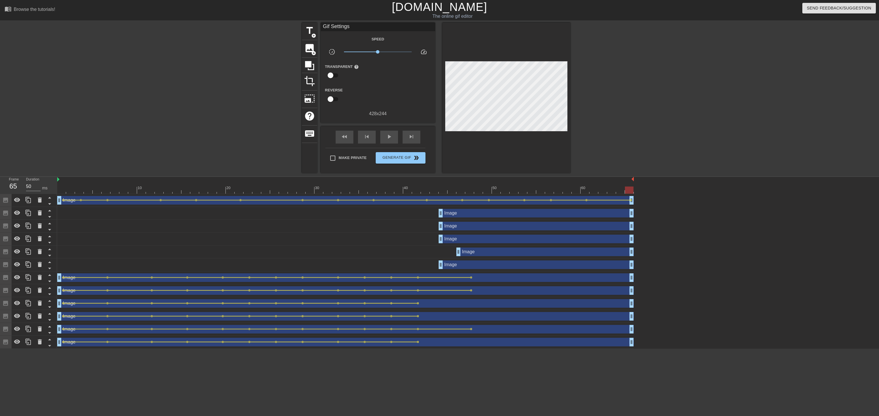
click at [58, 187] on div at bounding box center [345, 189] width 577 height 7
drag, startPoint x: 445, startPoint y: 187, endPoint x: 439, endPoint y: 176, distance: 11.9
click at [439, 177] on div "10 20 30 40 50 60" at bounding box center [345, 185] width 577 height 17
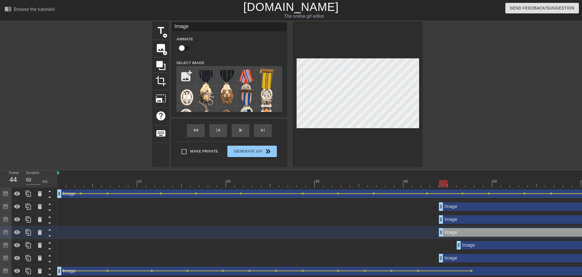
click at [380, 181] on div at bounding box center [345, 183] width 577 height 7
click at [459, 260] on div "Image drag_handle drag_handle" at bounding box center [536, 258] width 195 height 9
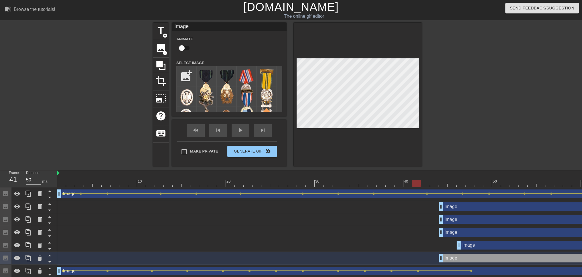
click at [470, 244] on div "Image drag_handle drag_handle" at bounding box center [545, 245] width 177 height 9
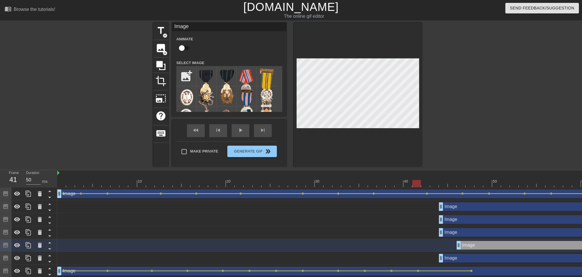
click at [463, 258] on div "Image drag_handle drag_handle" at bounding box center [536, 258] width 195 height 9
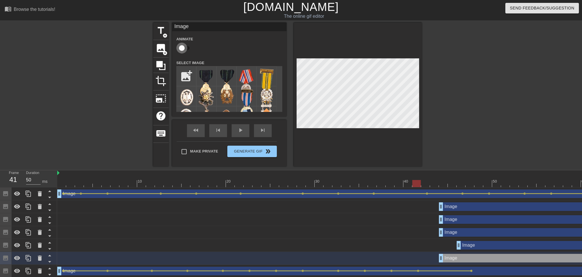
click at [183, 45] on input "checkbox" at bounding box center [181, 48] width 33 height 11
checkbox input "true"
click at [445, 258] on div "Image drag_handle drag_handle lens" at bounding box center [345, 258] width 577 height 13
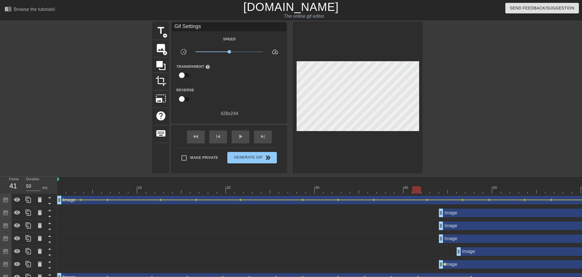
click at [444, 264] on span "lens" at bounding box center [444, 264] width 3 height 3
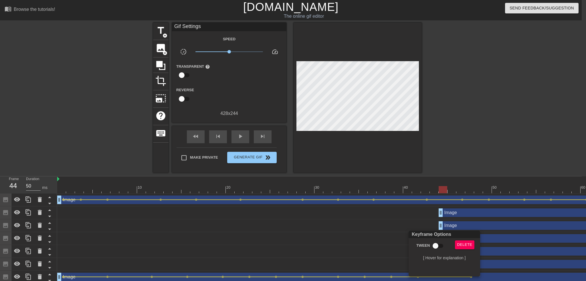
click at [436, 249] on input "Tween" at bounding box center [435, 246] width 33 height 11
checkbox input "true"
click at [501, 256] on div at bounding box center [293, 140] width 586 height 281
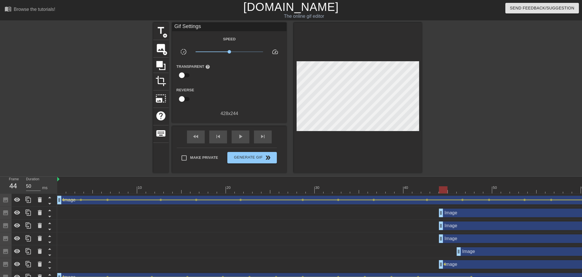
click at [499, 252] on div "Image drag_handle drag_handle" at bounding box center [545, 251] width 177 height 9
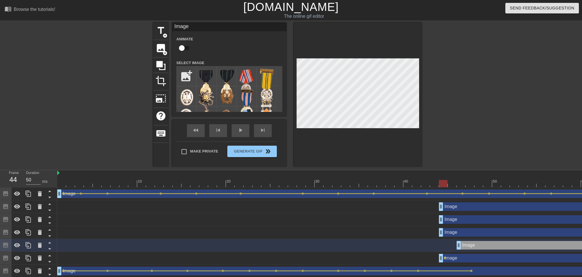
click at [185, 48] on input "checkbox" at bounding box center [181, 48] width 33 height 11
checkbox input "true"
click at [462, 245] on div "Image drag_handle drag_handle lens" at bounding box center [345, 245] width 577 height 13
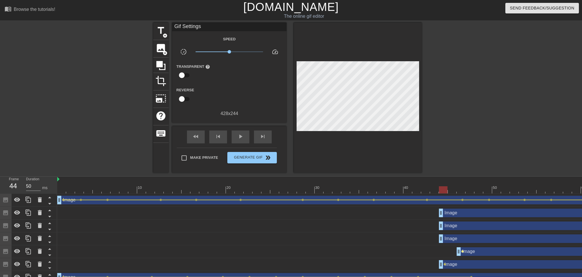
click at [463, 250] on span "lens" at bounding box center [462, 251] width 3 height 3
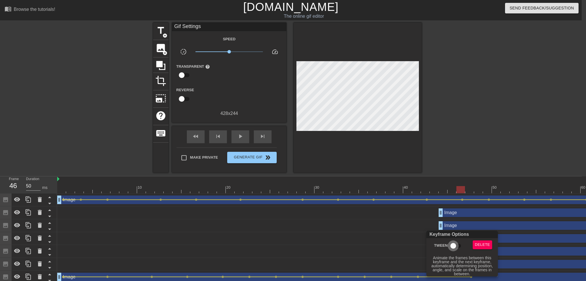
click at [455, 241] on input "Tween" at bounding box center [453, 246] width 33 height 11
checkbox input "true"
click at [421, 218] on div at bounding box center [293, 140] width 586 height 281
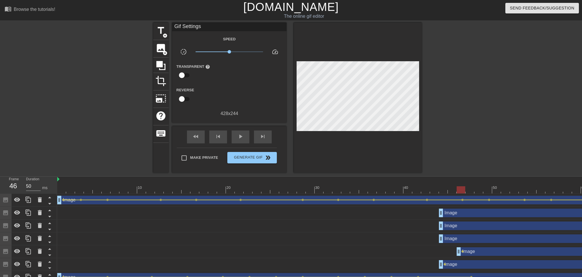
click at [473, 252] on div "Image drag_handle drag_handle" at bounding box center [545, 251] width 177 height 9
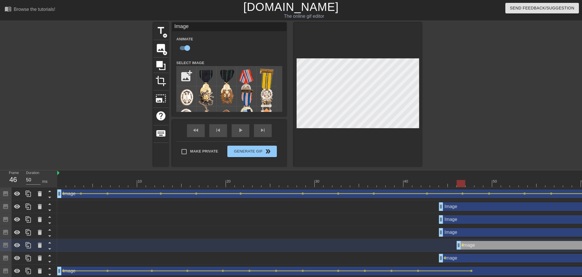
click at [455, 228] on div "Image drag_handle drag_handle" at bounding box center [536, 232] width 195 height 9
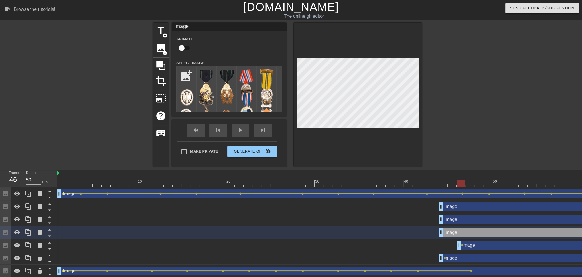
click at [177, 50] on input "checkbox" at bounding box center [181, 48] width 33 height 11
click at [454, 220] on div "Image drag_handle drag_handle" at bounding box center [536, 219] width 195 height 9
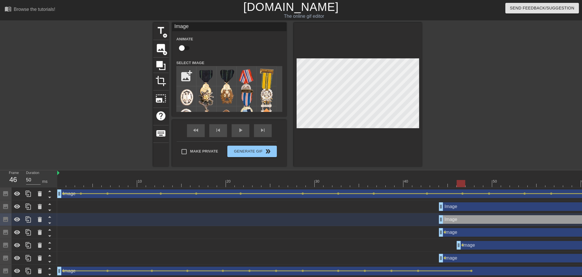
click at [184, 45] on input "checkbox" at bounding box center [181, 48] width 33 height 11
click at [452, 208] on div "Image drag_handle drag_handle" at bounding box center [536, 206] width 195 height 9
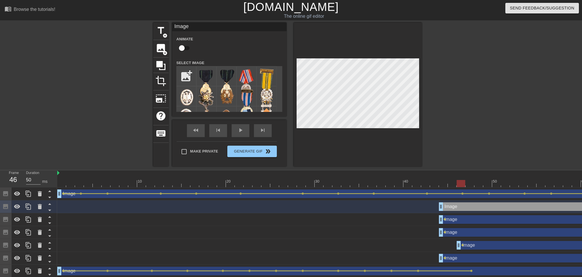
click at [187, 44] on input "checkbox" at bounding box center [181, 48] width 33 height 11
checkbox input "true"
click at [490, 112] on div "title add_circle image add_circle crop photo_size_select_large help keyboard Im…" at bounding box center [291, 95] width 582 height 144
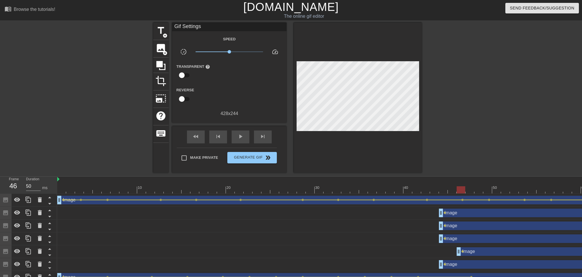
click at [490, 108] on div "title add_circle image add_circle crop photo_size_select_large help keyboard Gi…" at bounding box center [291, 98] width 582 height 150
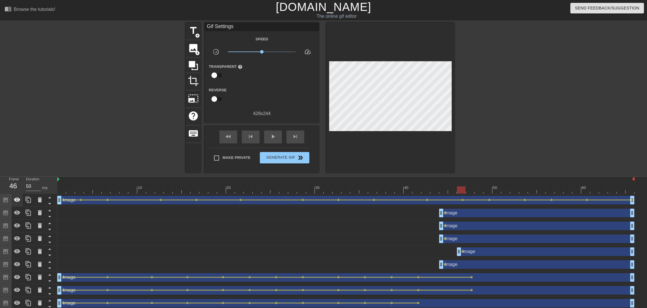
click at [19, 201] on icon at bounding box center [17, 200] width 6 height 4
click at [465, 266] on div "Image drag_handle drag_handle" at bounding box center [536, 264] width 195 height 9
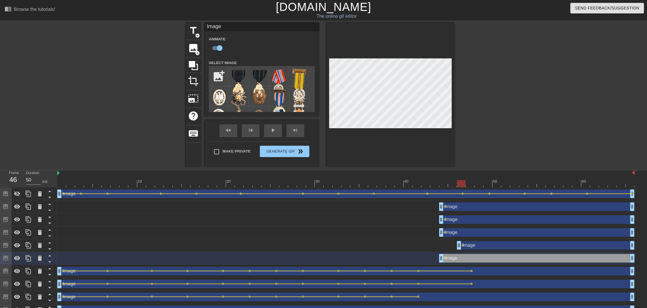
click at [465, 249] on div "Image drag_handle drag_handle" at bounding box center [545, 245] width 177 height 9
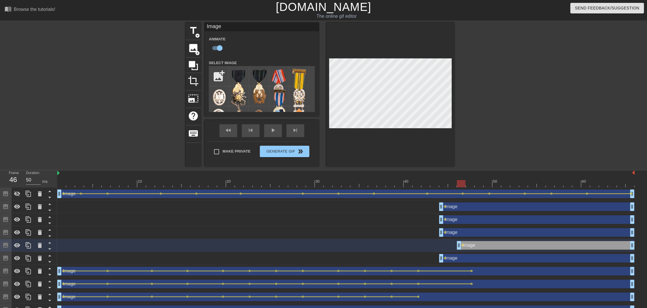
click at [461, 259] on div "Image drag_handle drag_handle" at bounding box center [536, 258] width 195 height 9
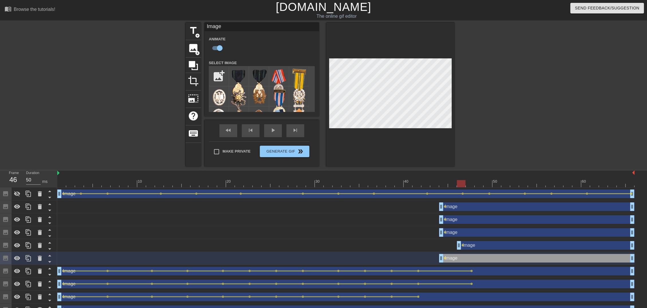
click at [469, 245] on div "Image drag_handle drag_handle" at bounding box center [545, 245] width 177 height 9
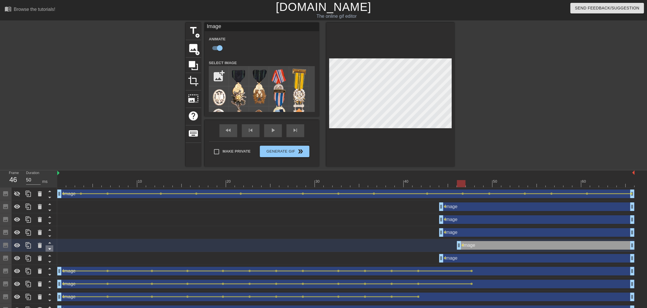
click at [49, 250] on icon at bounding box center [49, 248] width 7 height 7
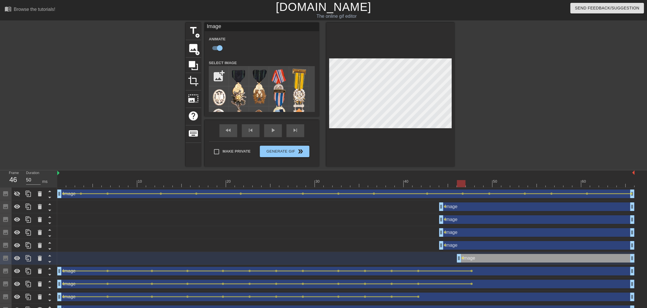
click at [459, 204] on div "Image drag_handle drag_handle" at bounding box center [536, 206] width 195 height 9
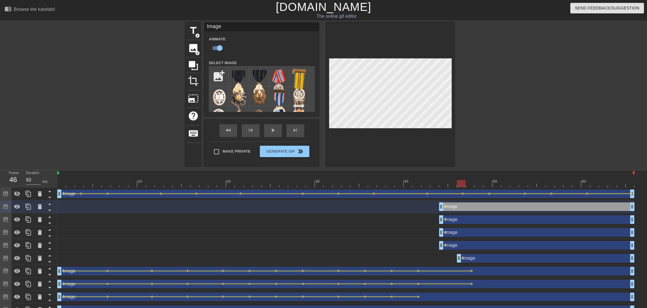
click at [459, 220] on div "Image drag_handle drag_handle" at bounding box center [536, 219] width 195 height 9
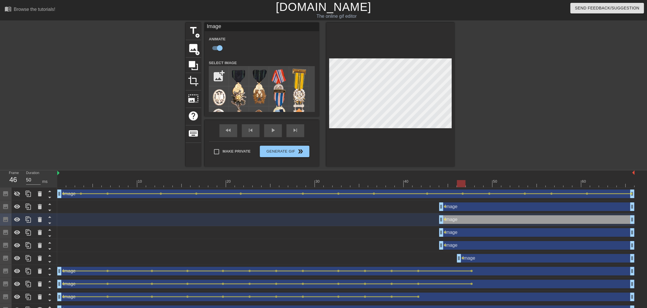
click at [466, 233] on div "Image drag_handle drag_handle" at bounding box center [536, 232] width 195 height 9
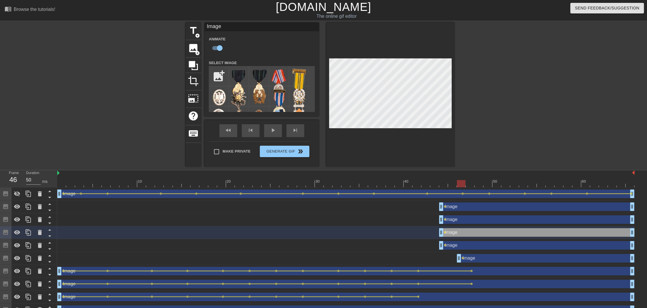
click at [464, 242] on div "Image drag_handle drag_handle" at bounding box center [536, 245] width 195 height 9
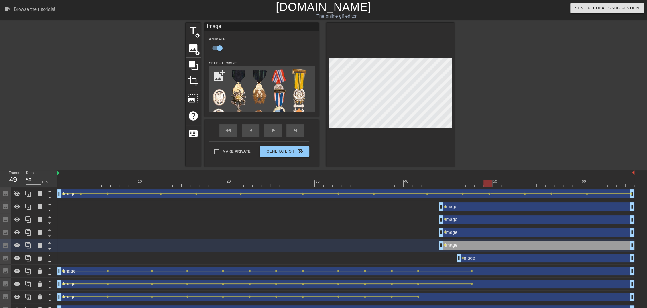
drag, startPoint x: 441, startPoint y: 180, endPoint x: 487, endPoint y: 182, distance: 46.7
click at [487, 182] on div at bounding box center [345, 183] width 577 height 7
click at [461, 207] on div "Image drag_handle drag_handle" at bounding box center [536, 206] width 195 height 9
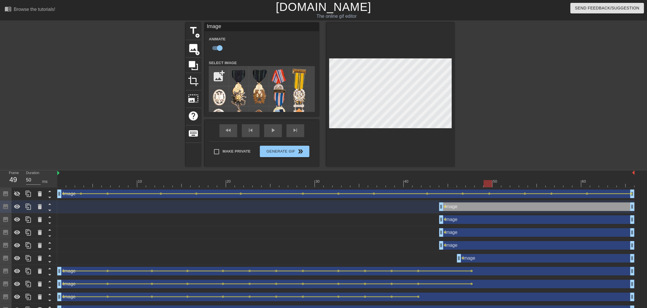
click at [489, 259] on div "Image drag_handle drag_handle" at bounding box center [545, 258] width 177 height 9
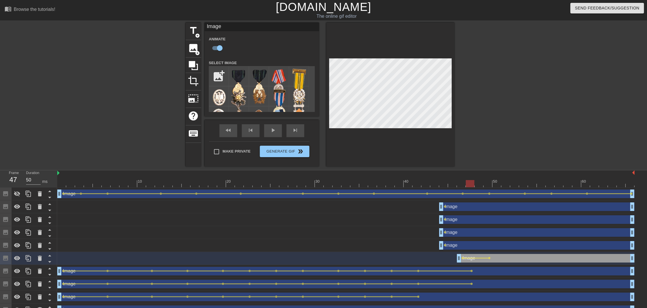
drag, startPoint x: 457, startPoint y: 181, endPoint x: 466, endPoint y: 183, distance: 9.9
click at [466, 183] on div at bounding box center [345, 183] width 577 height 7
drag, startPoint x: 466, startPoint y: 183, endPoint x: 488, endPoint y: 188, distance: 22.6
click at [488, 188] on div "10 20 30 40 50 60 Image drag_handle drag_handle lens lens lens lens lens lens l…" at bounding box center [351, 256] width 589 height 172
click at [487, 247] on div "Image drag_handle drag_handle" at bounding box center [536, 245] width 195 height 9
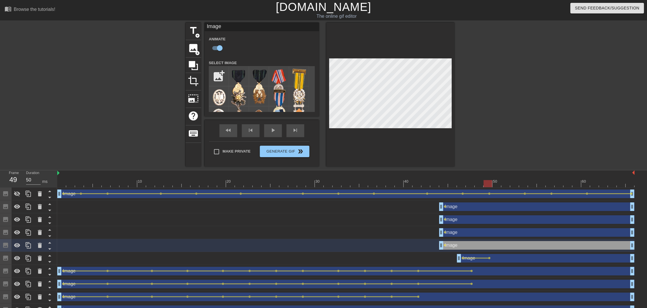
drag, startPoint x: 456, startPoint y: 185, endPoint x: 488, endPoint y: 189, distance: 32.8
click at [488, 189] on div "10 20 30 40 50 60 Image drag_handle drag_handle lens lens lens lens lens lens l…" at bounding box center [351, 256] width 589 height 172
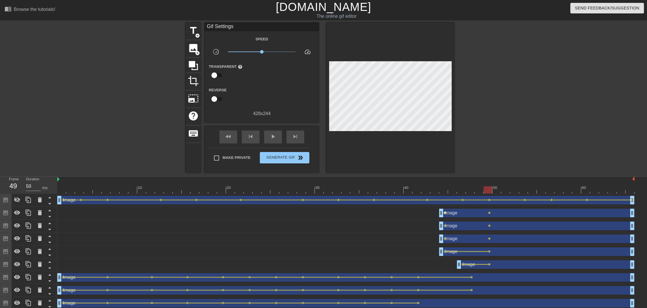
click at [445, 207] on div "Image drag_handle drag_handle lens lens" at bounding box center [345, 213] width 577 height 13
click at [445, 213] on span "lens" at bounding box center [444, 213] width 3 height 3
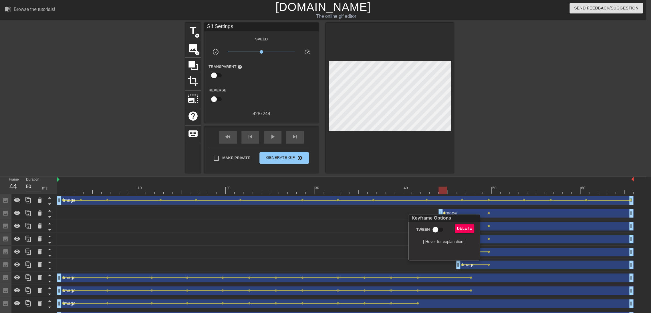
click at [439, 233] on input "Tween" at bounding box center [435, 229] width 33 height 11
checkbox input "true"
click at [370, 238] on div at bounding box center [325, 156] width 651 height 313
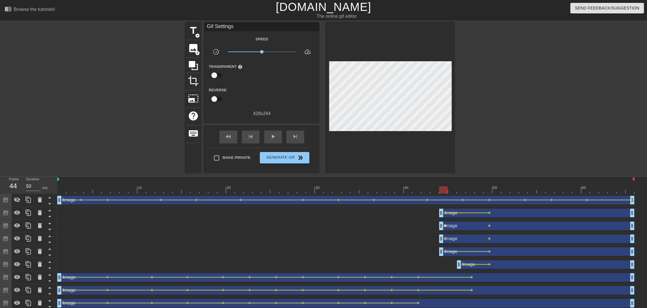
click at [443, 225] on span "lens" at bounding box center [444, 225] width 3 height 3
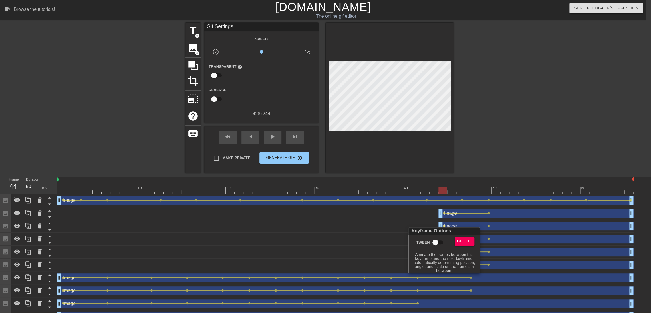
click at [437, 240] on input "Tween" at bounding box center [435, 242] width 33 height 11
checkbox input "true"
click at [392, 242] on div at bounding box center [325, 156] width 651 height 313
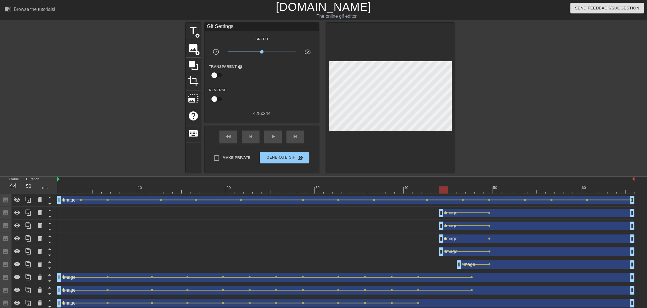
click at [444, 239] on span "lens" at bounding box center [444, 238] width 3 height 3
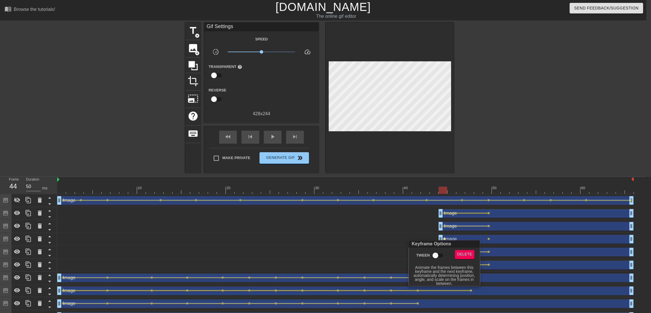
click at [440, 254] on input "Tween" at bounding box center [435, 255] width 33 height 11
checkbox input "true"
click at [394, 258] on div at bounding box center [325, 156] width 651 height 313
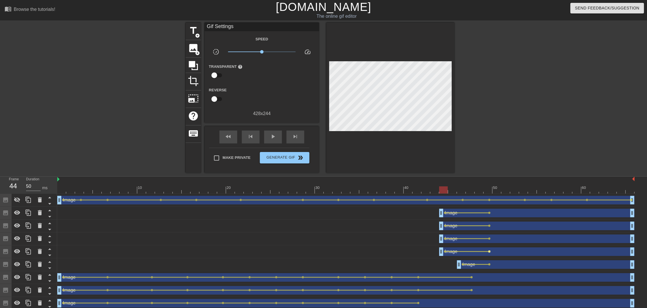
click at [489, 252] on span "lens" at bounding box center [489, 251] width 3 height 3
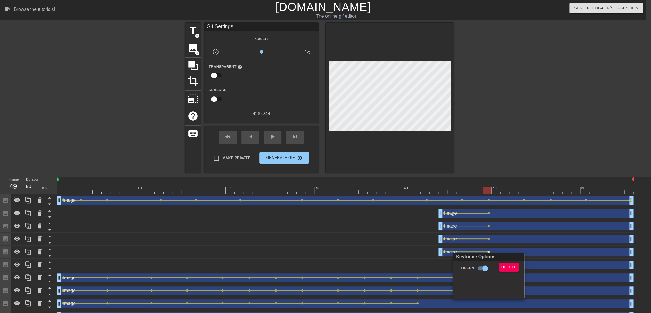
click at [489, 238] on div at bounding box center [325, 156] width 651 height 313
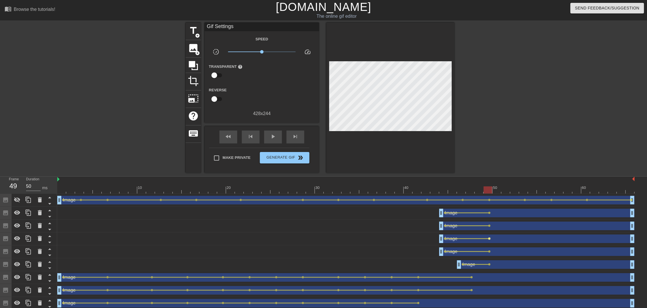
click at [489, 238] on span "lens" at bounding box center [489, 238] width 3 height 3
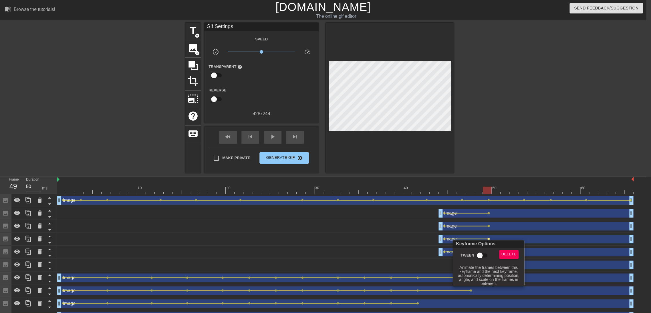
click at [481, 252] on input "Tween" at bounding box center [480, 255] width 33 height 11
checkbox input "true"
click at [488, 224] on div at bounding box center [325, 156] width 651 height 313
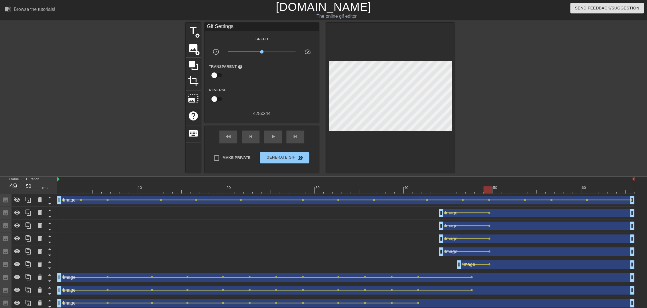
click at [490, 226] on span "lens" at bounding box center [489, 225] width 3 height 3
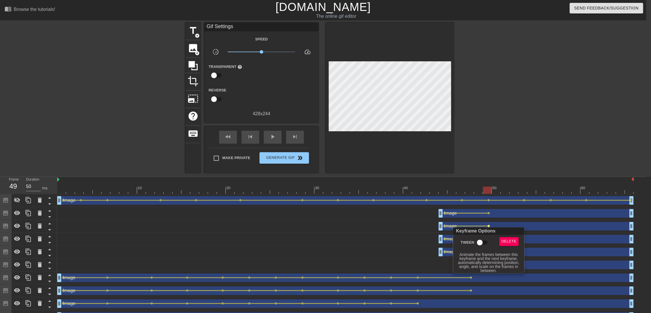
click at [479, 242] on input "Tween" at bounding box center [480, 242] width 33 height 11
checkbox input "true"
click at [487, 215] on div at bounding box center [325, 156] width 651 height 313
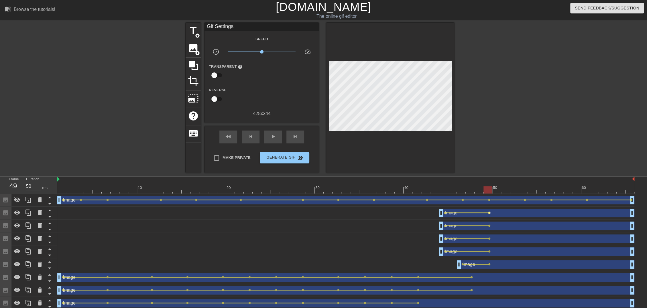
click at [489, 213] on span "lens" at bounding box center [489, 213] width 3 height 3
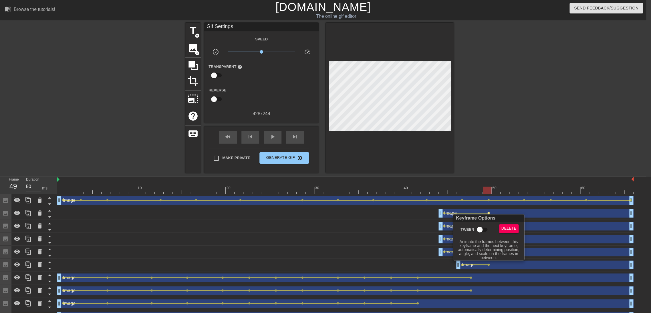
drag, startPoint x: 481, startPoint y: 230, endPoint x: 466, endPoint y: 221, distance: 17.4
click at [481, 230] on input "Tween" at bounding box center [480, 229] width 33 height 11
checkbox input "true"
click at [437, 189] on div at bounding box center [325, 156] width 651 height 313
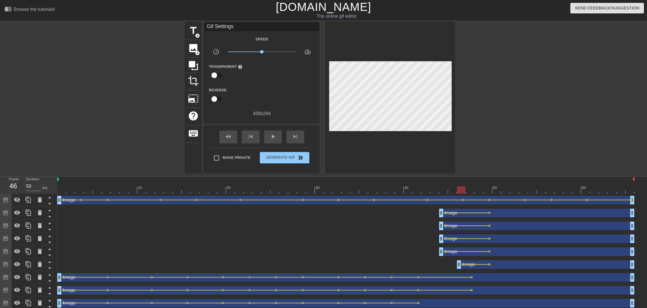
drag, startPoint x: 440, startPoint y: 188, endPoint x: 495, endPoint y: 199, distance: 56.0
click at [495, 199] on div "10 20 30 40 50 60 Image drag_handle drag_handle lens lens lens lens lens lens l…" at bounding box center [351, 263] width 589 height 172
drag, startPoint x: 468, startPoint y: 195, endPoint x: 458, endPoint y: 192, distance: 10.5
click at [458, 192] on div "10 20 30 40 50 60 Image drag_handle drag_handle lens lens lens lens lens lens l…" at bounding box center [351, 263] width 589 height 172
drag, startPoint x: 438, startPoint y: 189, endPoint x: 546, endPoint y: 188, distance: 107.9
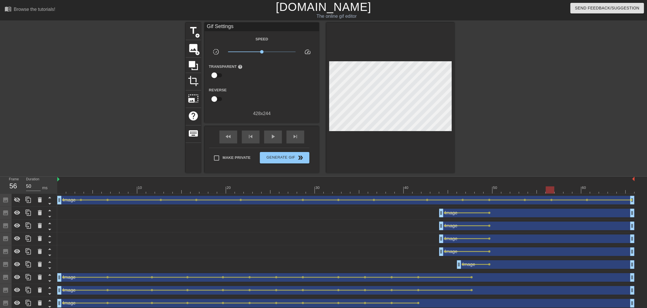
click at [546, 188] on div at bounding box center [345, 189] width 577 height 7
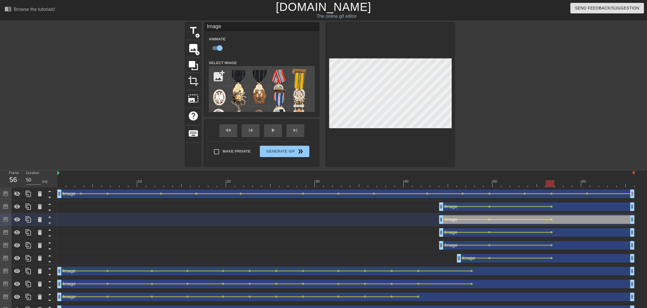
click at [506, 100] on div "title add_circle image add_circle crop photo_size_select_large help keyboard Im…" at bounding box center [323, 95] width 647 height 144
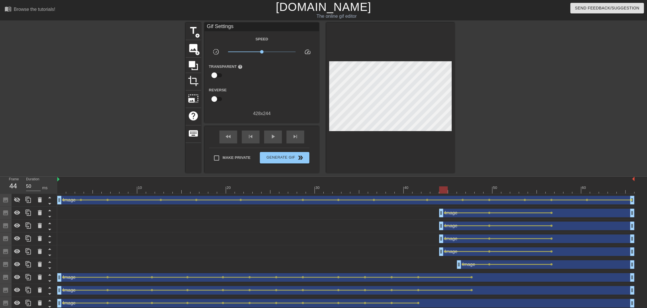
drag, startPoint x: 440, startPoint y: 187, endPoint x: 434, endPoint y: 187, distance: 5.2
click at [434, 187] on div at bounding box center [345, 189] width 577 height 7
drag, startPoint x: 540, startPoint y: 188, endPoint x: 582, endPoint y: 193, distance: 42.4
click at [582, 193] on div at bounding box center [345, 189] width 577 height 7
click at [464, 99] on div "title add_circle image add_circle crop photo_size_select_large help keyboard Gi…" at bounding box center [323, 98] width 647 height 150
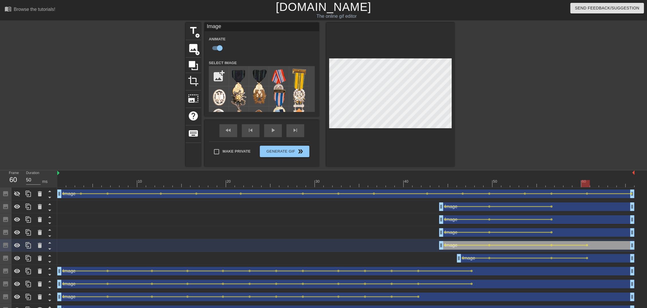
drag, startPoint x: 550, startPoint y: 103, endPoint x: 547, endPoint y: 102, distance: 3.3
click at [547, 102] on div "title add_circle image add_circle crop photo_size_select_large help keyboard Im…" at bounding box center [323, 95] width 647 height 144
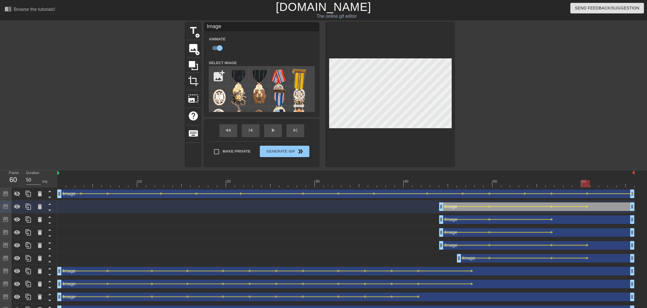
drag, startPoint x: 512, startPoint y: 100, endPoint x: 479, endPoint y: 99, distance: 32.9
click at [511, 100] on div "title add_circle image add_circle crop photo_size_select_large help keyboard Im…" at bounding box center [323, 95] width 647 height 144
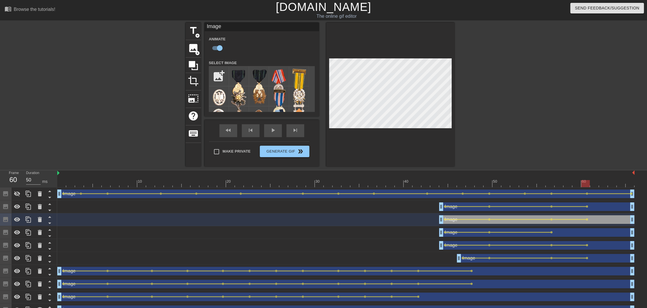
drag, startPoint x: 497, startPoint y: 101, endPoint x: 454, endPoint y: 96, distance: 43.5
click at [497, 100] on div "title add_circle image add_circle crop photo_size_select_large help keyboard Im…" at bounding box center [323, 95] width 647 height 144
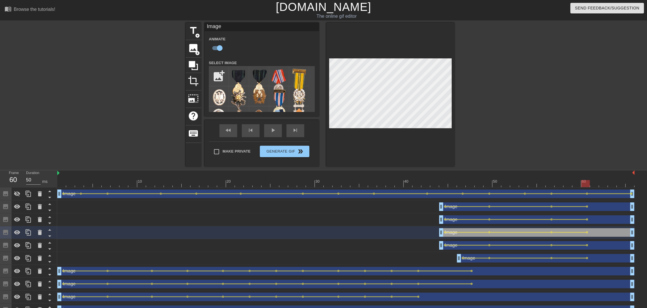
drag, startPoint x: 561, startPoint y: 104, endPoint x: 552, endPoint y: 107, distance: 9.8
click at [561, 104] on div "title add_circle image add_circle crop photo_size_select_large help keyboard Im…" at bounding box center [323, 95] width 647 height 144
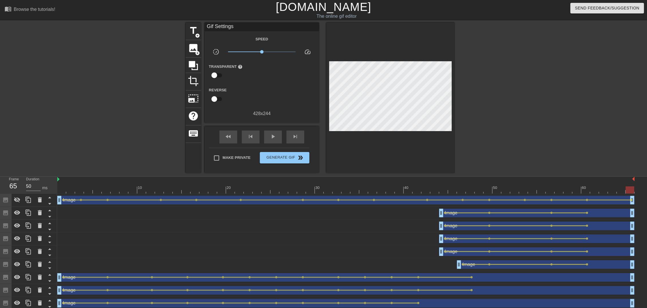
drag, startPoint x: 431, startPoint y: 187, endPoint x: 582, endPoint y: 185, distance: 150.3
click at [628, 191] on div at bounding box center [345, 189] width 577 height 7
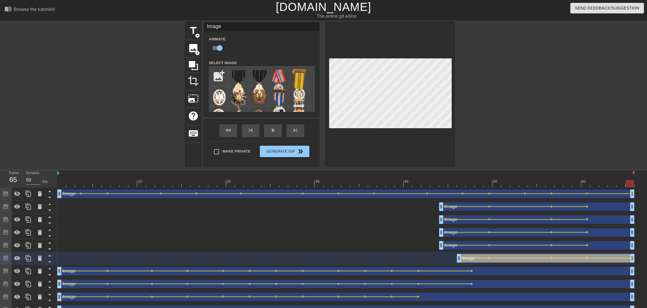
drag, startPoint x: 539, startPoint y: 101, endPoint x: 485, endPoint y: 98, distance: 54.5
click at [539, 101] on div "title add_circle image add_circle crop photo_size_select_large help keyboard Im…" at bounding box center [323, 95] width 647 height 144
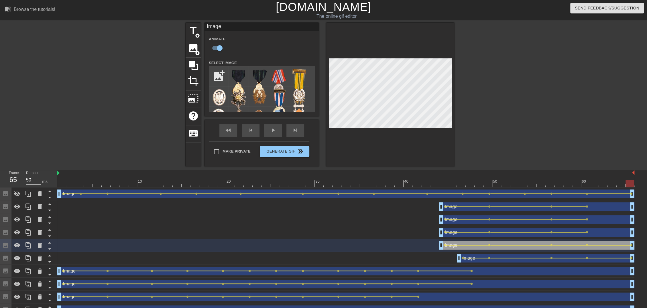
click at [479, 100] on div "title add_circle image add_circle crop photo_size_select_large help keyboard Im…" at bounding box center [323, 95] width 647 height 144
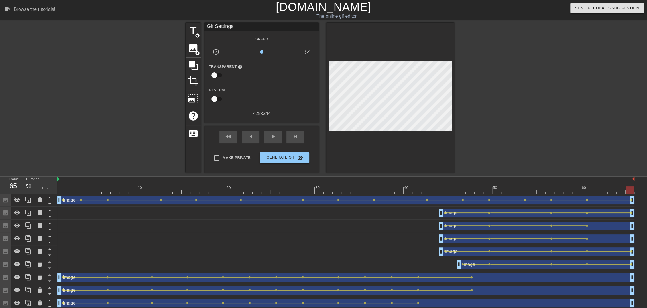
drag, startPoint x: 522, startPoint y: 99, endPoint x: 515, endPoint y: 98, distance: 7.2
click at [517, 98] on div "title add_circle image add_circle crop photo_size_select_large help keyboard Gi…" at bounding box center [323, 98] width 647 height 150
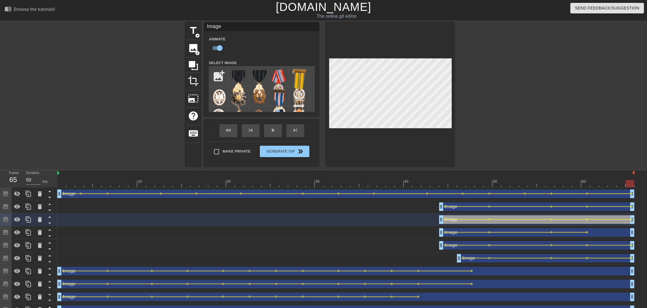
drag, startPoint x: 524, startPoint y: 96, endPoint x: 454, endPoint y: 96, distance: 69.8
click at [522, 96] on div "title add_circle image add_circle crop photo_size_select_large help keyboard Im…" at bounding box center [323, 95] width 647 height 144
drag, startPoint x: 533, startPoint y: 102, endPoint x: 474, endPoint y: 104, distance: 58.4
click at [529, 102] on div "title add_circle image add_circle crop photo_size_select_large help keyboard Im…" at bounding box center [323, 95] width 647 height 144
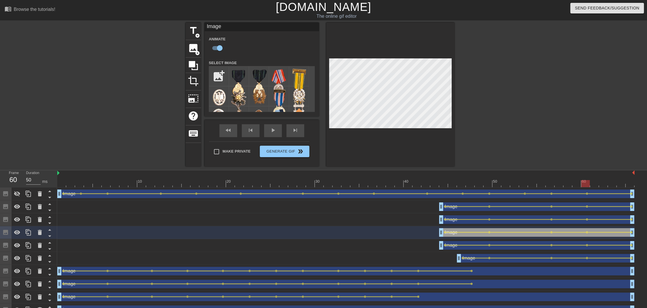
drag, startPoint x: 590, startPoint y: 180, endPoint x: 582, endPoint y: 183, distance: 8.3
click at [582, 183] on div at bounding box center [345, 183] width 577 height 7
click at [610, 220] on div "Image drag_handle drag_handle" at bounding box center [536, 219] width 195 height 9
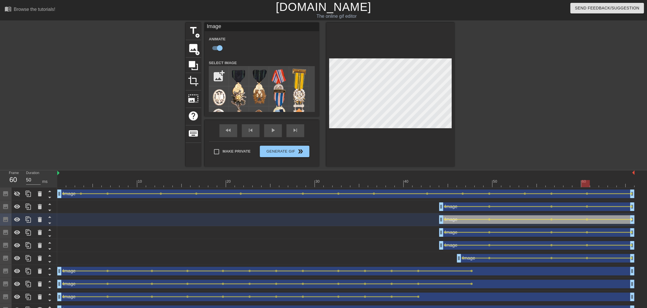
click at [630, 218] on div "Image drag_handle drag_handle lens lens lens lens lens lens lens lens lens lens…" at bounding box center [351, 264] width 589 height 155
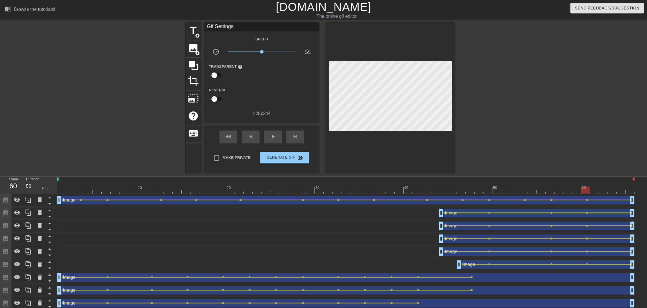
click at [631, 226] on span "lens" at bounding box center [631, 225] width 3 height 3
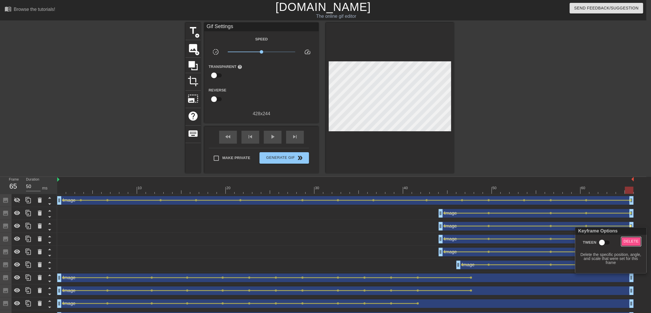
click at [629, 240] on span "Delete" at bounding box center [631, 241] width 15 height 7
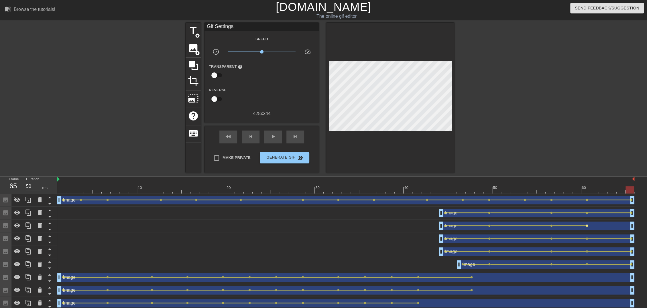
click at [587, 225] on span "lens" at bounding box center [586, 225] width 3 height 3
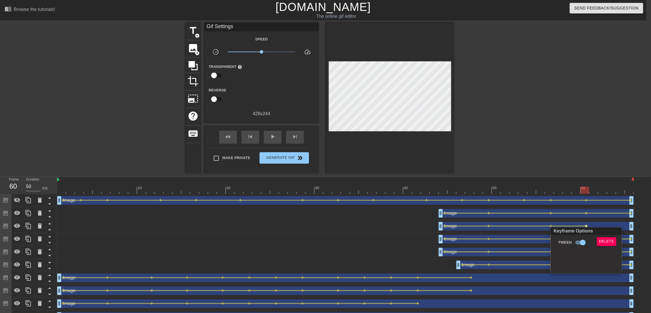
click at [615, 221] on div at bounding box center [325, 156] width 651 height 313
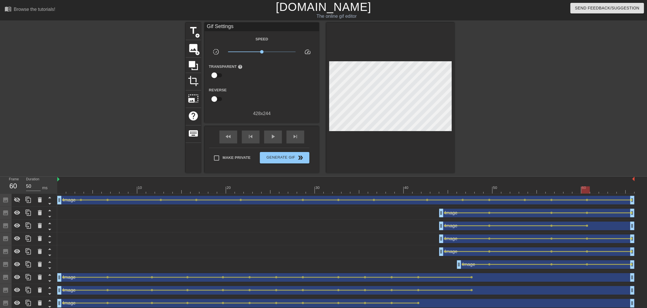
click at [605, 223] on div "Image drag_handle drag_handle" at bounding box center [536, 226] width 195 height 9
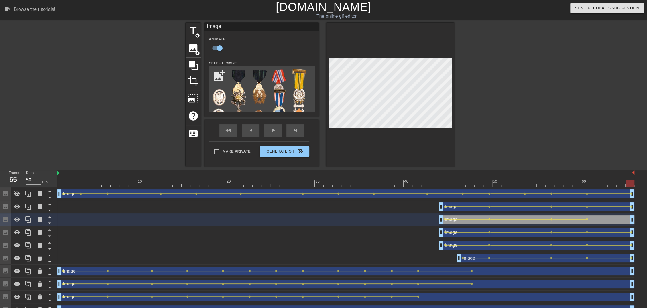
drag, startPoint x: 584, startPoint y: 183, endPoint x: 639, endPoint y: 191, distance: 55.5
click at [639, 191] on div "10 20 30 40 50 60 Image drag_handle drag_handle lens lens lens lens lens lens l…" at bounding box center [351, 256] width 589 height 172
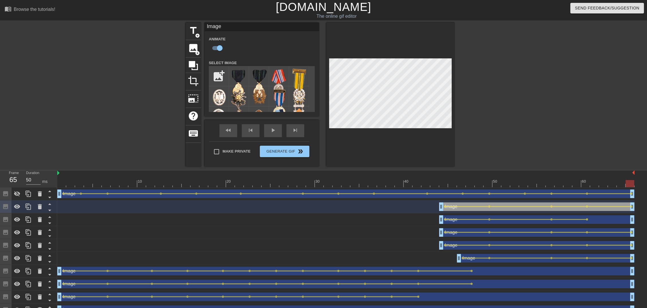
click at [540, 103] on div "title add_circle image add_circle crop photo_size_select_large help keyboard Im…" at bounding box center [323, 95] width 647 height 144
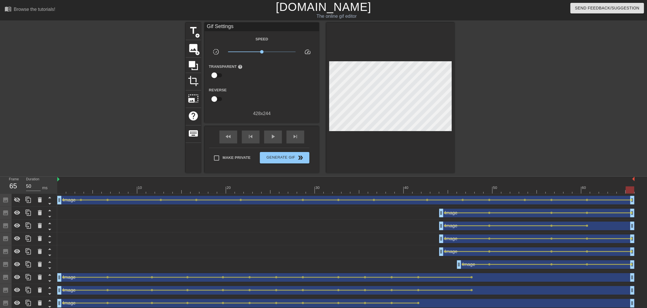
click at [605, 227] on div "Image drag_handle drag_handle" at bounding box center [536, 226] width 195 height 9
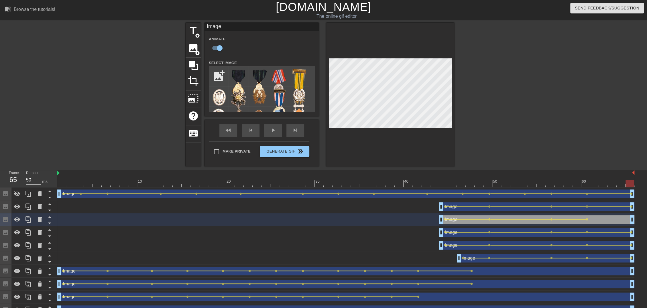
drag, startPoint x: 582, startPoint y: 183, endPoint x: 652, endPoint y: 189, distance: 69.8
click at [647, 189] on html "menu_book Browse the tutorials! [DOMAIN_NAME] The online gif editor Send Feedba…" at bounding box center [323, 171] width 647 height 342
click at [586, 182] on div at bounding box center [345, 183] width 577 height 7
click at [602, 235] on div "Image drag_handle drag_handle" at bounding box center [536, 232] width 195 height 9
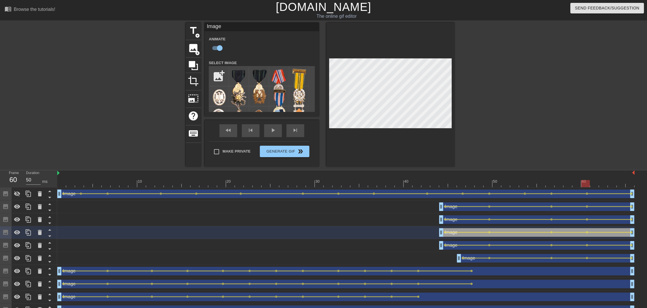
click at [607, 218] on div "Image drag_handle drag_handle" at bounding box center [536, 219] width 195 height 9
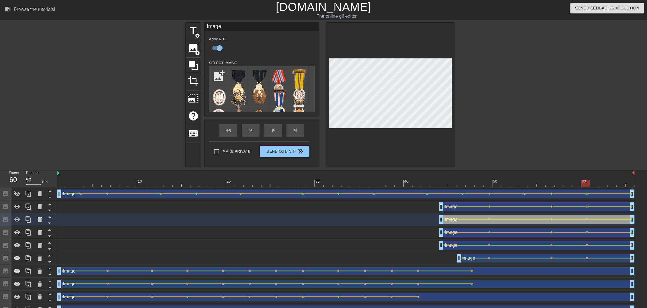
click at [608, 209] on div "Image drag_handle drag_handle" at bounding box center [536, 206] width 195 height 9
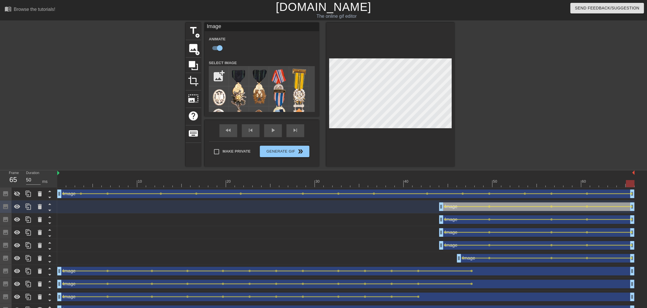
drag, startPoint x: 584, startPoint y: 180, endPoint x: 648, endPoint y: 181, distance: 63.5
click at [647, 181] on html "menu_book Browse the tutorials! [DOMAIN_NAME] The online gif editor Send Feedba…" at bounding box center [323, 171] width 647 height 342
click at [509, 102] on div "title add_circle image add_circle crop photo_size_select_large help keyboard Im…" at bounding box center [323, 95] width 647 height 144
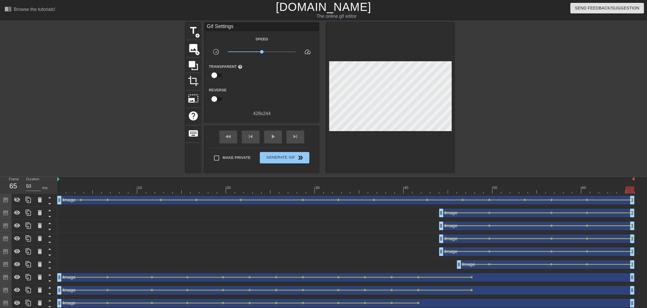
click at [567, 95] on div "title add_circle image add_circle crop photo_size_select_large help keyboard Gi…" at bounding box center [323, 98] width 647 height 150
click at [441, 187] on div at bounding box center [345, 189] width 577 height 7
click at [20, 198] on icon at bounding box center [17, 199] width 7 height 7
click at [629, 186] on div at bounding box center [629, 185] width 9 height 7
drag, startPoint x: 589, startPoint y: 92, endPoint x: 488, endPoint y: 102, distance: 101.9
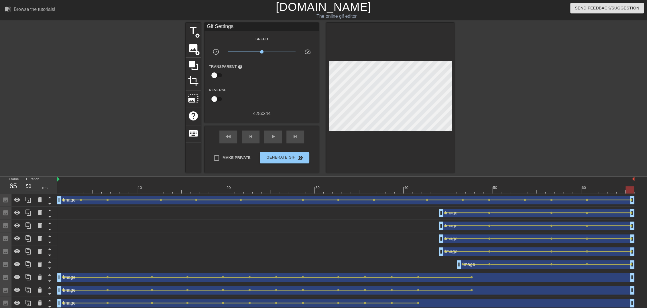
click at [588, 91] on div "title add_circle image add_circle crop photo_size_select_large help keyboard Gi…" at bounding box center [323, 98] width 647 height 150
click at [261, 187] on div at bounding box center [345, 189] width 577 height 7
click at [284, 156] on span "Generate Gif double_arrow" at bounding box center [284, 157] width 45 height 7
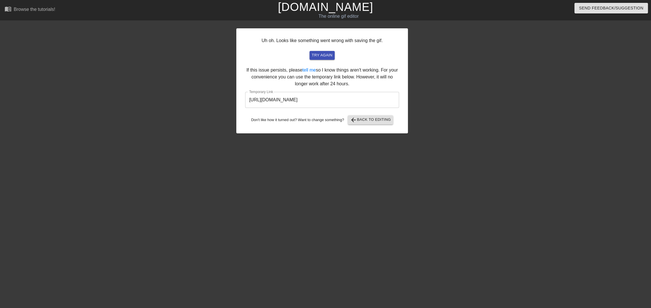
click at [321, 99] on input "[URL][DOMAIN_NAME]" at bounding box center [322, 100] width 154 height 16
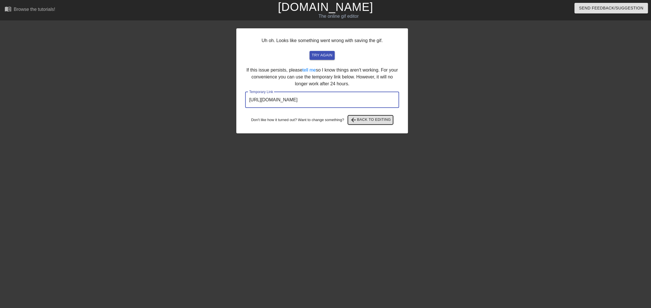
click at [376, 120] on span "arrow_back Back to Editing" at bounding box center [370, 119] width 41 height 7
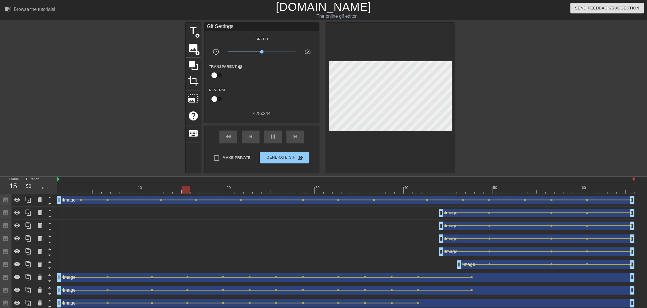
click at [81, 205] on div "Image drag_handle drag_handle lens lens lens lens lens lens lens lens lens lens…" at bounding box center [345, 200] width 577 height 13
click at [17, 200] on icon at bounding box center [17, 200] width 6 height 4
click at [280, 160] on span "Generate Gif double_arrow" at bounding box center [284, 157] width 45 height 7
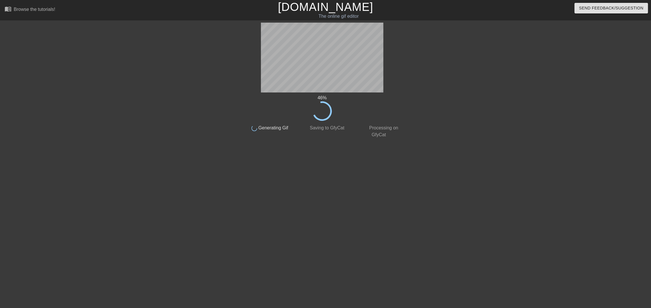
click at [532, 141] on html "menu_book Browse the tutorials! [DOMAIN_NAME] The online gif editor Send Feedba…" at bounding box center [325, 70] width 651 height 141
click at [495, 141] on html "menu_book Browse the tutorials! [DOMAIN_NAME] The online gif editor Send Feedba…" at bounding box center [325, 70] width 651 height 141
